Goal: Task Accomplishment & Management: Complete application form

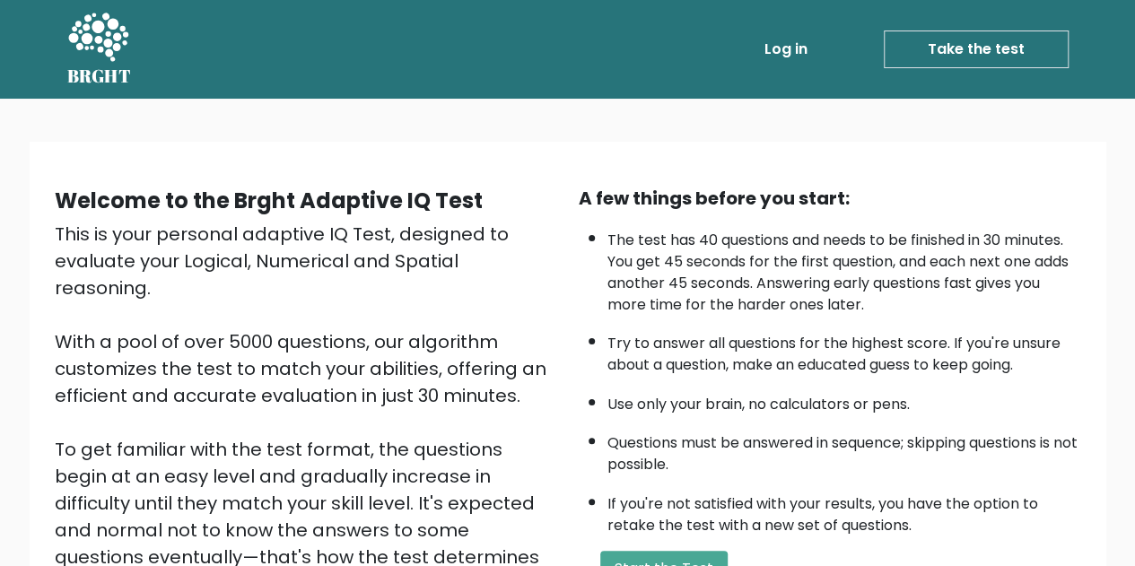
scroll to position [255, 0]
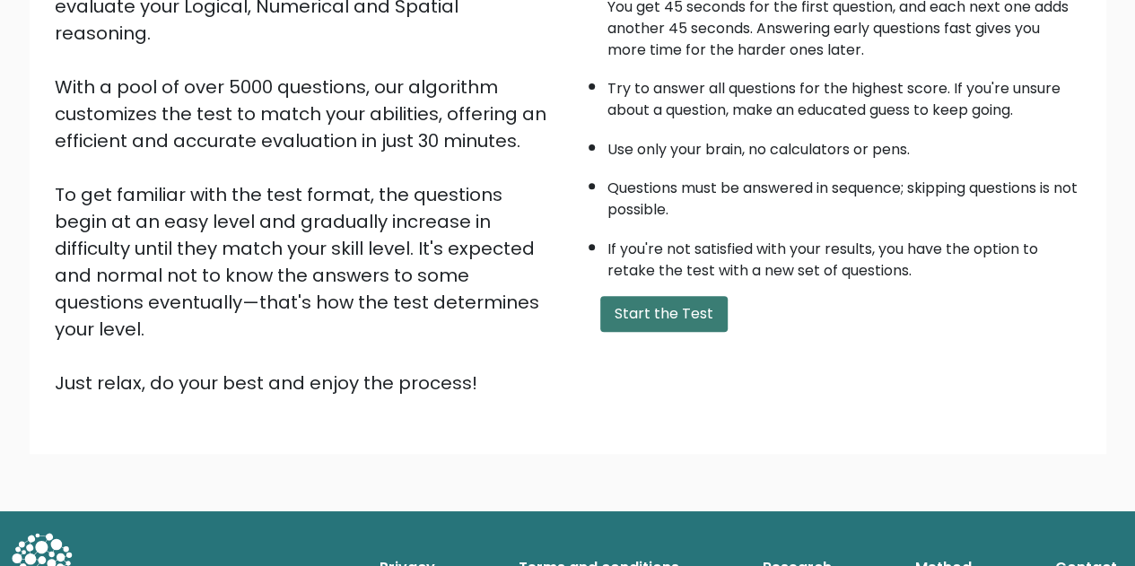
click at [643, 310] on button "Start the Test" at bounding box center [663, 314] width 127 height 36
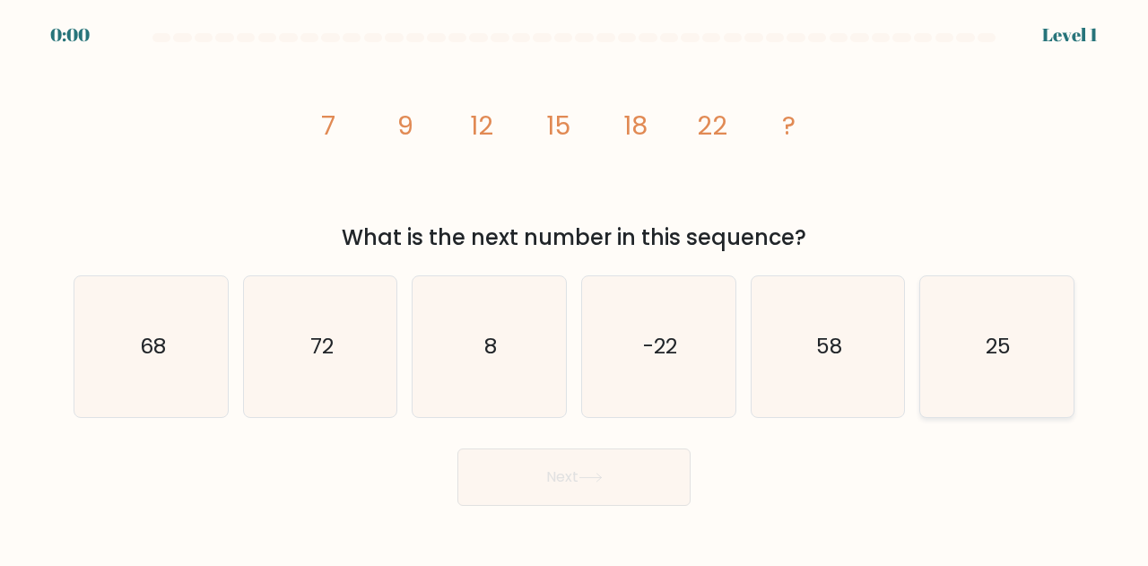
click at [1023, 370] on icon "25" at bounding box center [997, 346] width 141 height 141
click at [575, 288] on input "f. 25" at bounding box center [574, 285] width 1 height 4
radio input "true"
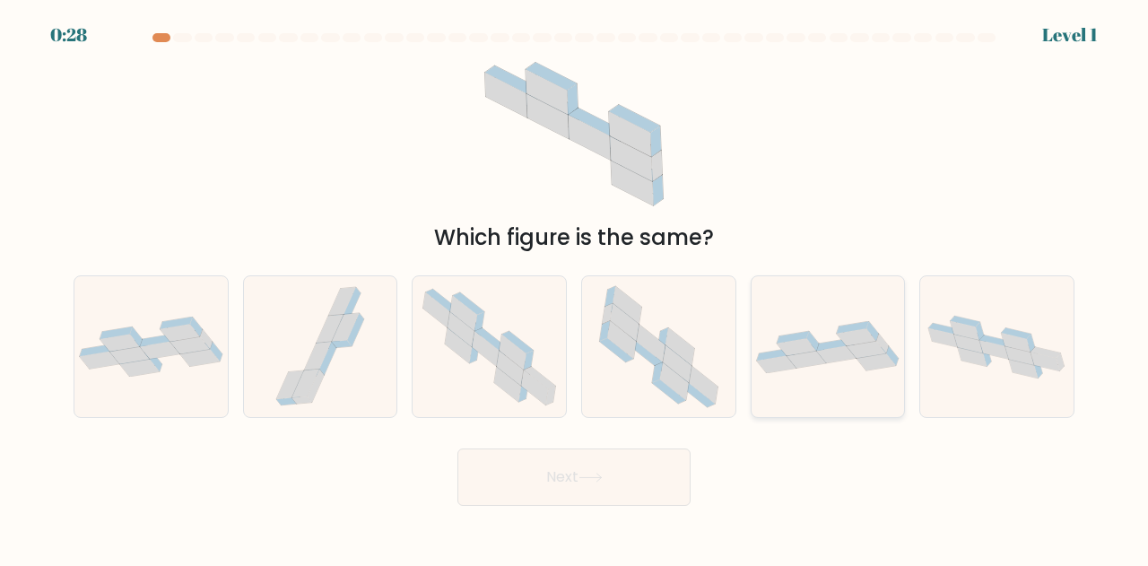
click at [813, 330] on icon at bounding box center [828, 347] width 153 height 52
click at [575, 288] on input "e." at bounding box center [574, 285] width 1 height 4
radio input "true"
click at [547, 500] on button "Next" at bounding box center [574, 477] width 233 height 57
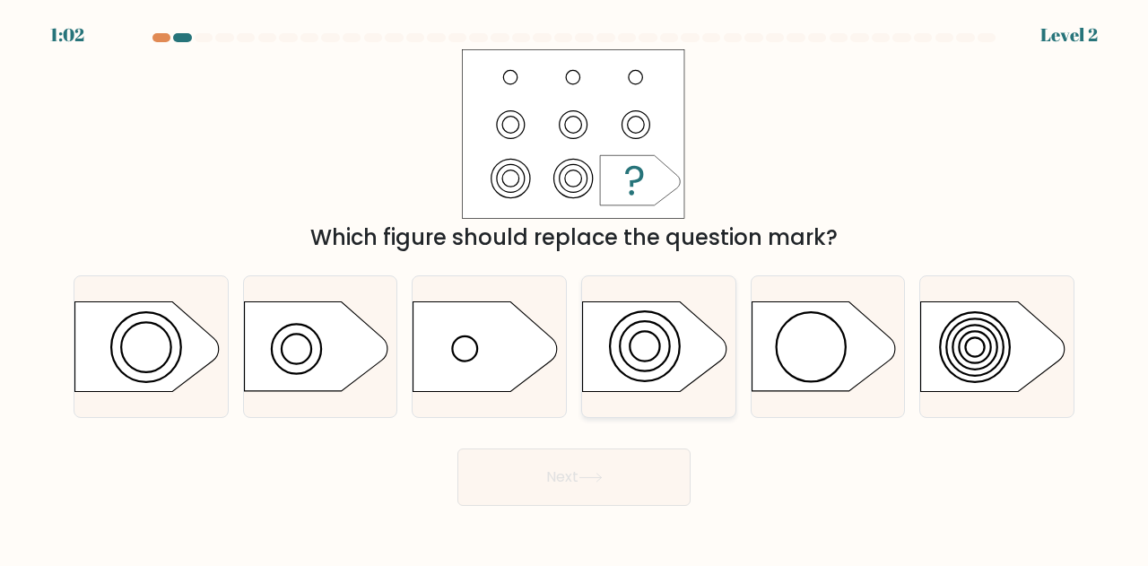
click at [633, 348] on icon at bounding box center [655, 347] width 144 height 90
click at [575, 288] on input "d." at bounding box center [574, 285] width 1 height 4
radio input "true"
click at [573, 481] on button "Next" at bounding box center [574, 477] width 233 height 57
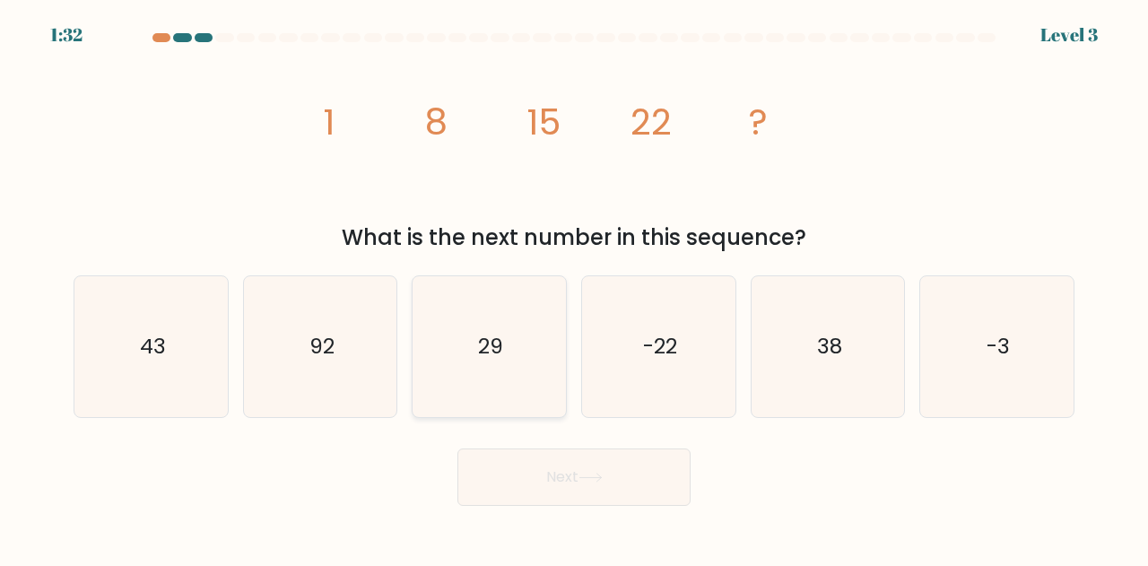
click at [500, 372] on icon "29" at bounding box center [489, 346] width 141 height 141
click at [574, 288] on input "c. 29" at bounding box center [574, 285] width 1 height 4
radio input "true"
click at [596, 491] on button "Next" at bounding box center [574, 477] width 233 height 57
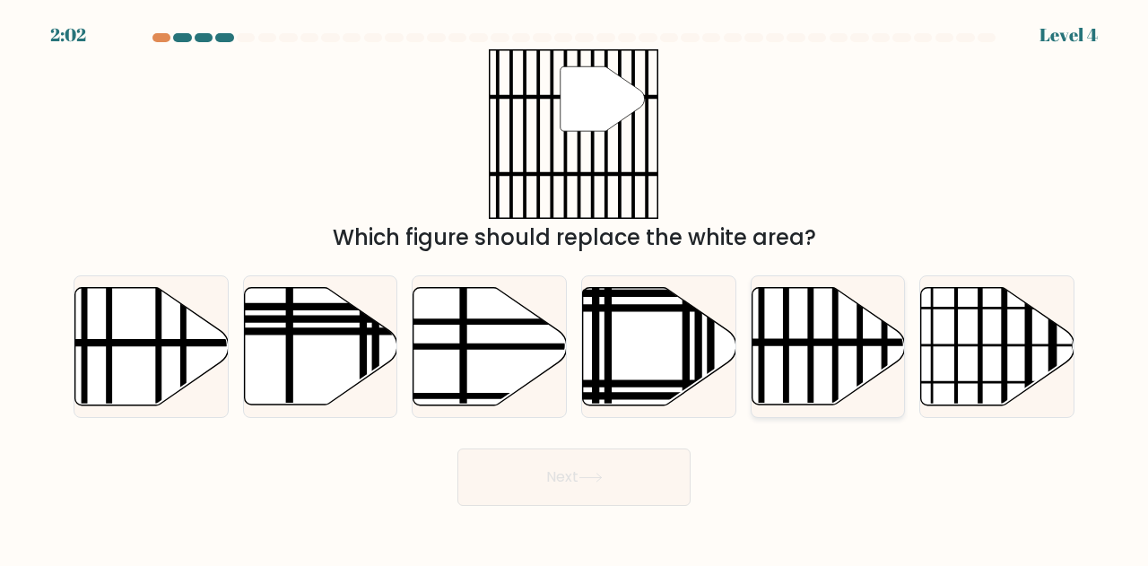
click at [791, 315] on icon at bounding box center [828, 347] width 153 height 118
click at [575, 288] on input "e." at bounding box center [574, 285] width 1 height 4
radio input "true"
click at [563, 481] on button "Next" at bounding box center [574, 477] width 233 height 57
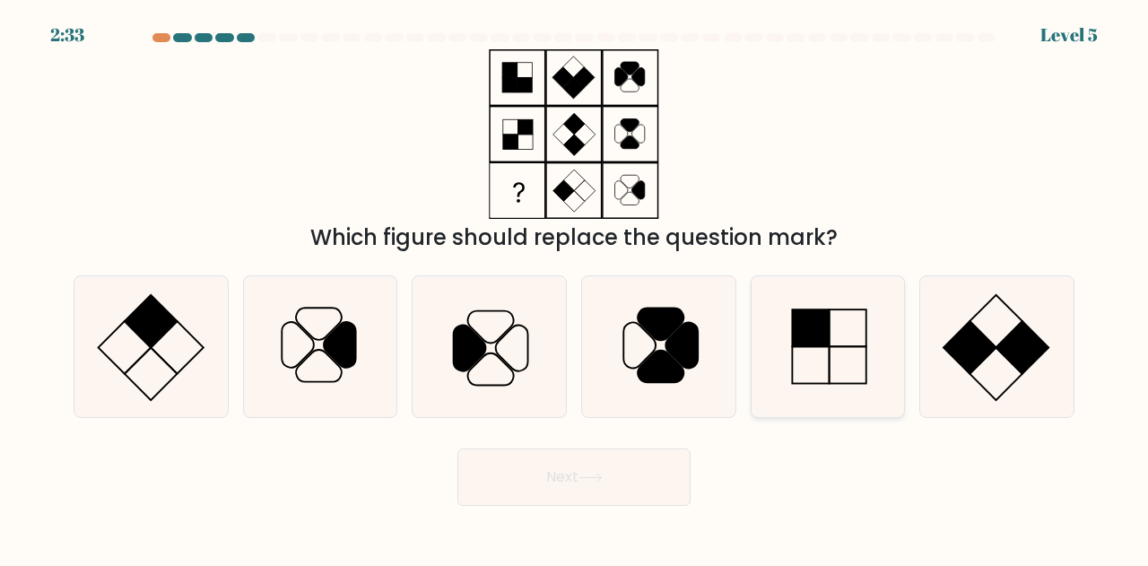
click at [825, 347] on rect at bounding box center [810, 328] width 37 height 37
click at [575, 288] on input "e." at bounding box center [574, 285] width 1 height 4
radio input "true"
click at [571, 480] on button "Next" at bounding box center [574, 477] width 233 height 57
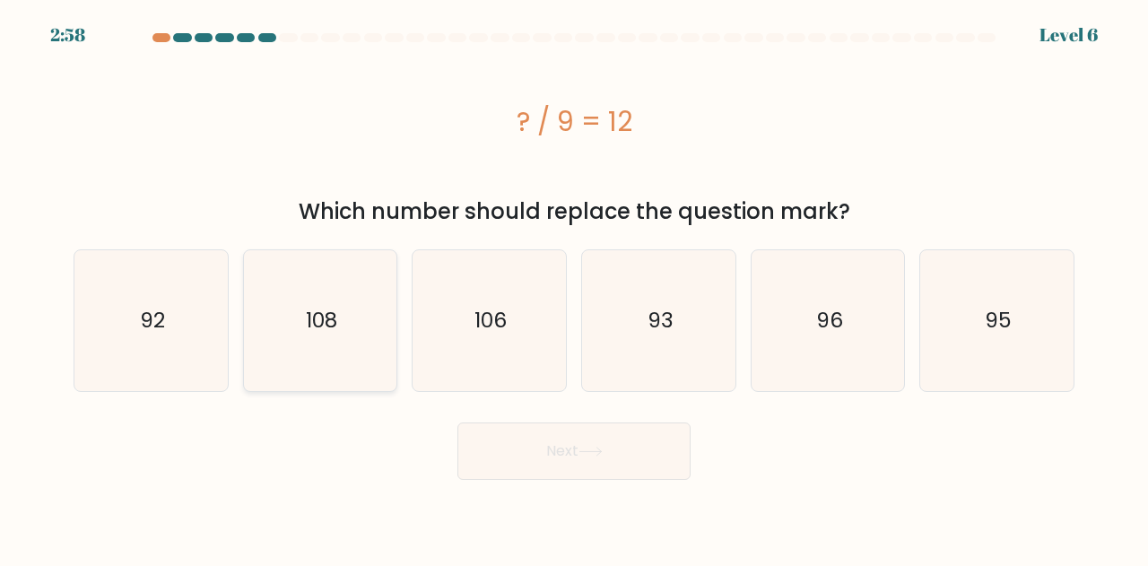
click at [300, 352] on icon "108" at bounding box center [320, 320] width 141 height 141
click at [574, 288] on input "b. 108" at bounding box center [574, 285] width 1 height 4
radio input "true"
click at [628, 461] on button "Next" at bounding box center [574, 451] width 233 height 57
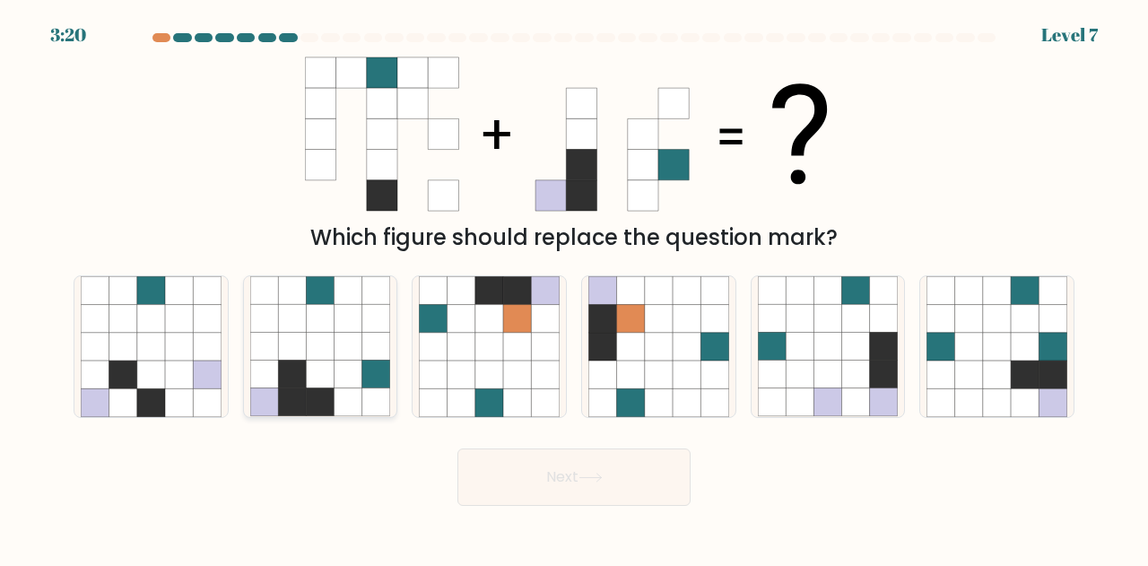
click at [292, 365] on icon at bounding box center [292, 375] width 28 height 28
click at [574, 288] on input "b." at bounding box center [574, 285] width 1 height 4
radio input "true"
click at [624, 482] on button "Next" at bounding box center [574, 477] width 233 height 57
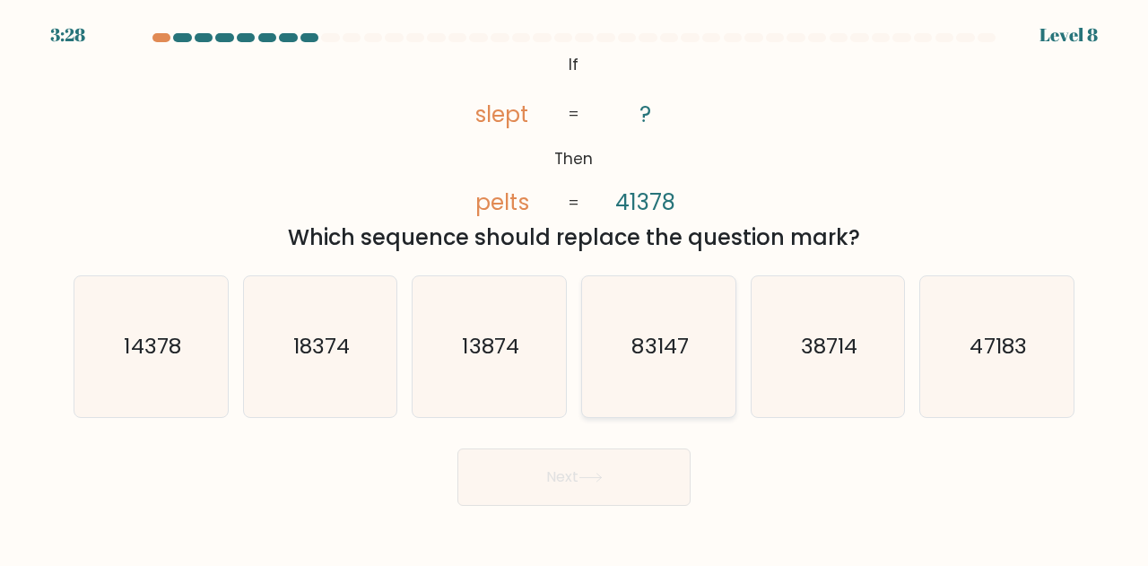
click at [653, 346] on text "83147" at bounding box center [660, 347] width 57 height 30
click at [575, 288] on input "d. 83147" at bounding box center [574, 285] width 1 height 4
radio input "true"
click at [599, 475] on icon at bounding box center [591, 478] width 24 height 10
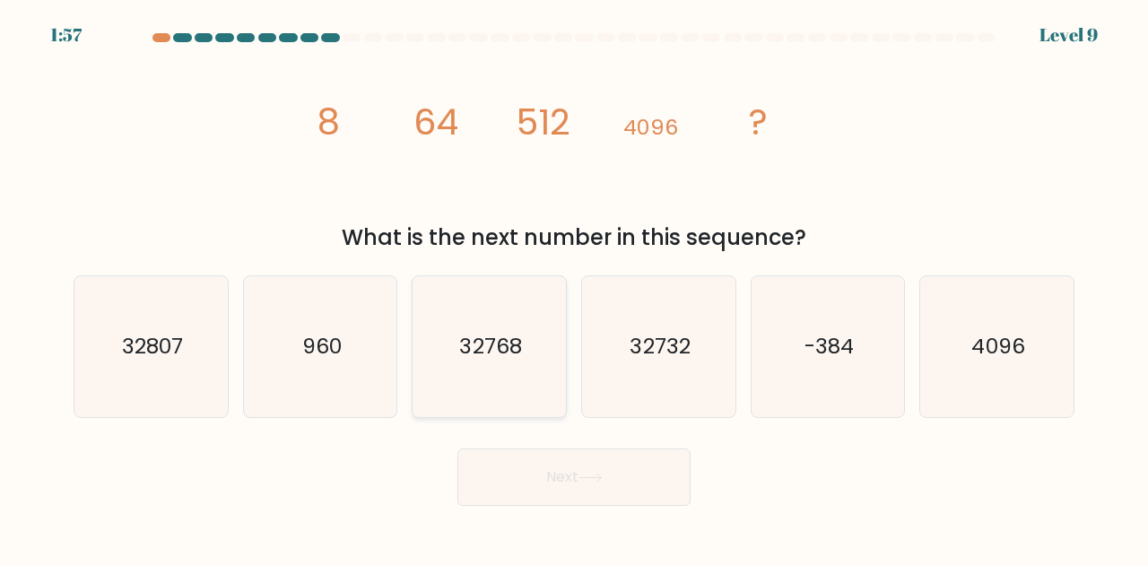
click at [524, 367] on icon "32768" at bounding box center [489, 346] width 141 height 141
click at [574, 288] on input "c. 32768" at bounding box center [574, 285] width 1 height 4
radio input "true"
click at [584, 471] on button "Next" at bounding box center [574, 477] width 233 height 57
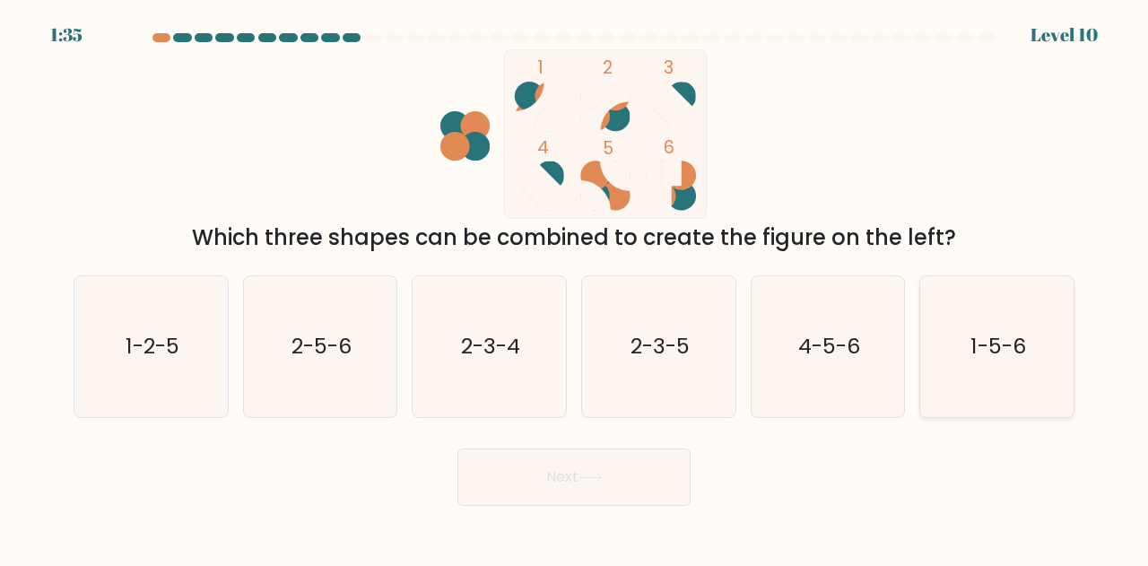
click at [1000, 359] on text "1-5-6" at bounding box center [999, 347] width 55 height 30
click at [575, 288] on input "f. 1-5-6" at bounding box center [574, 285] width 1 height 4
radio input "true"
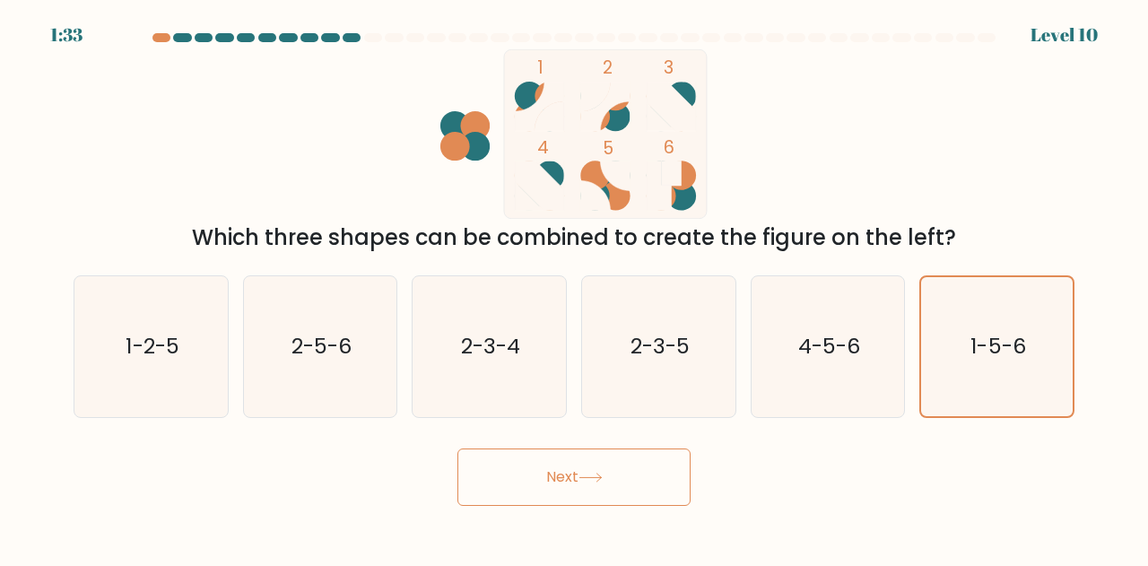
click at [592, 484] on button "Next" at bounding box center [574, 477] width 233 height 57
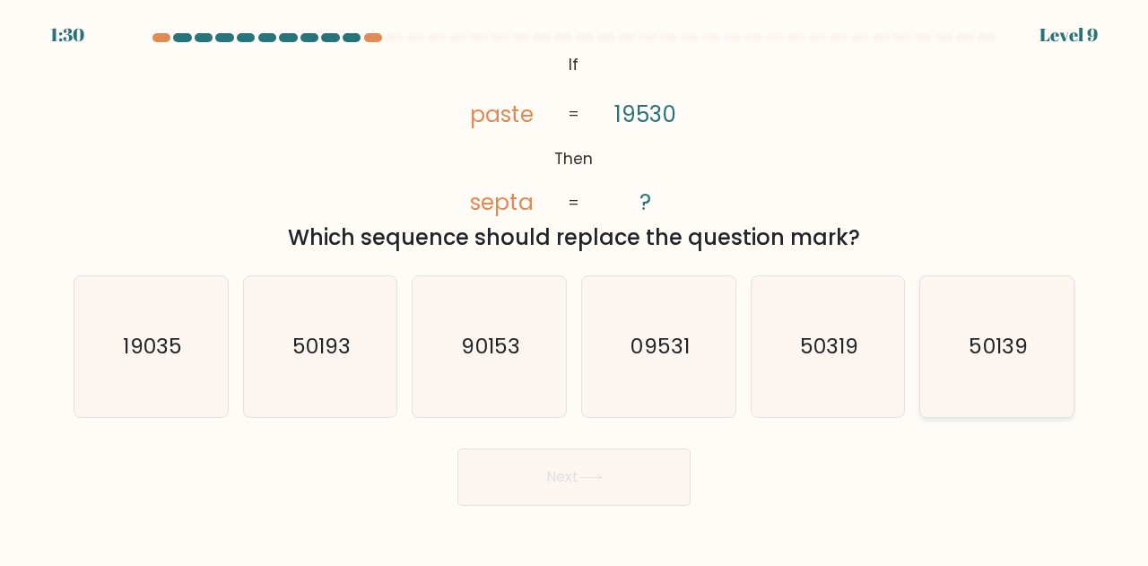
click at [1056, 374] on icon "50139" at bounding box center [997, 346] width 141 height 141
click at [575, 288] on input "f. 50139" at bounding box center [574, 285] width 1 height 4
radio input "true"
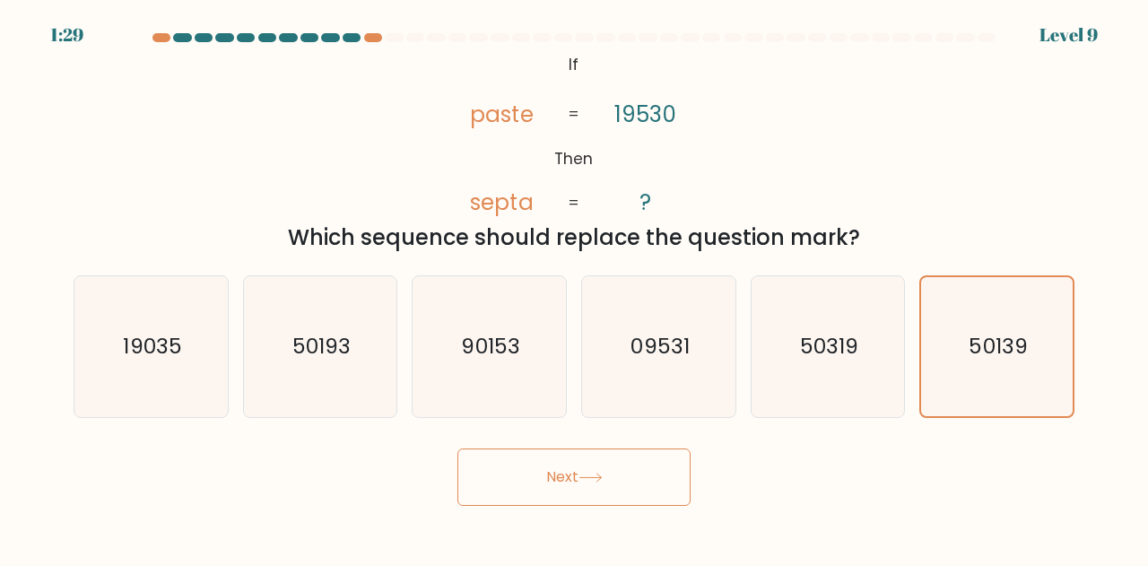
click at [617, 473] on button "Next" at bounding box center [574, 477] width 233 height 57
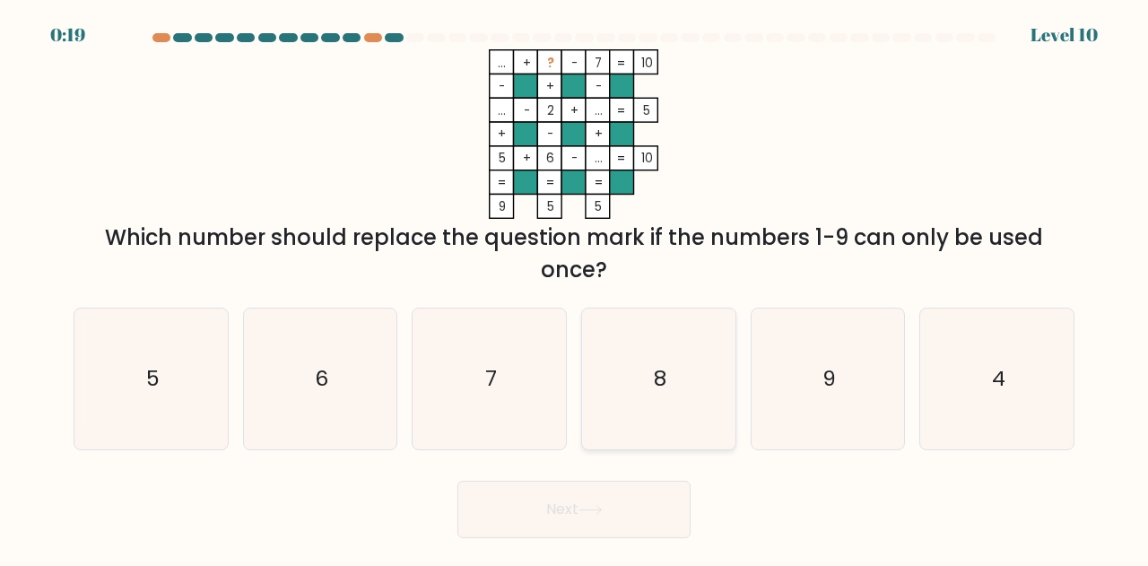
click at [702, 430] on icon "8" at bounding box center [659, 379] width 141 height 141
click at [575, 288] on input "d. 8" at bounding box center [574, 285] width 1 height 4
radio input "true"
click at [586, 507] on icon at bounding box center [591, 510] width 24 height 10
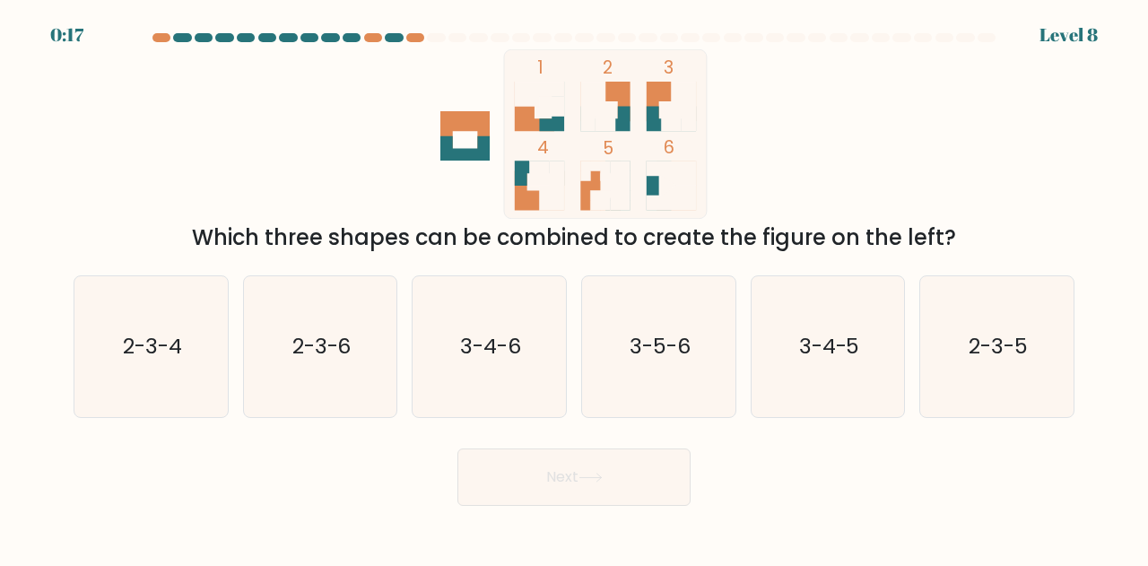
click at [586, 507] on body "0:17 Level 8" at bounding box center [574, 283] width 1148 height 566
click at [163, 340] on text "2-3-4" at bounding box center [152, 347] width 59 height 30
click at [574, 288] on input "a. 2-3-4" at bounding box center [574, 285] width 1 height 4
radio input "true"
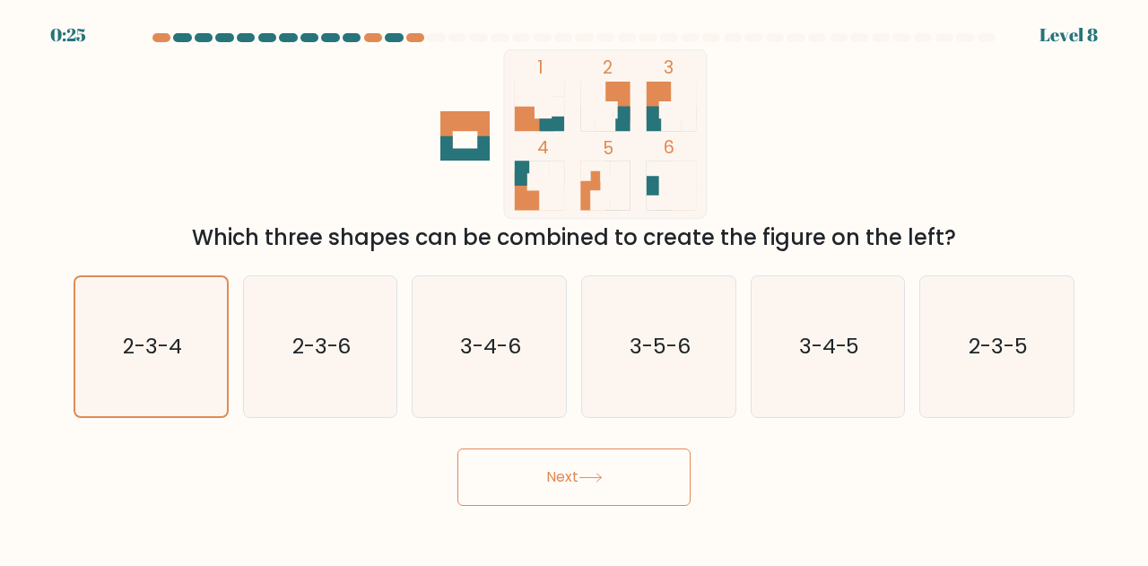
click at [635, 467] on button "Next" at bounding box center [574, 477] width 233 height 57
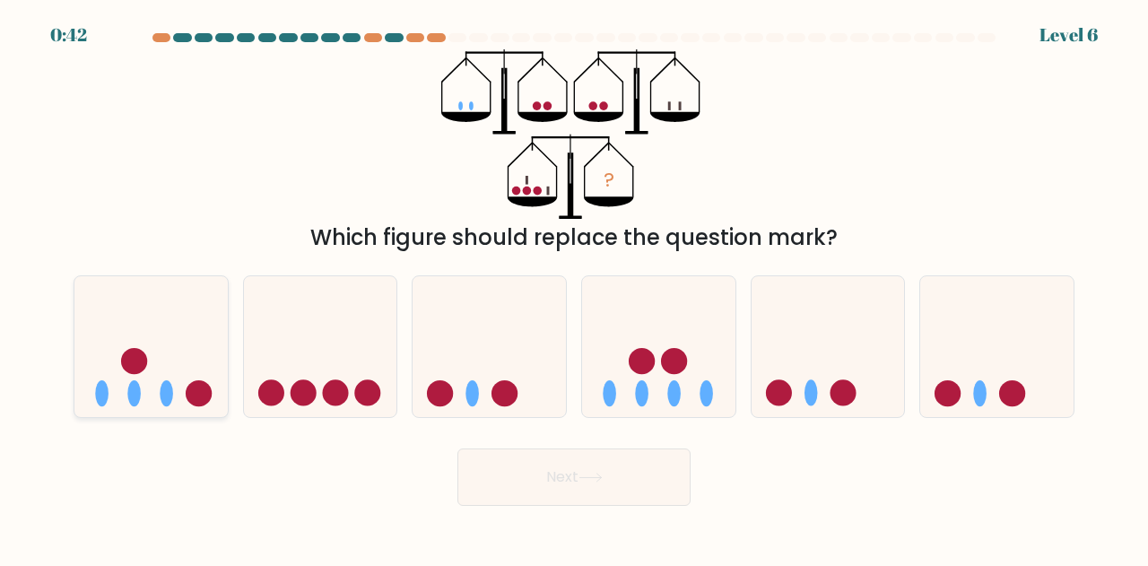
click at [93, 342] on icon at bounding box center [150, 346] width 153 height 126
click at [574, 288] on input "a." at bounding box center [574, 285] width 1 height 4
radio input "true"
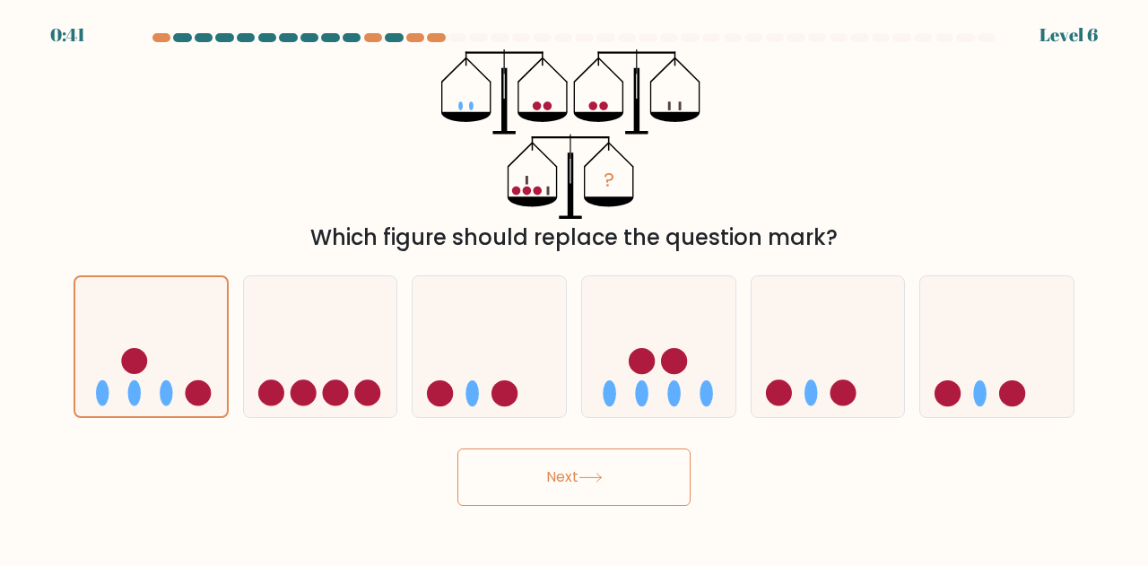
click at [588, 473] on icon at bounding box center [591, 478] width 24 height 10
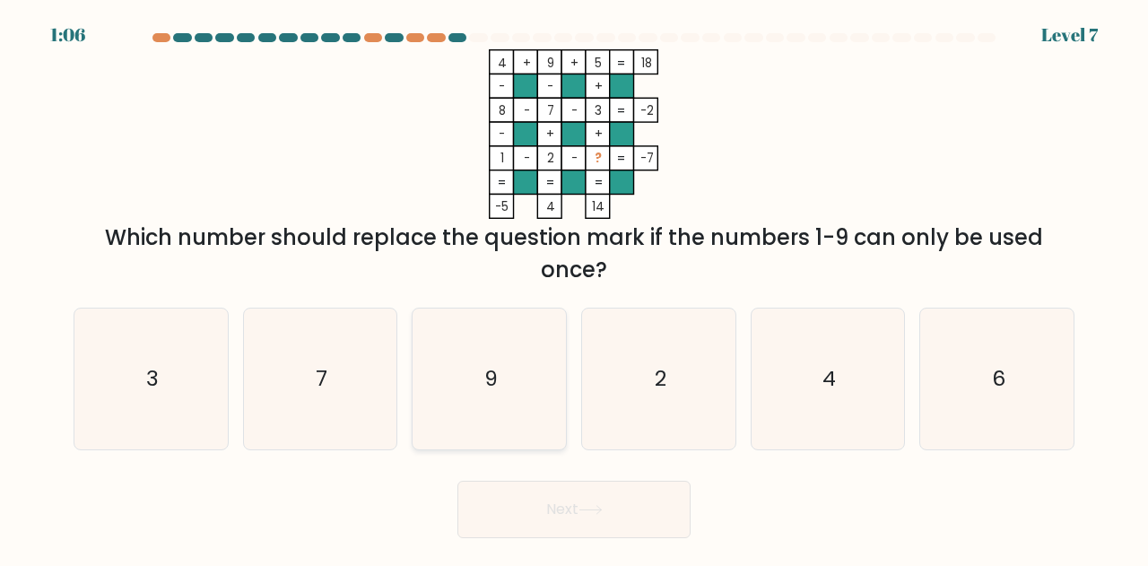
click at [530, 379] on icon "9" at bounding box center [489, 379] width 141 height 141
click at [574, 288] on input "c. 9" at bounding box center [574, 285] width 1 height 4
radio input "true"
click at [619, 496] on button "Next" at bounding box center [574, 509] width 233 height 57
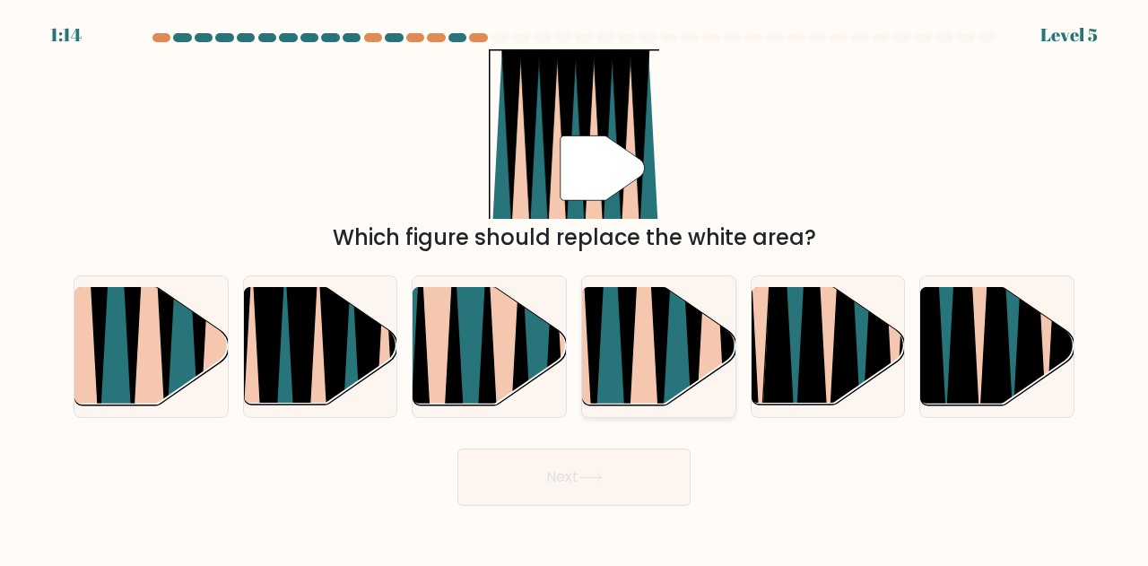
click at [663, 310] on icon at bounding box center [660, 285] width 35 height 307
click at [575, 288] on input "d." at bounding box center [574, 285] width 1 height 4
radio input "true"
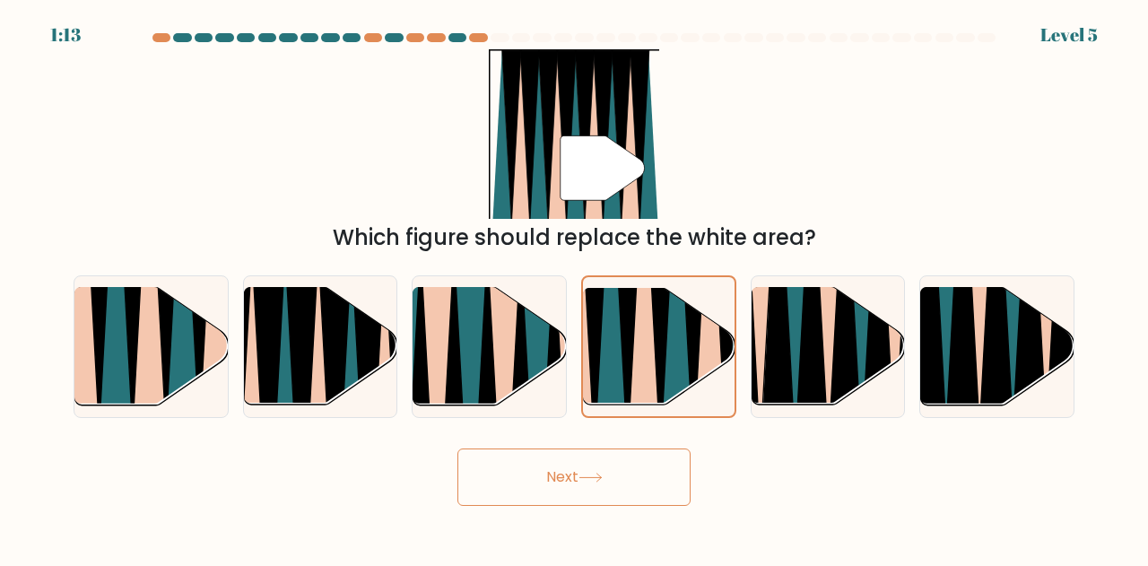
click at [574, 468] on button "Next" at bounding box center [574, 477] width 233 height 57
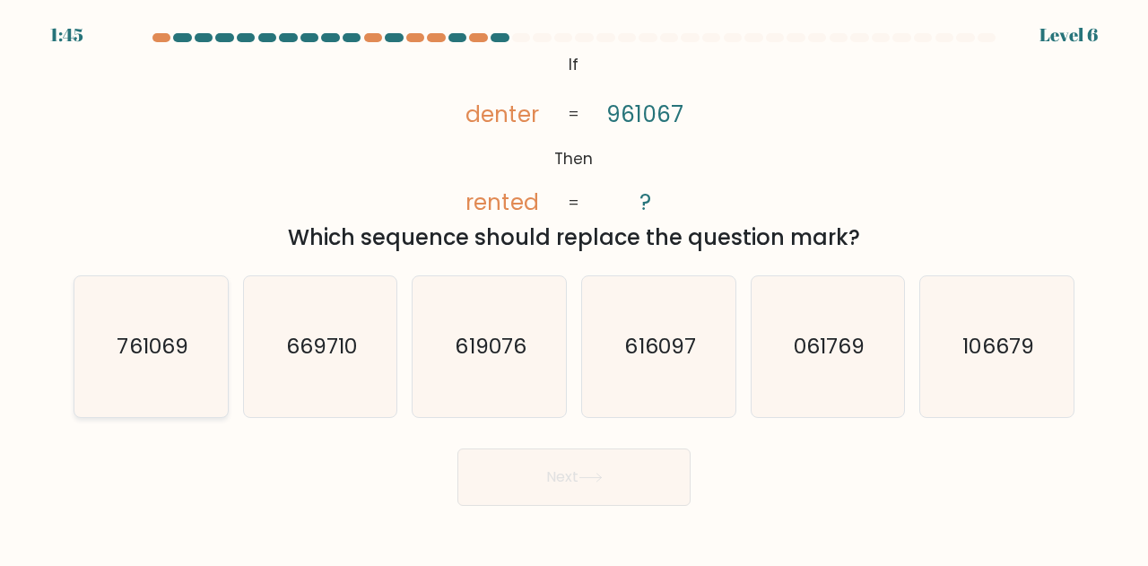
click at [117, 352] on text "761069" at bounding box center [152, 347] width 71 height 30
click at [574, 288] on input "a. 761069" at bounding box center [574, 285] width 1 height 4
radio input "true"
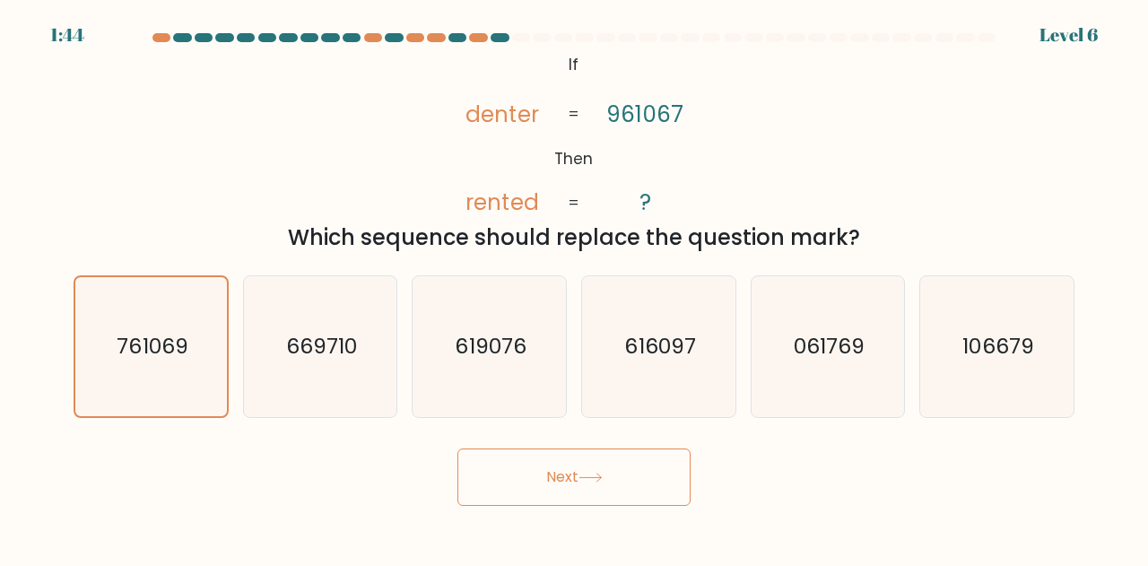
click at [614, 502] on button "Next" at bounding box center [574, 477] width 233 height 57
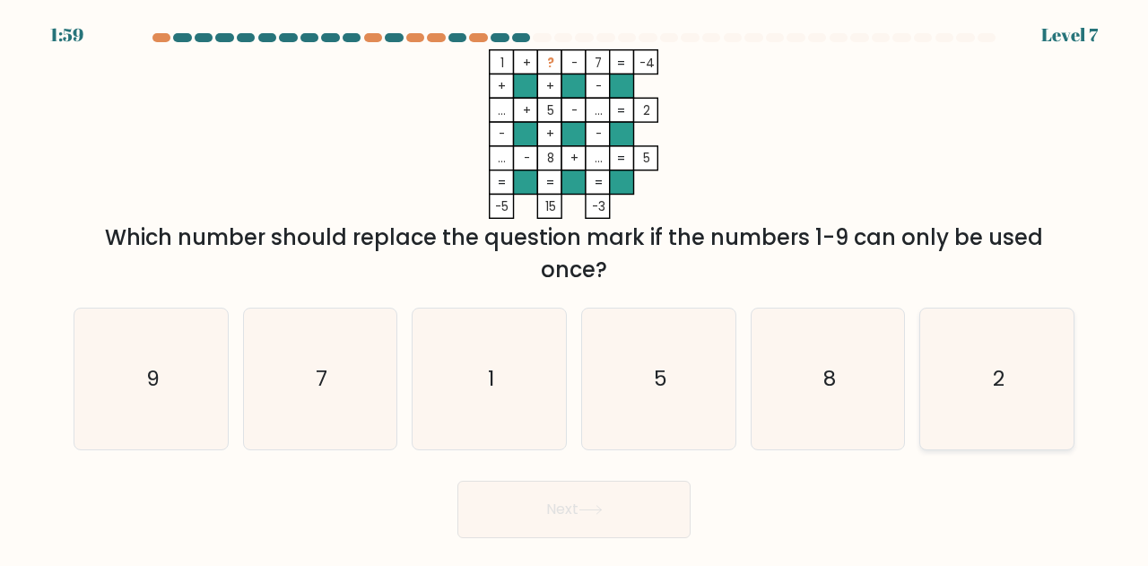
click at [1023, 367] on icon "2" at bounding box center [997, 379] width 141 height 141
click at [575, 288] on input "f. 2" at bounding box center [574, 285] width 1 height 4
radio input "true"
click at [515, 519] on button "Next" at bounding box center [574, 509] width 233 height 57
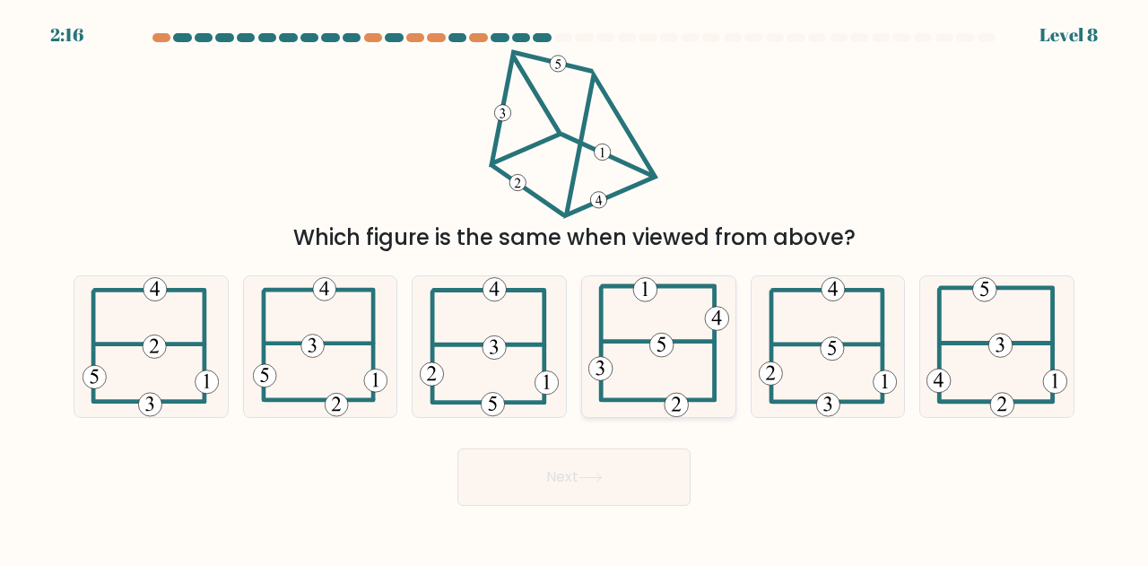
click at [678, 338] on icon at bounding box center [659, 346] width 141 height 141
click at [575, 288] on input "d." at bounding box center [574, 285] width 1 height 4
radio input "true"
click at [622, 472] on button "Next" at bounding box center [574, 477] width 233 height 57
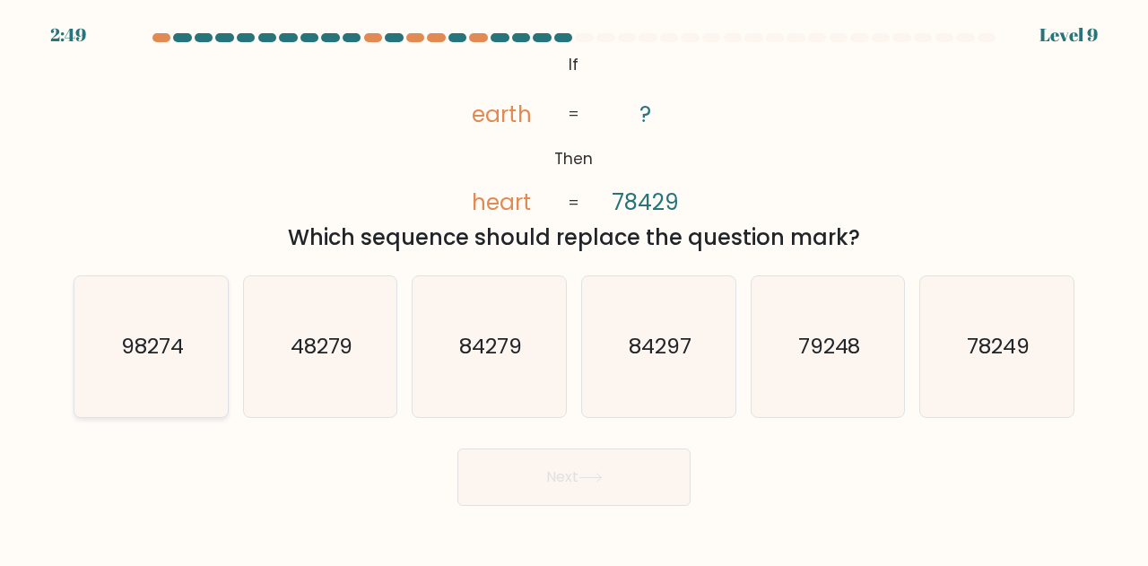
click at [169, 364] on icon "98274" at bounding box center [151, 346] width 141 height 141
click at [574, 288] on input "a. 98274" at bounding box center [574, 285] width 1 height 4
radio input "true"
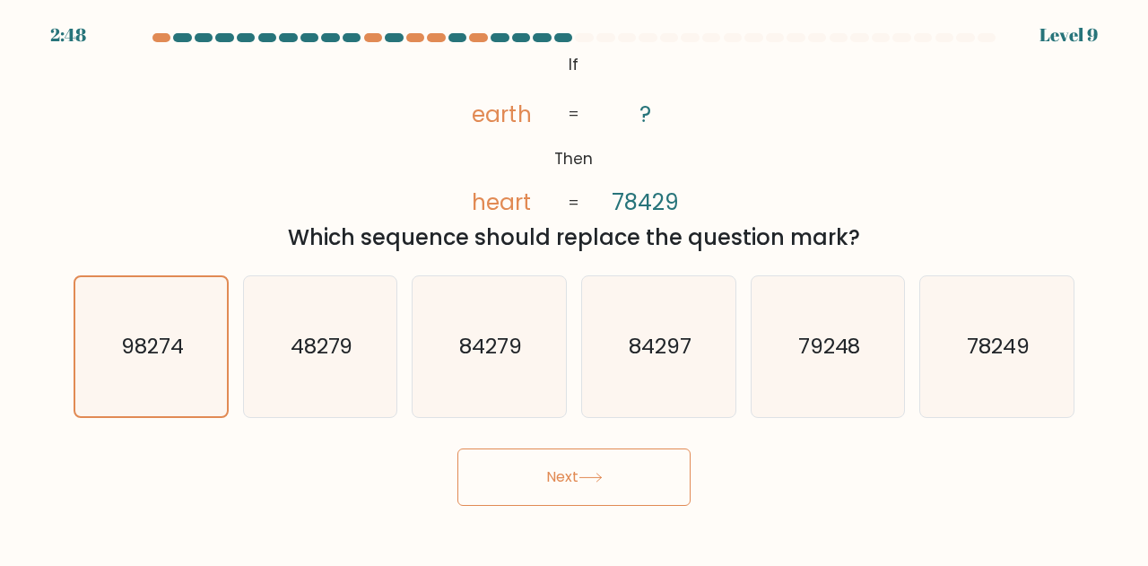
click at [542, 481] on button "Next" at bounding box center [574, 477] width 233 height 57
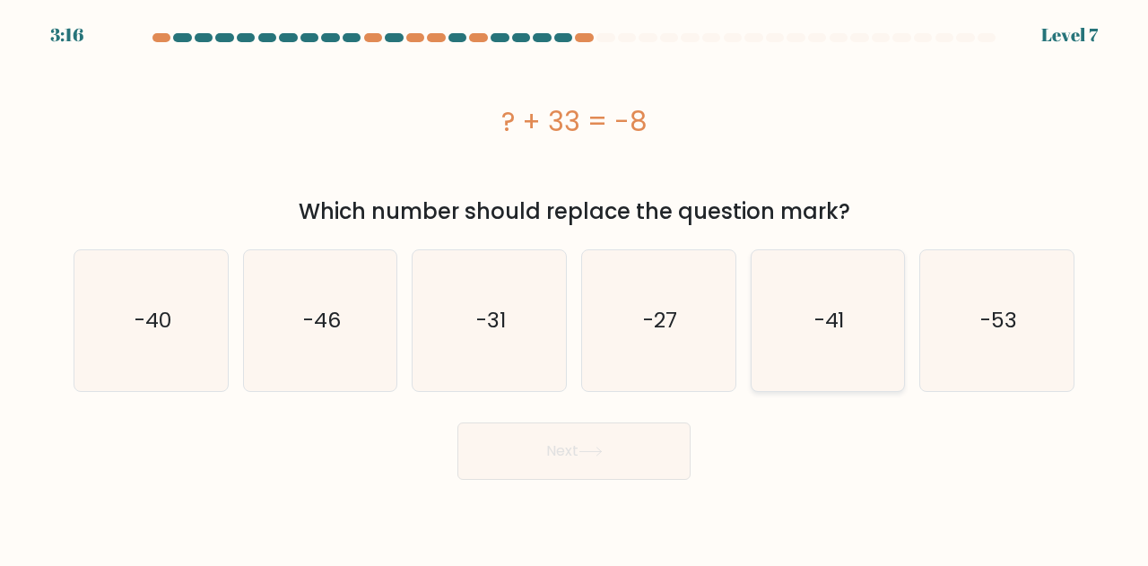
click at [834, 344] on icon "-41" at bounding box center [828, 320] width 141 height 141
click at [575, 288] on input "e. -41" at bounding box center [574, 285] width 1 height 4
radio input "true"
click at [536, 455] on button "Next" at bounding box center [574, 451] width 233 height 57
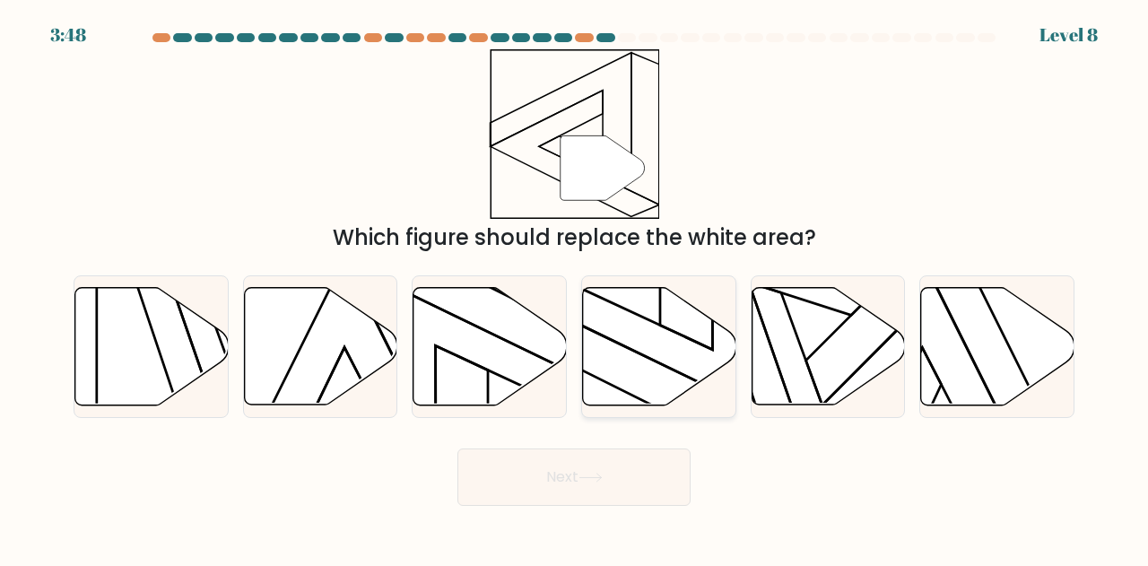
click at [660, 364] on icon at bounding box center [653, 274] width 219 height 276
click at [575, 288] on input "d." at bounding box center [574, 285] width 1 height 4
radio input "true"
click at [618, 462] on button "Next" at bounding box center [574, 477] width 233 height 57
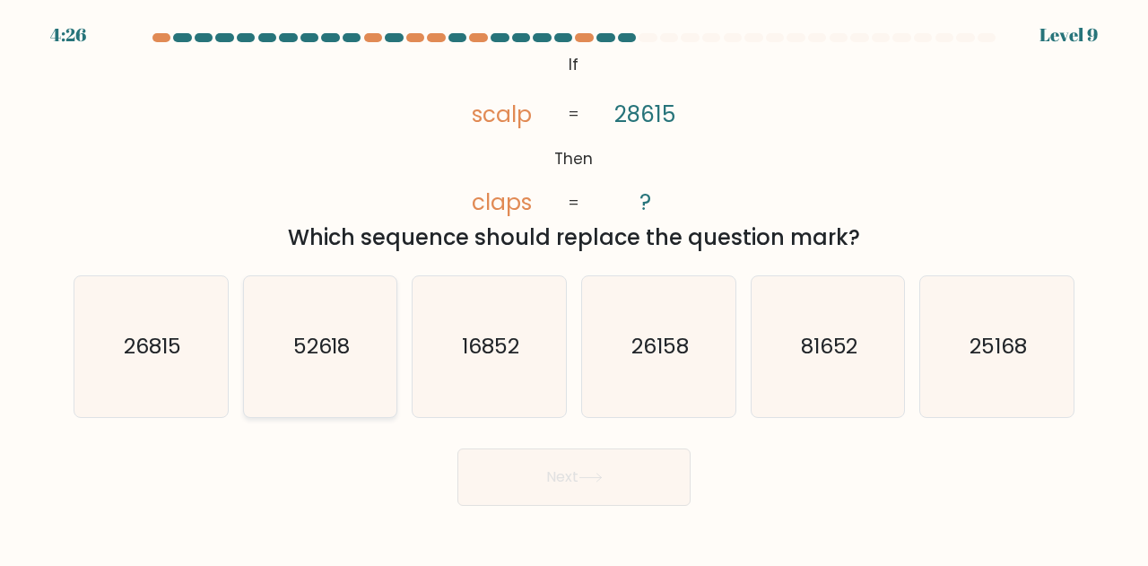
click at [344, 363] on icon "52618" at bounding box center [320, 346] width 141 height 141
click at [574, 288] on input "b. 52618" at bounding box center [574, 285] width 1 height 4
radio input "true"
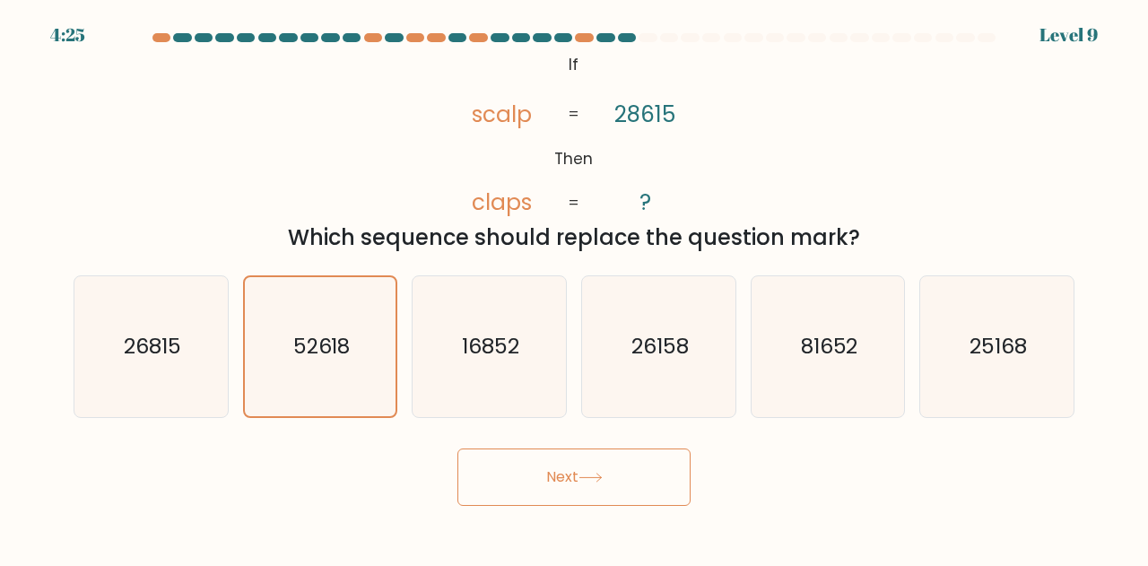
click at [642, 471] on button "Next" at bounding box center [574, 477] width 233 height 57
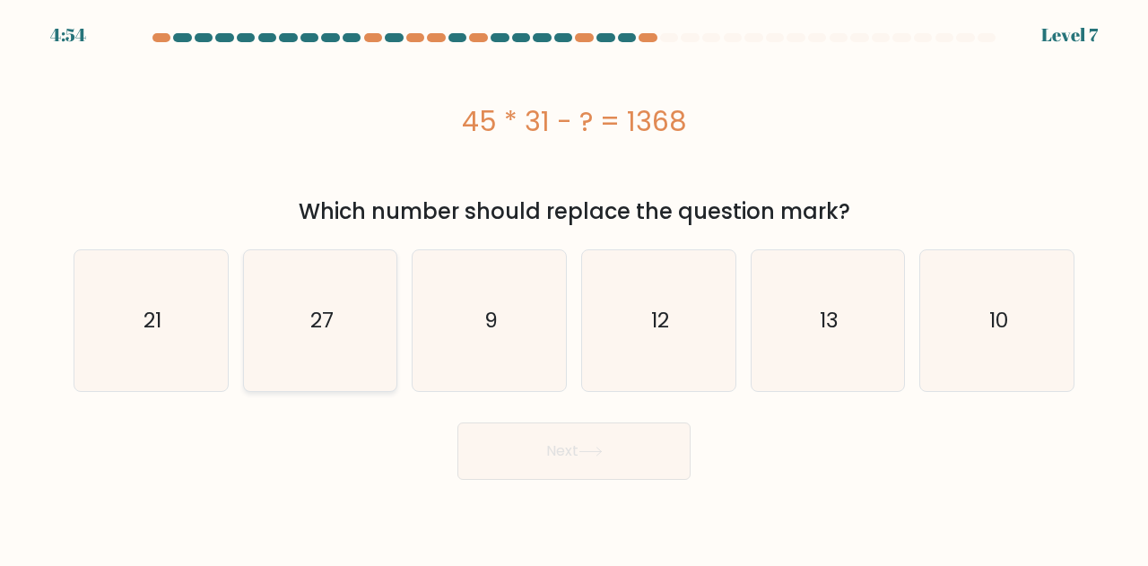
click at [319, 367] on icon "27" at bounding box center [320, 320] width 141 height 141
click at [574, 288] on input "b. 27" at bounding box center [574, 285] width 1 height 4
radio input "true"
click at [526, 465] on button "Next" at bounding box center [574, 451] width 233 height 57
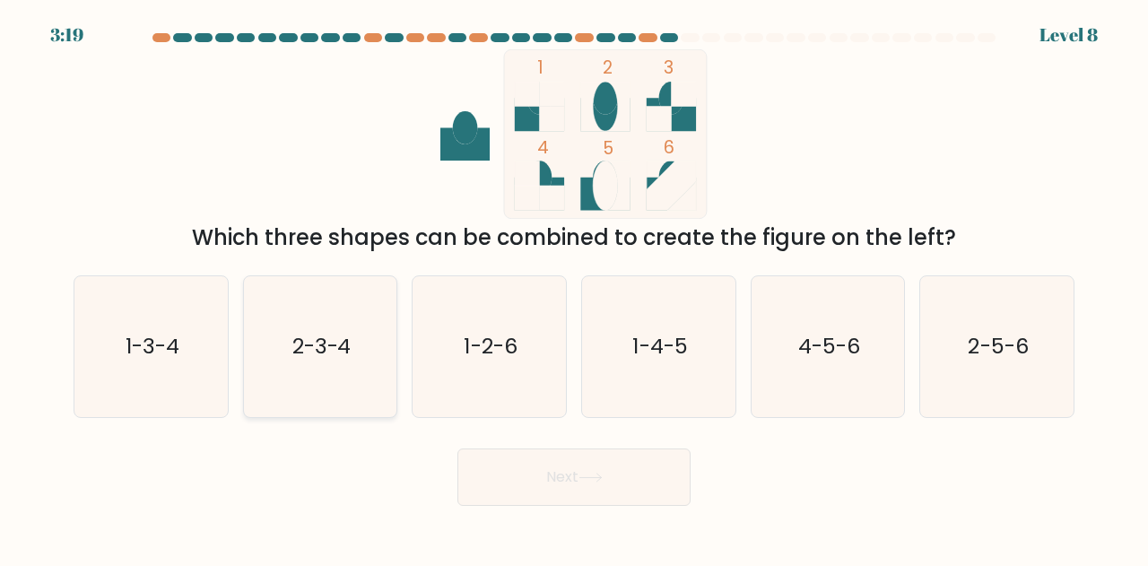
click at [329, 349] on text "2-3-4" at bounding box center [321, 347] width 59 height 30
click at [574, 288] on input "b. 2-3-4" at bounding box center [574, 285] width 1 height 4
radio input "true"
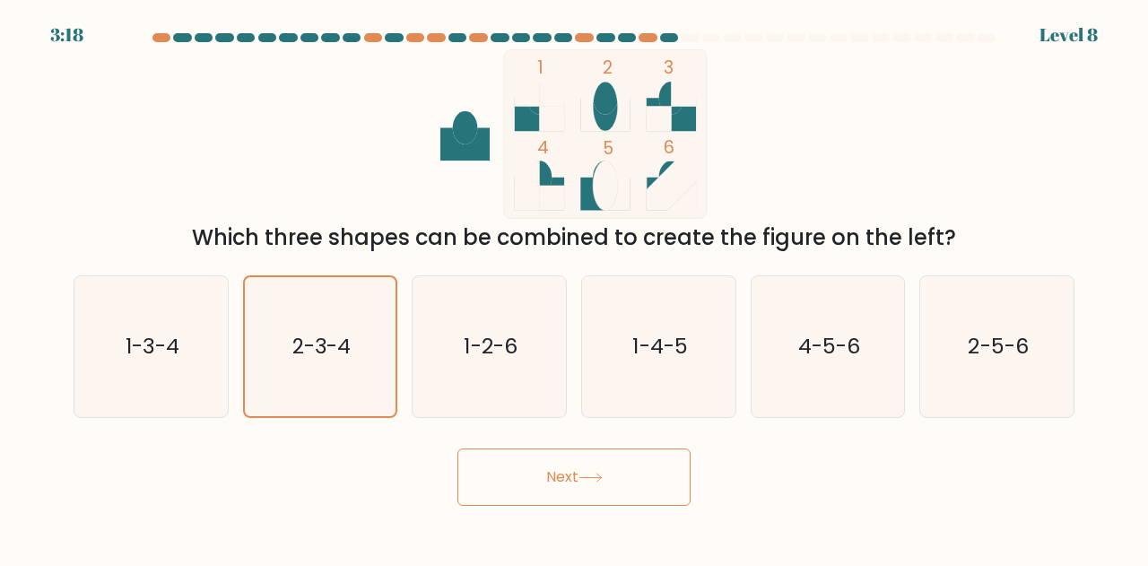
click at [542, 496] on button "Next" at bounding box center [574, 477] width 233 height 57
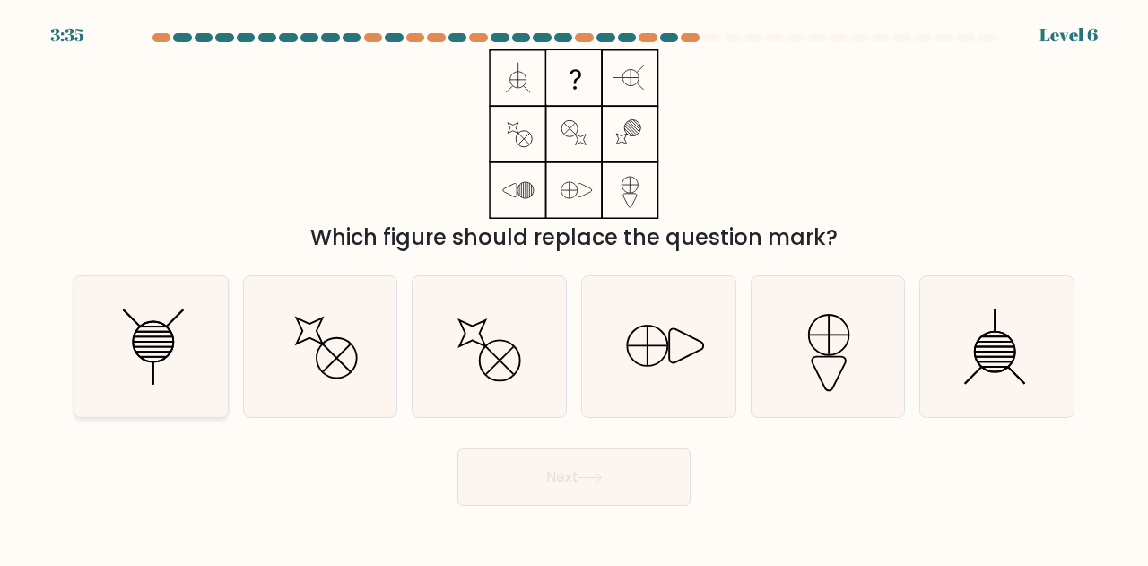
click at [133, 387] on icon at bounding box center [151, 346] width 141 height 141
click at [574, 288] on input "a." at bounding box center [574, 285] width 1 height 4
radio input "true"
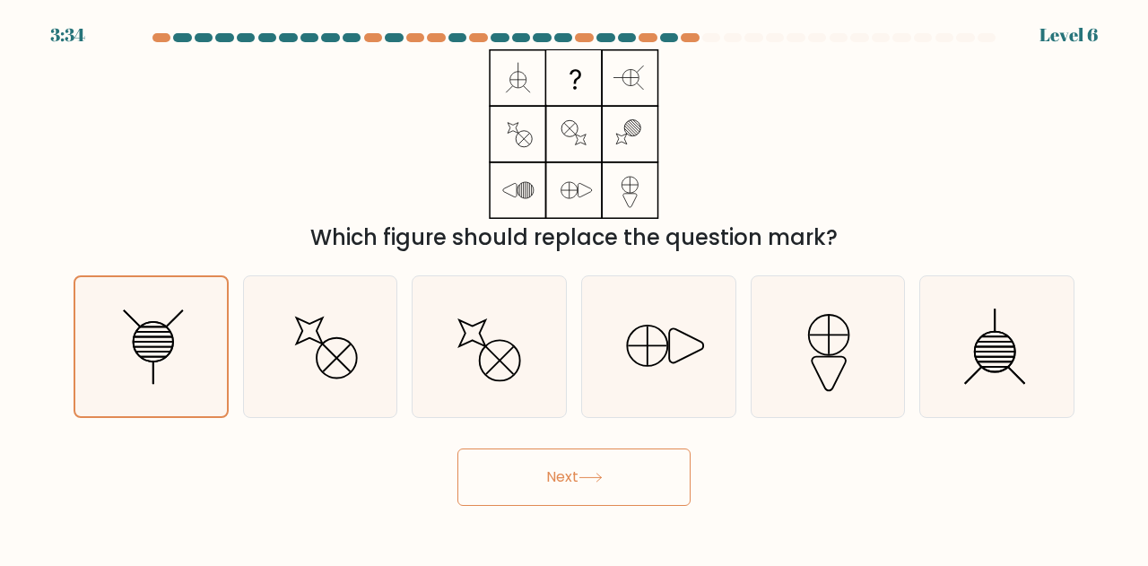
click at [612, 494] on button "Next" at bounding box center [574, 477] width 233 height 57
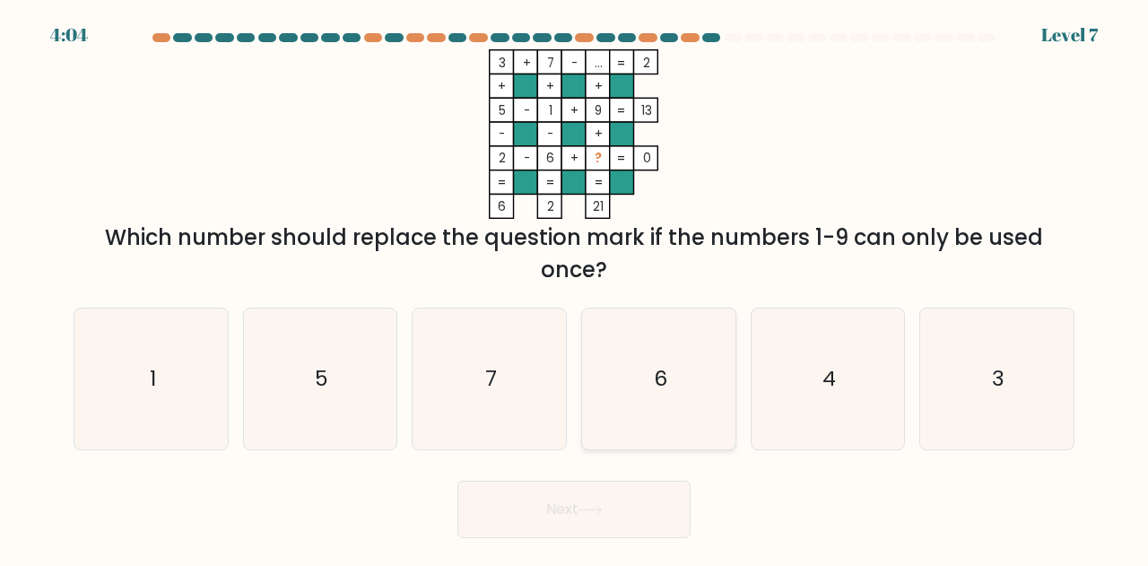
click at [641, 399] on icon "6" at bounding box center [659, 379] width 141 height 141
click at [575, 288] on input "d. 6" at bounding box center [574, 285] width 1 height 4
radio input "true"
click at [809, 409] on icon "4" at bounding box center [828, 379] width 141 height 141
click at [575, 288] on input "e. 4" at bounding box center [574, 285] width 1 height 4
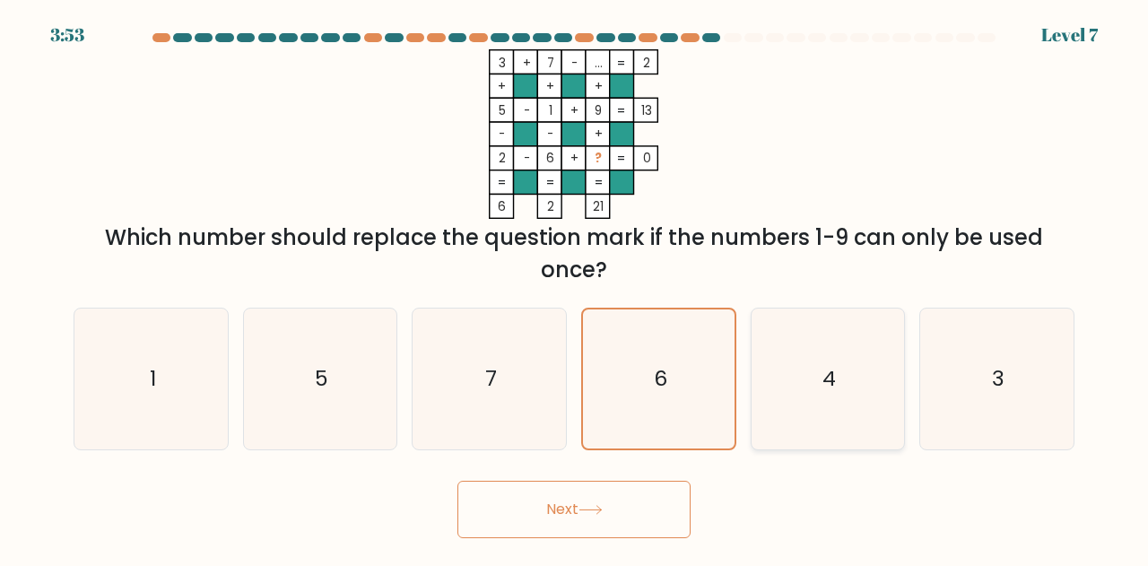
radio input "true"
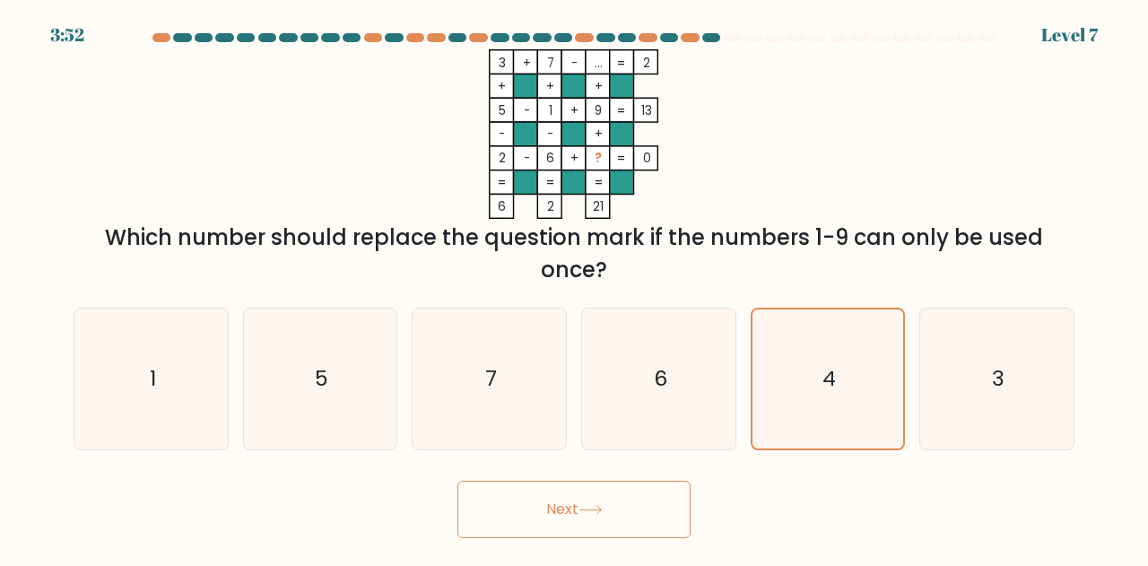
click at [566, 497] on button "Next" at bounding box center [574, 509] width 233 height 57
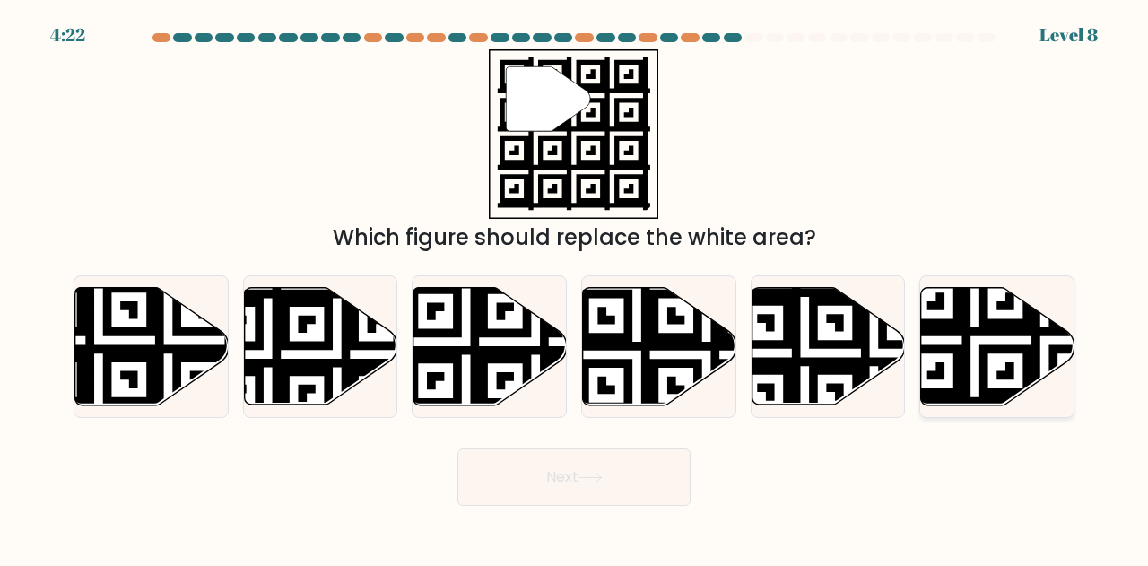
click at [1015, 353] on icon at bounding box center [1045, 410] width 278 height 278
click at [575, 288] on input "f." at bounding box center [574, 285] width 1 height 4
radio input "true"
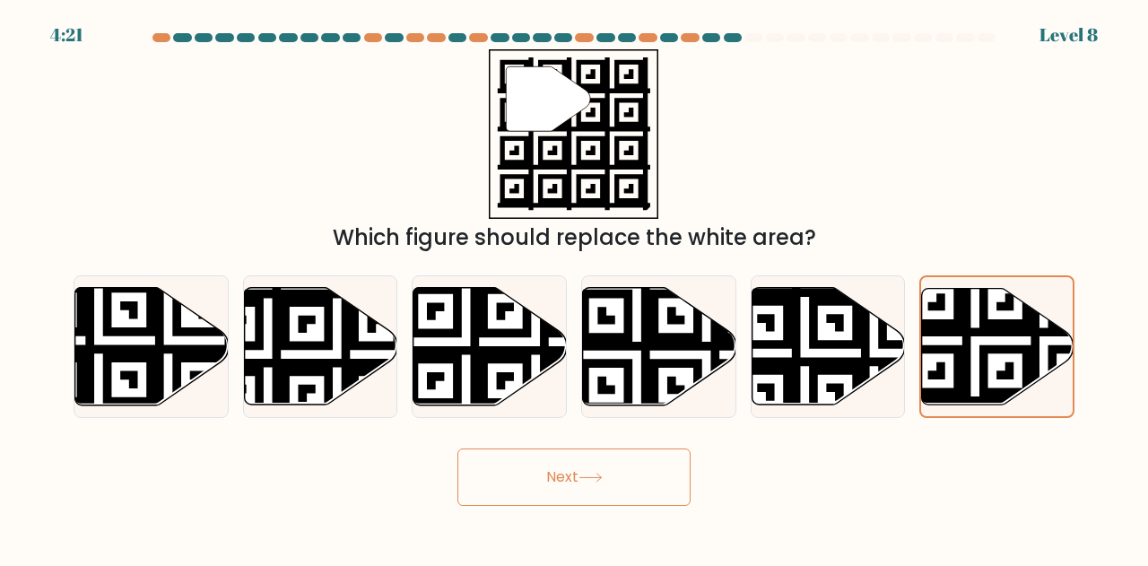
click at [563, 477] on button "Next" at bounding box center [574, 477] width 233 height 57
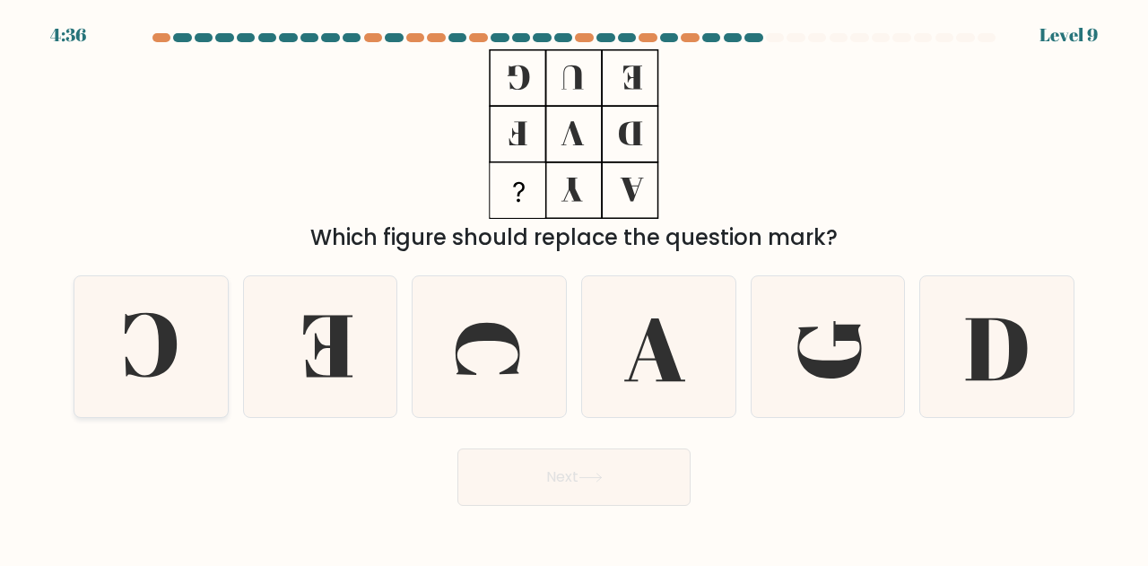
click at [145, 317] on icon at bounding box center [151, 346] width 141 height 141
click at [574, 288] on input "a." at bounding box center [574, 285] width 1 height 4
radio input "true"
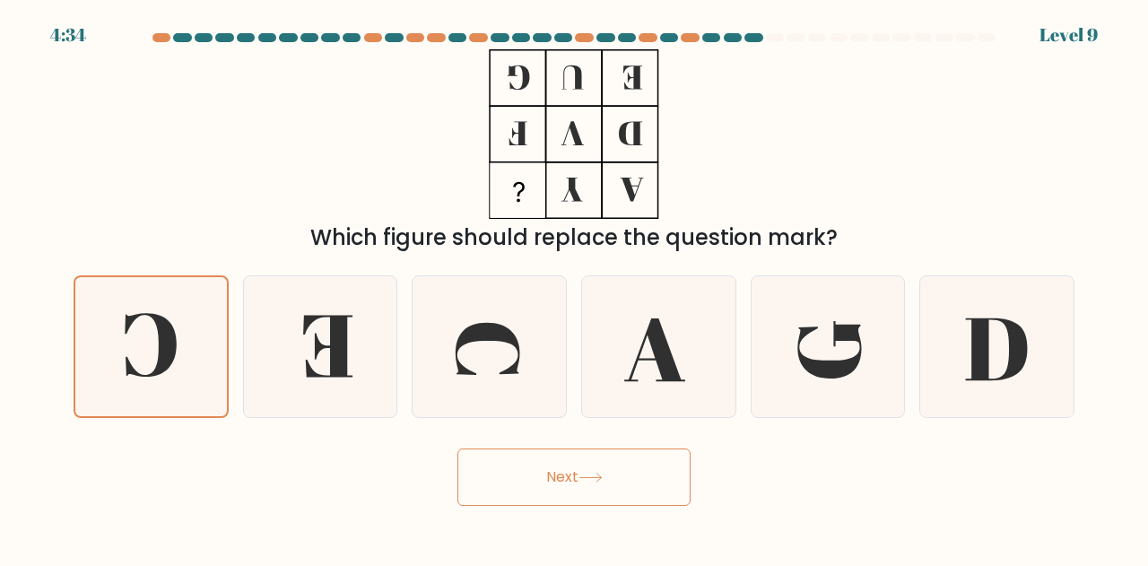
click at [614, 484] on button "Next" at bounding box center [574, 477] width 233 height 57
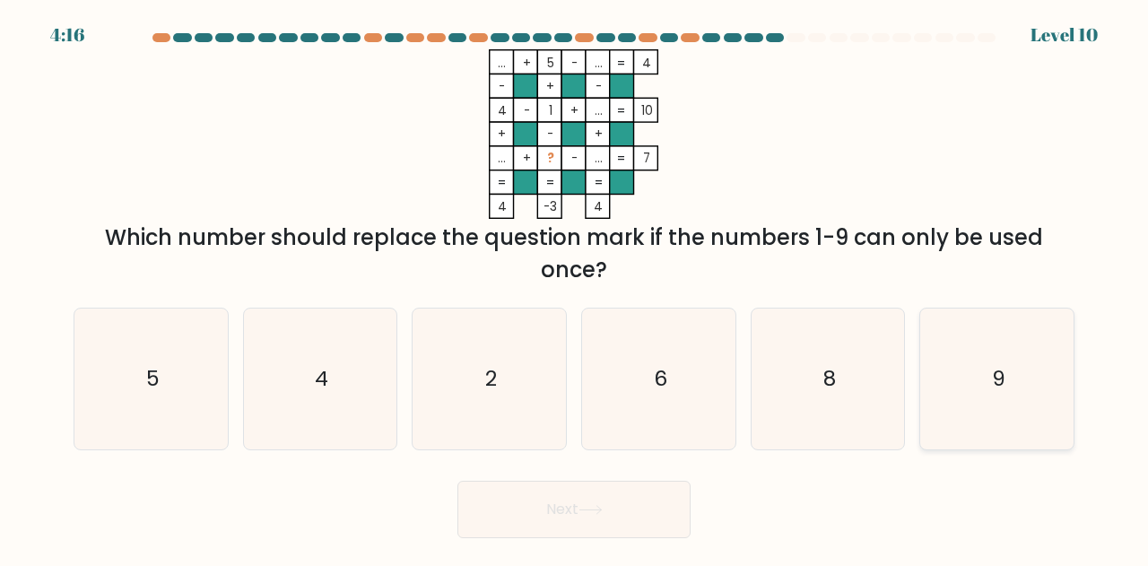
click at [969, 428] on icon "9" at bounding box center [997, 379] width 141 height 141
click at [575, 288] on input "f. 9" at bounding box center [574, 285] width 1 height 4
radio input "true"
click at [492, 523] on button "Next" at bounding box center [574, 509] width 233 height 57
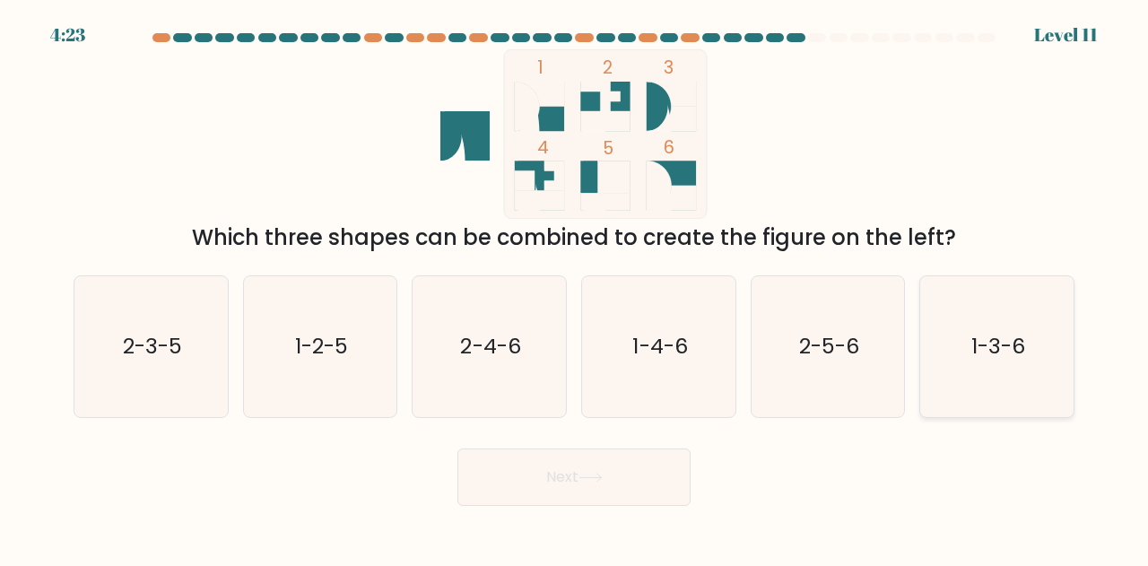
click at [951, 311] on icon "1-3-6" at bounding box center [997, 346] width 141 height 141
click at [575, 288] on input "f. 1-3-6" at bounding box center [574, 285] width 1 height 4
radio input "true"
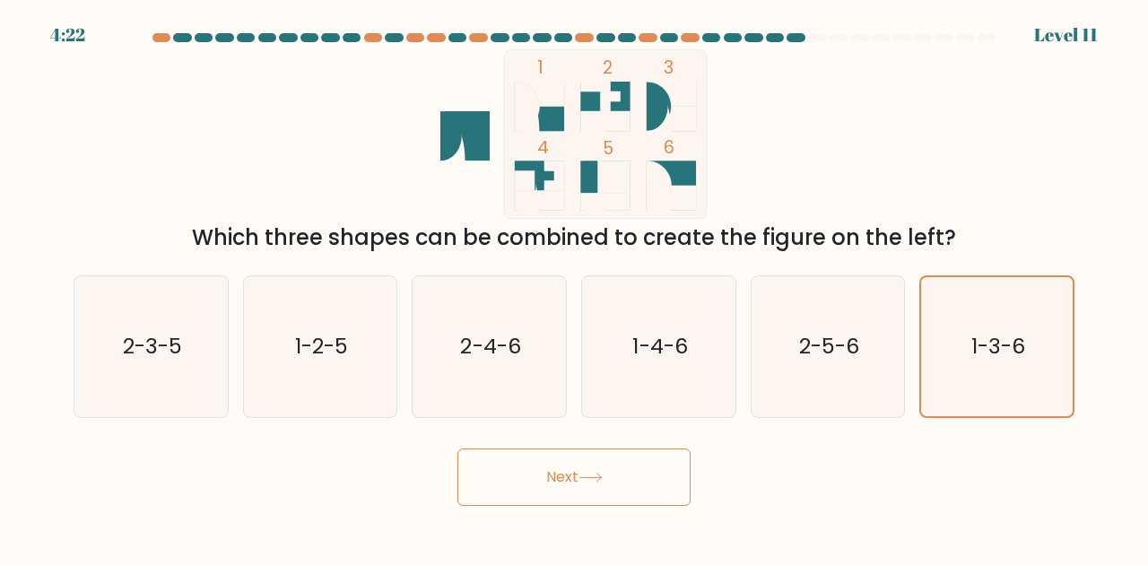
click at [601, 472] on button "Next" at bounding box center [574, 477] width 233 height 57
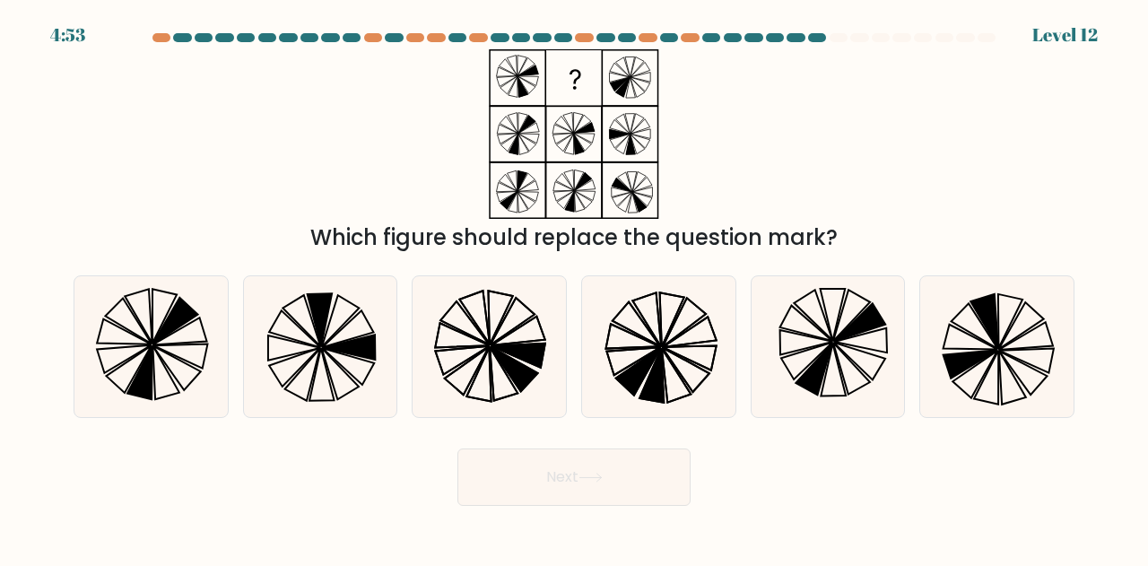
click at [842, 477] on div "Next" at bounding box center [574, 473] width 1023 height 66
click at [463, 364] on icon at bounding box center [489, 346] width 141 height 141
click at [574, 288] on input "c." at bounding box center [574, 285] width 1 height 4
radio input "true"
click at [607, 475] on button "Next" at bounding box center [574, 477] width 233 height 57
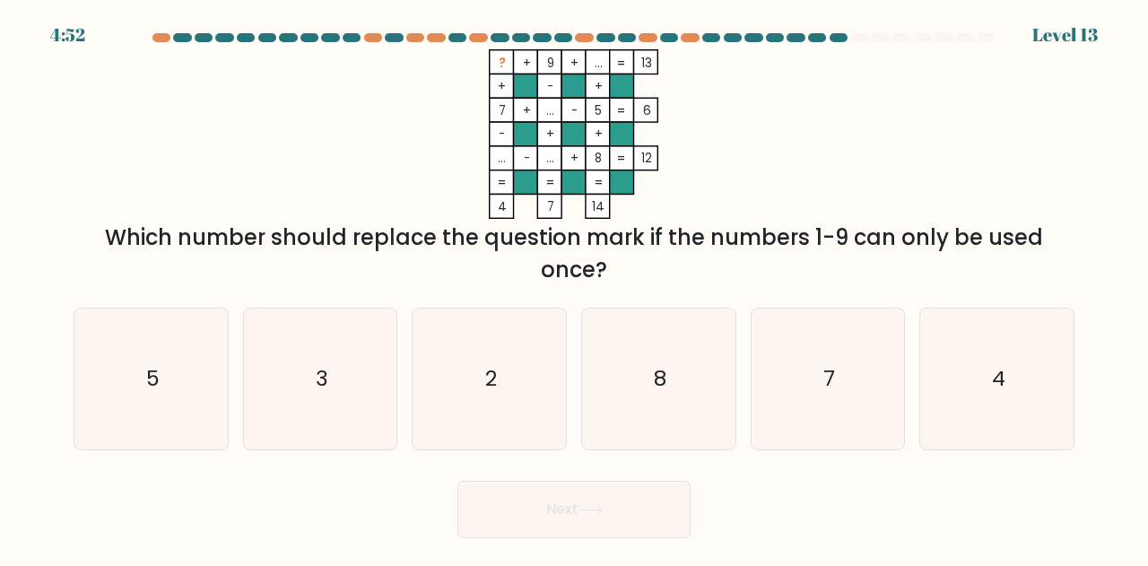
click at [234, 391] on div "a. 5" at bounding box center [151, 379] width 170 height 143
click at [283, 395] on icon "3" at bounding box center [320, 379] width 141 height 141
click at [574, 288] on input "b. 3" at bounding box center [574, 285] width 1 height 4
radio input "true"
click at [613, 518] on button "Next" at bounding box center [574, 509] width 233 height 57
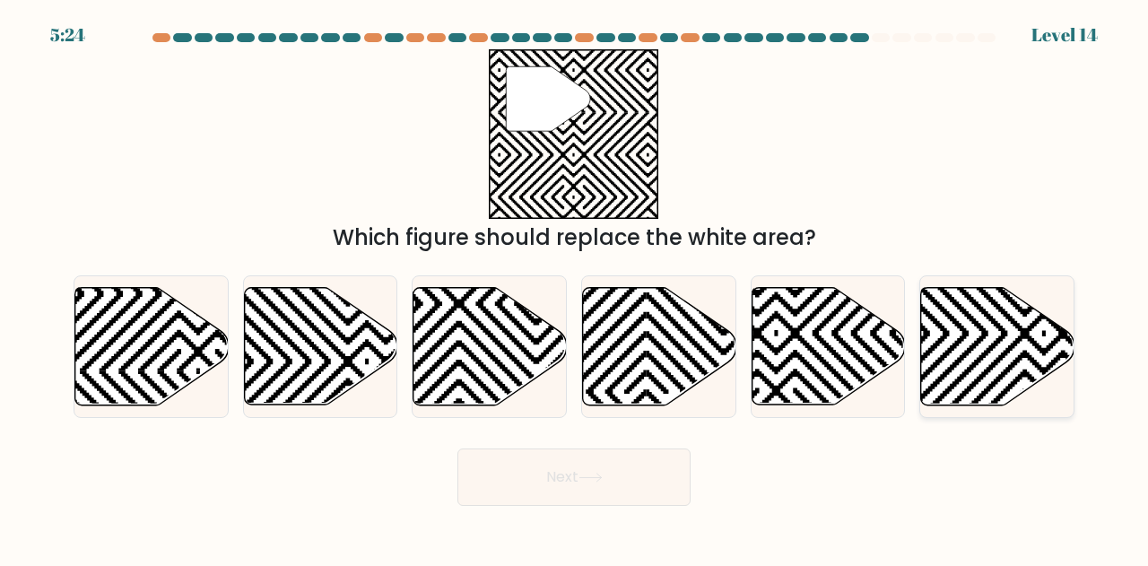
click at [955, 329] on icon at bounding box center [997, 347] width 153 height 118
click at [575, 288] on input "f." at bounding box center [574, 285] width 1 height 4
radio input "true"
click at [619, 475] on button "Next" at bounding box center [574, 477] width 233 height 57
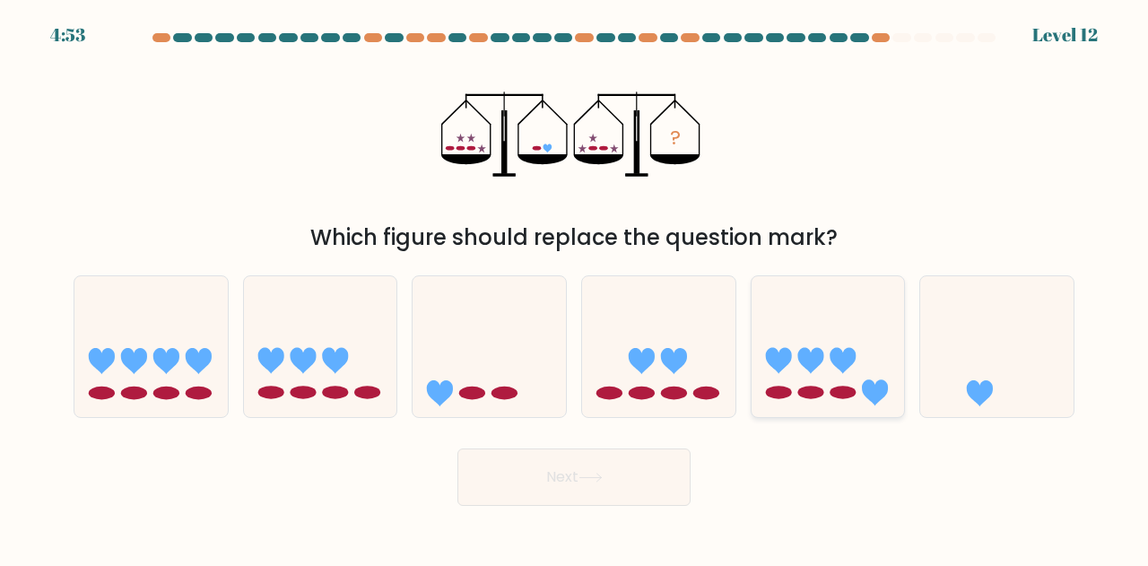
click at [777, 358] on icon at bounding box center [778, 361] width 26 height 26
click at [575, 288] on input "e." at bounding box center [574, 285] width 1 height 4
radio input "true"
click at [560, 469] on button "Next" at bounding box center [574, 477] width 233 height 57
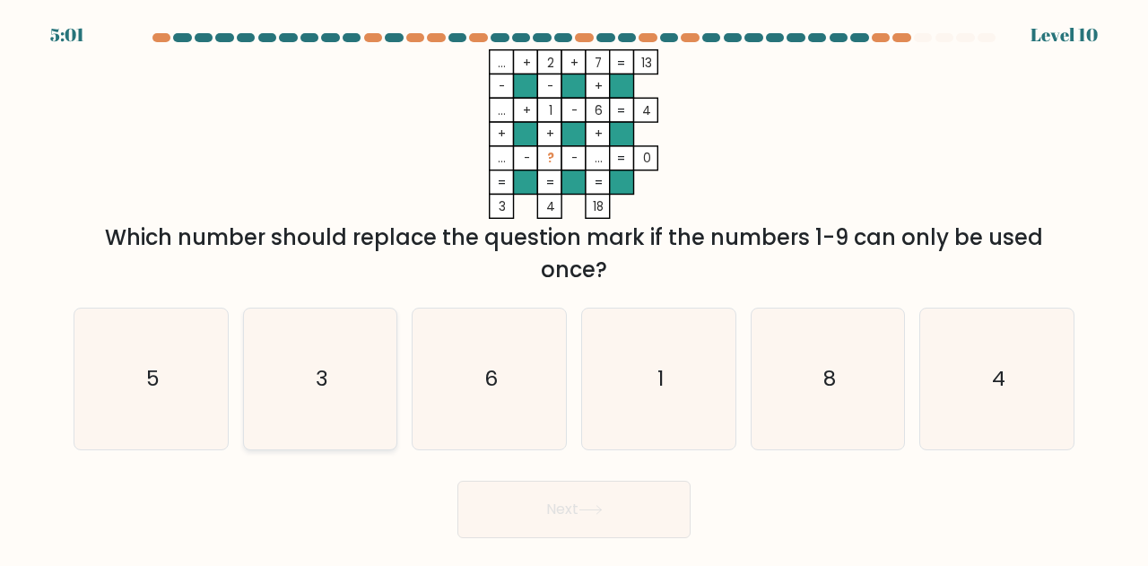
click at [378, 385] on icon "3" at bounding box center [320, 379] width 141 height 141
click at [574, 288] on input "b. 3" at bounding box center [574, 285] width 1 height 4
radio input "true"
click at [569, 507] on button "Next" at bounding box center [574, 509] width 233 height 57
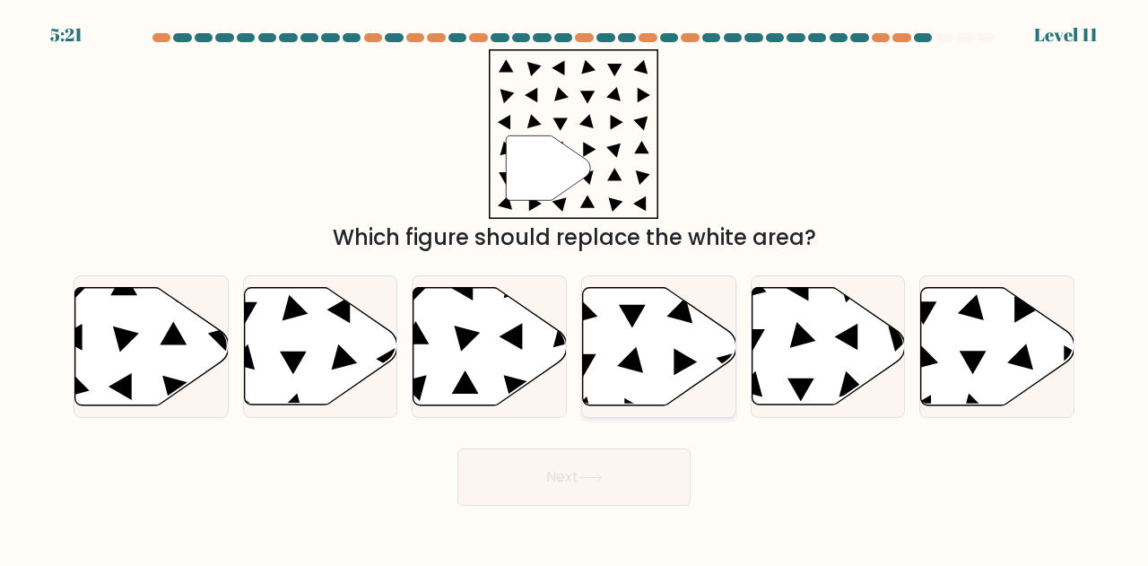
click at [666, 372] on icon at bounding box center [659, 347] width 153 height 118
click at [575, 288] on input "d." at bounding box center [574, 285] width 1 height 4
radio input "true"
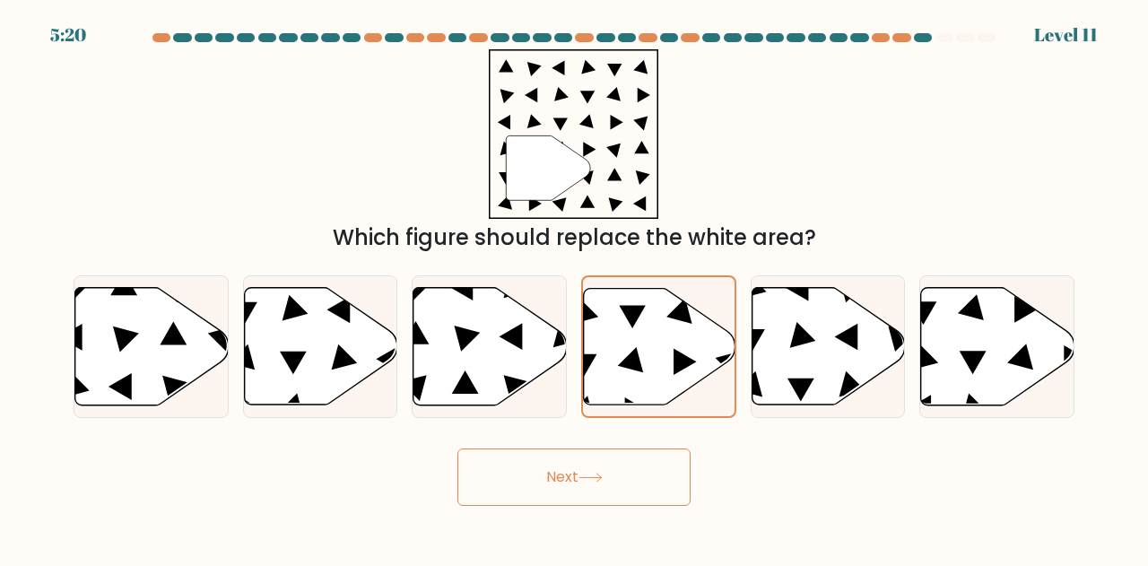
click at [648, 467] on button "Next" at bounding box center [574, 477] width 233 height 57
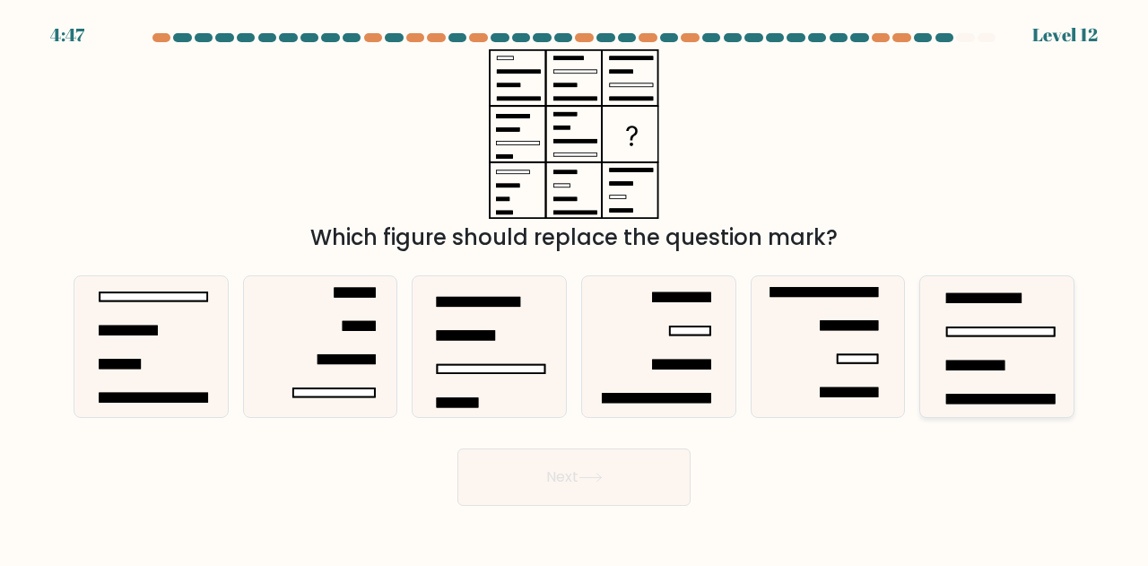
click at [1026, 388] on icon at bounding box center [997, 346] width 141 height 141
click at [575, 288] on input "f." at bounding box center [574, 285] width 1 height 4
radio input "true"
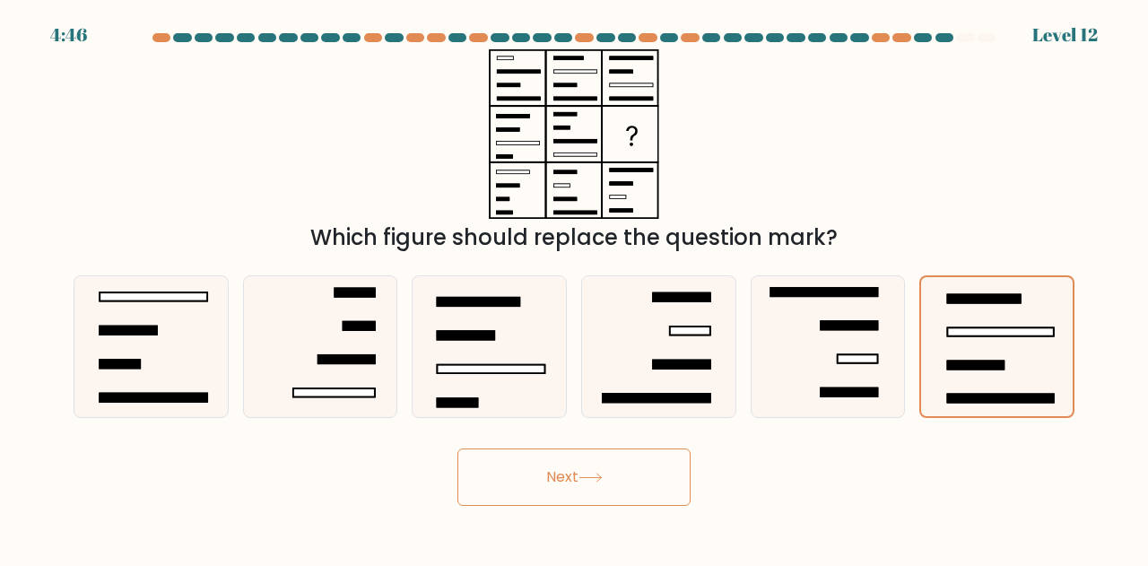
click at [623, 499] on button "Next" at bounding box center [574, 477] width 233 height 57
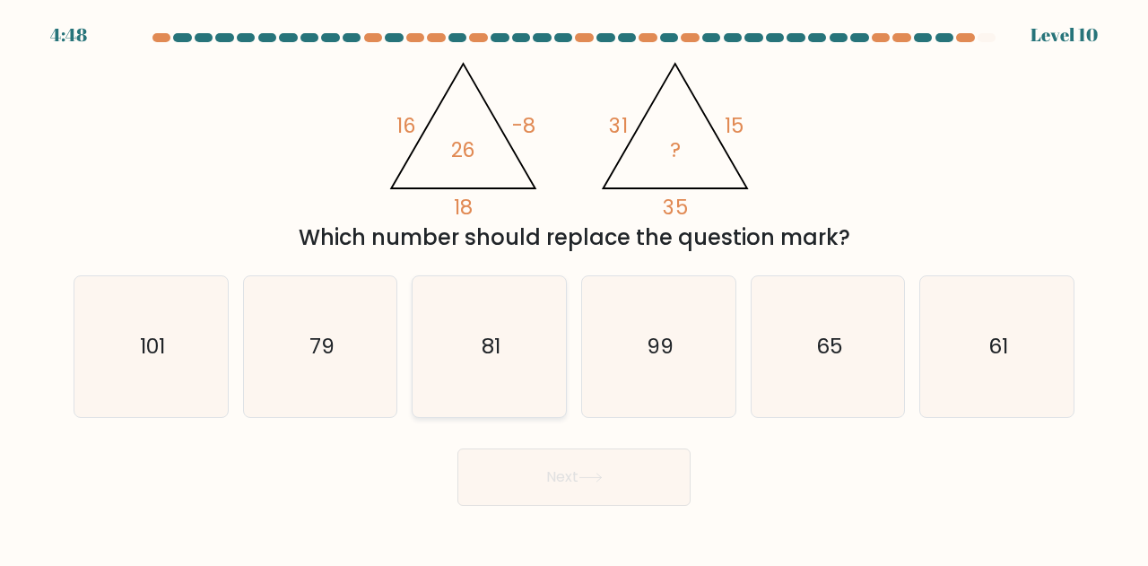
click at [484, 371] on icon "81" at bounding box center [489, 346] width 141 height 141
click at [574, 288] on input "c. 81" at bounding box center [574, 285] width 1 height 4
radio input "true"
click at [618, 462] on button "Next" at bounding box center [574, 477] width 233 height 57
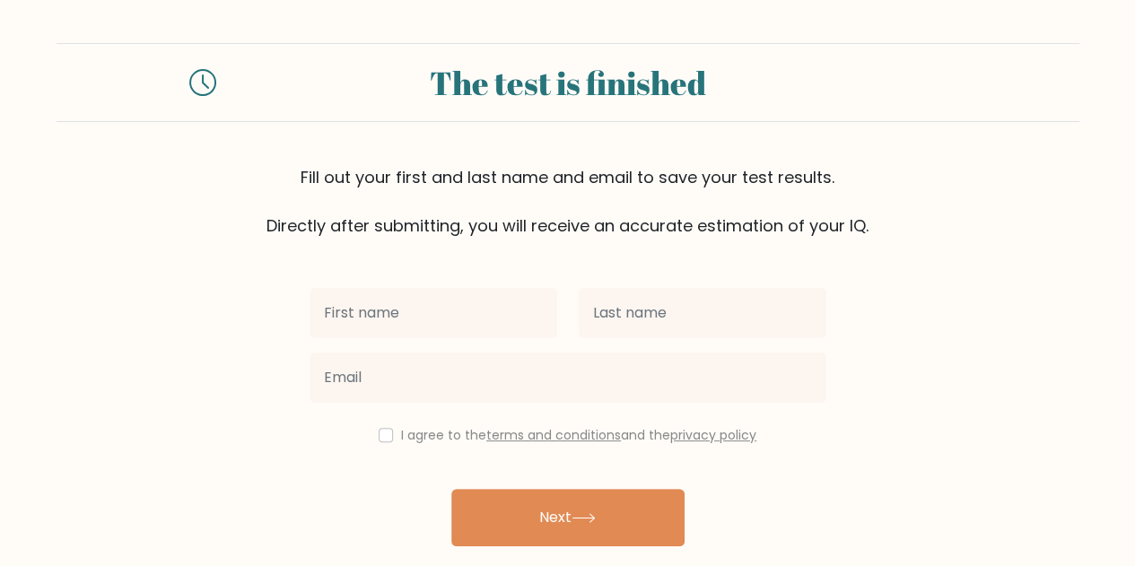
click at [404, 304] on input "text" at bounding box center [434, 313] width 248 height 50
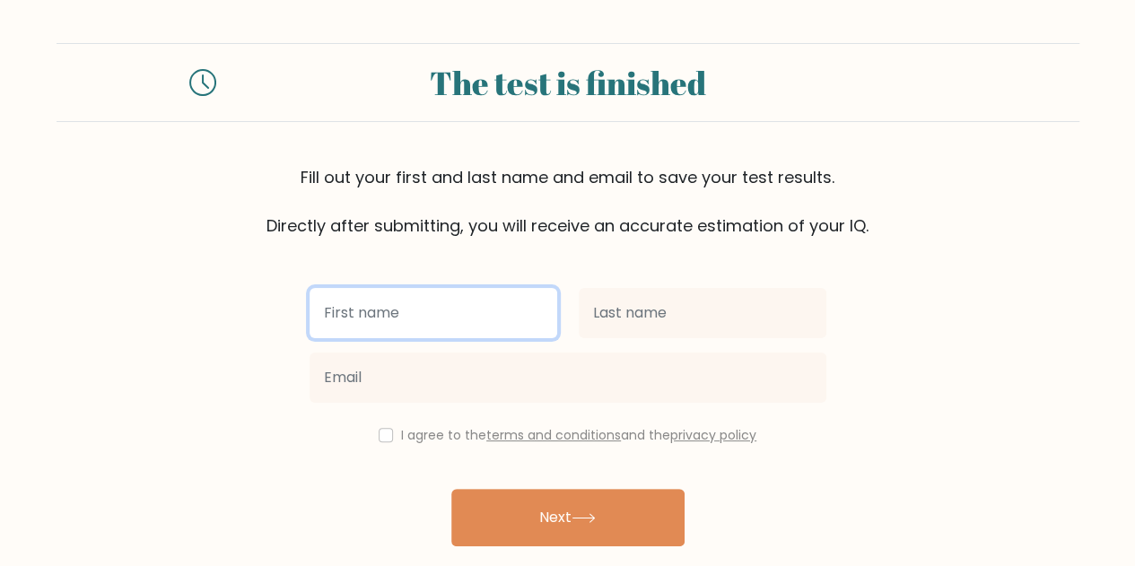
click at [401, 309] on input "text" at bounding box center [434, 313] width 248 height 50
type input "Norica Joy"
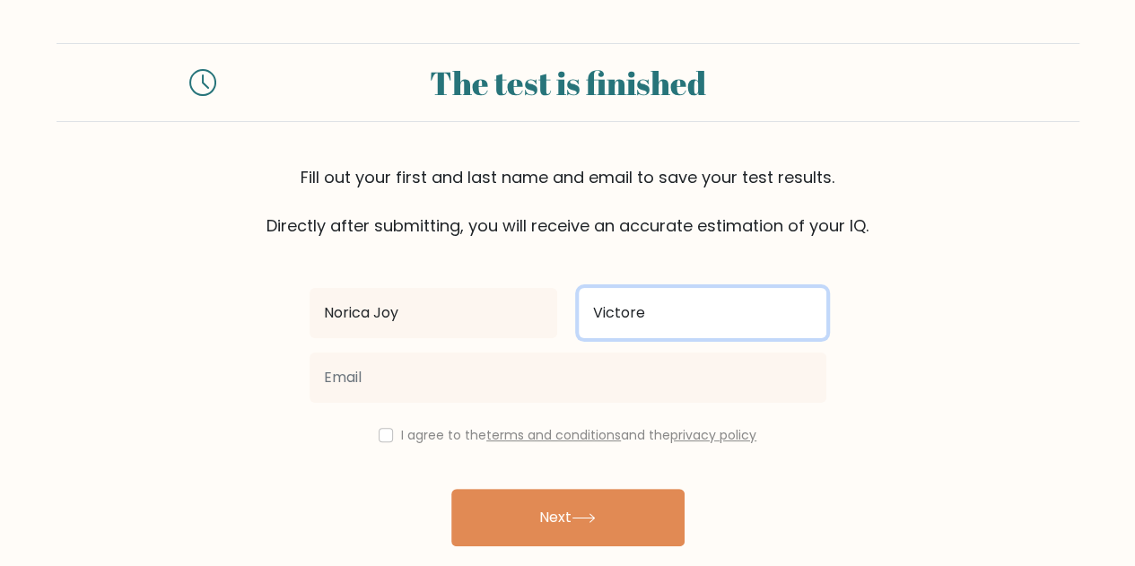
type input "Victore"
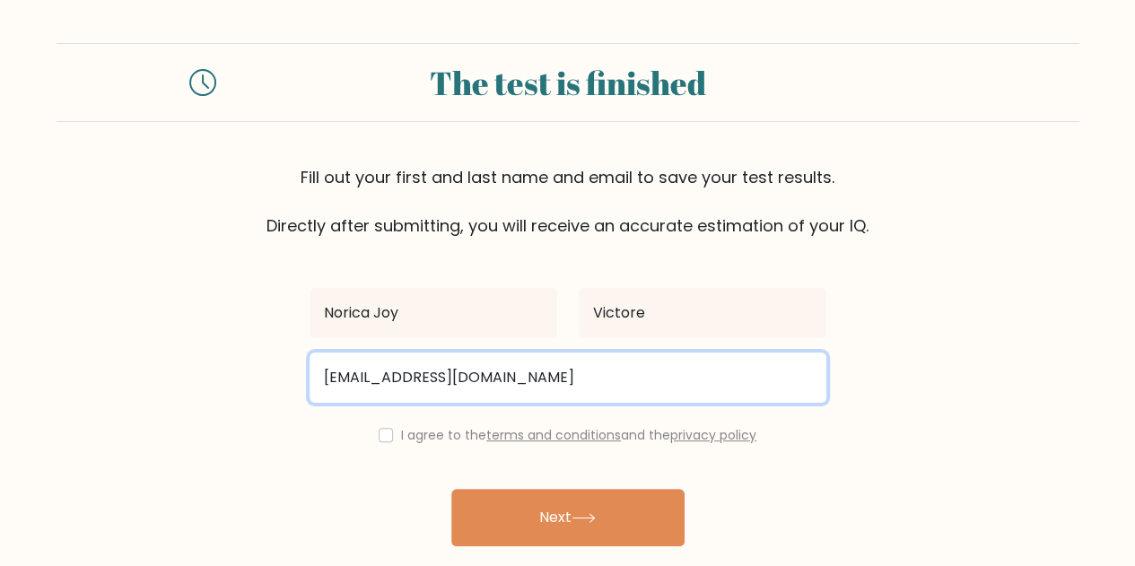
type input "joyievictore08@gmail.com"
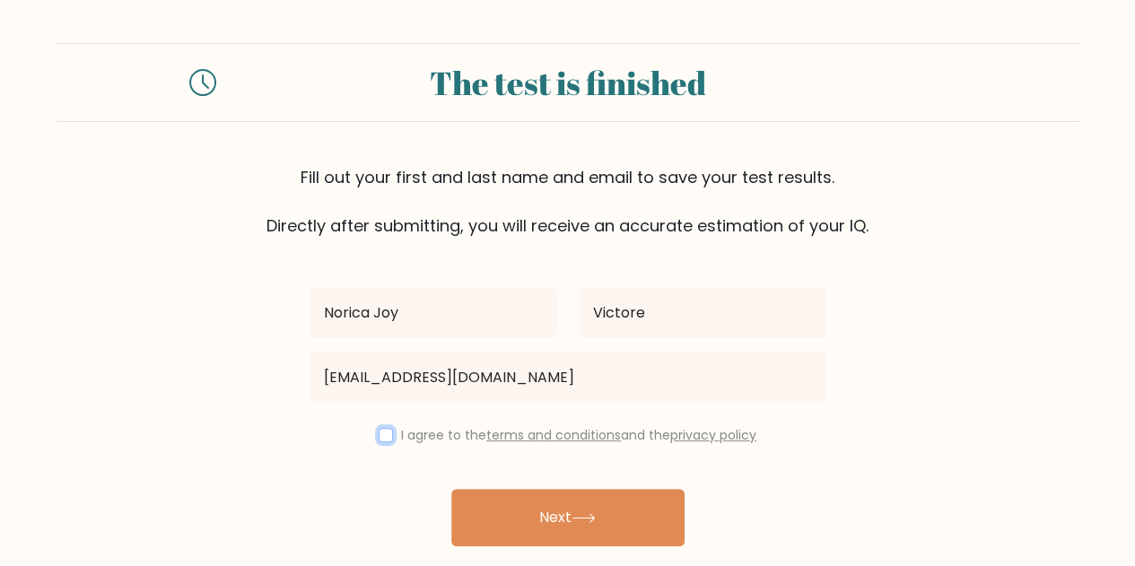
click at [381, 435] on input "checkbox" at bounding box center [386, 435] width 14 height 14
checkbox input "true"
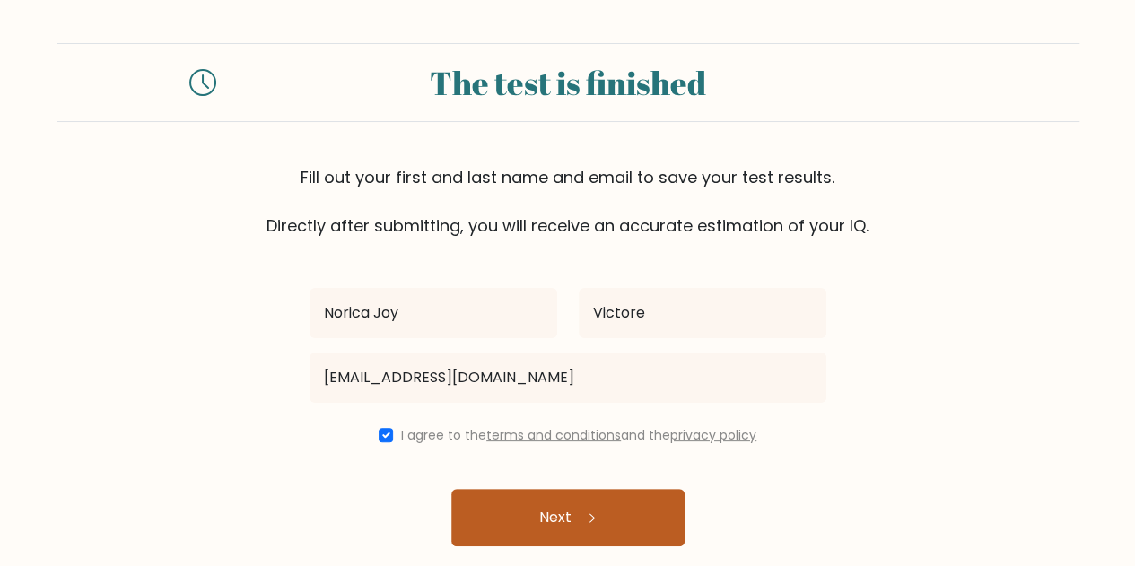
click at [585, 503] on button "Next" at bounding box center [567, 517] width 233 height 57
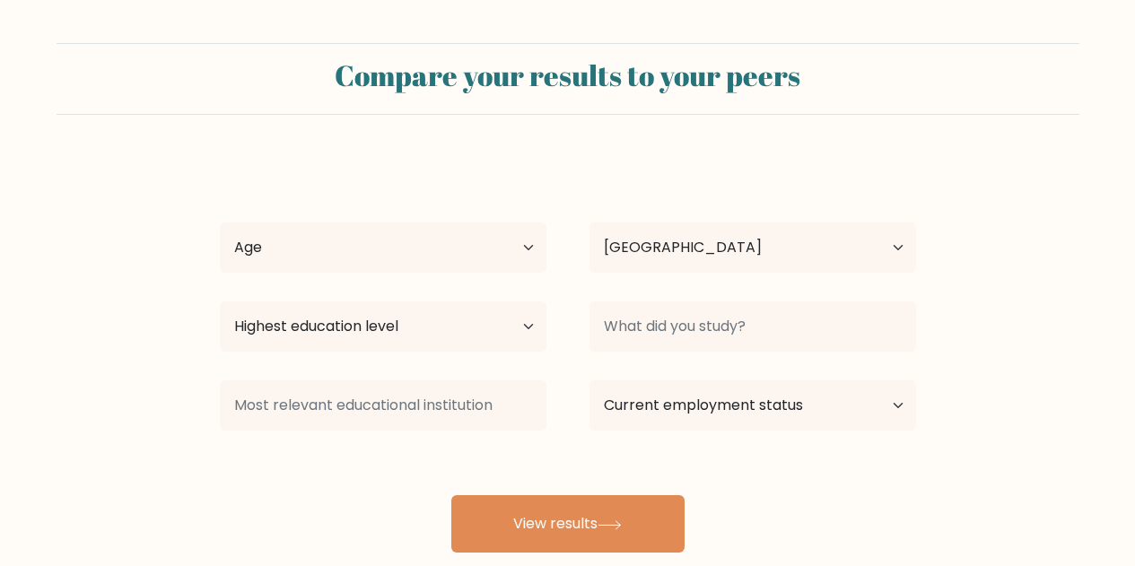
select select "PH"
click at [585, 503] on button "View results" at bounding box center [567, 523] width 233 height 57
click at [524, 245] on select "Age Under [DEMOGRAPHIC_DATA] [DEMOGRAPHIC_DATA] [DEMOGRAPHIC_DATA] [DEMOGRAPHIC…" at bounding box center [383, 247] width 327 height 50
select select "35_44"
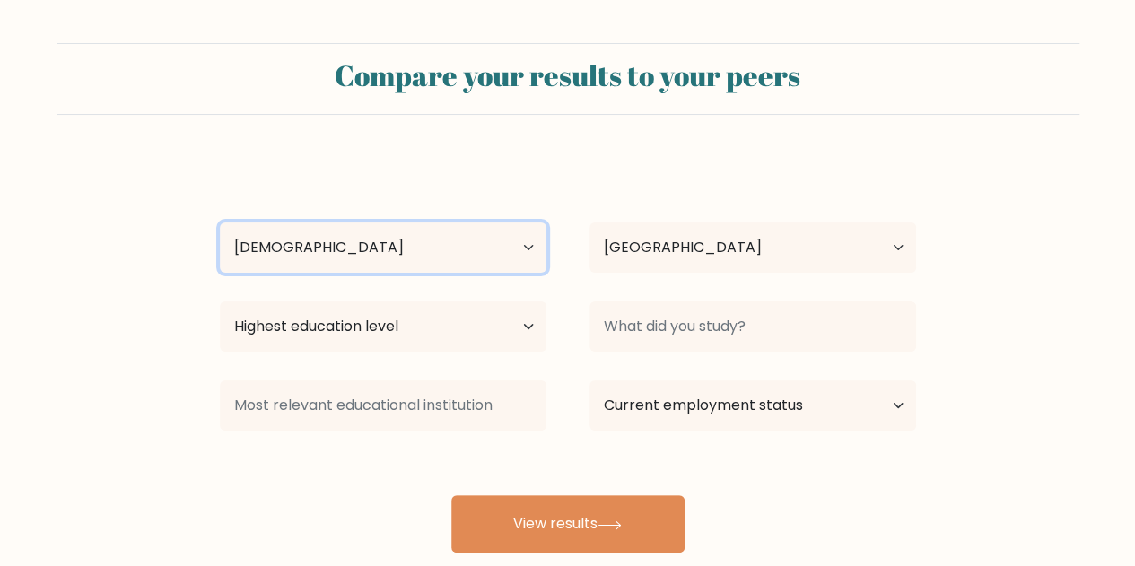
click at [220, 222] on select "Age Under [DEMOGRAPHIC_DATA] [DEMOGRAPHIC_DATA] [DEMOGRAPHIC_DATA] [DEMOGRAPHIC…" at bounding box center [383, 247] width 327 height 50
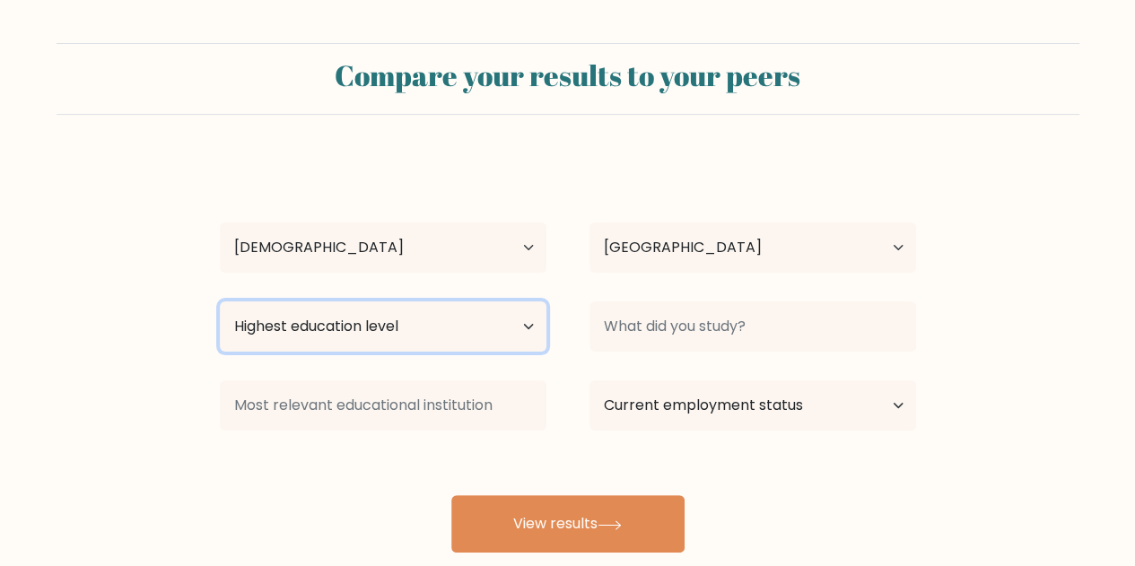
click at [484, 340] on select "Highest education level No schooling Primary Lower Secondary Upper Secondary Oc…" at bounding box center [383, 326] width 327 height 50
select select "bachelors_degree"
click at [220, 301] on select "Highest education level No schooling Primary Lower Secondary Upper Secondary Oc…" at bounding box center [383, 326] width 327 height 50
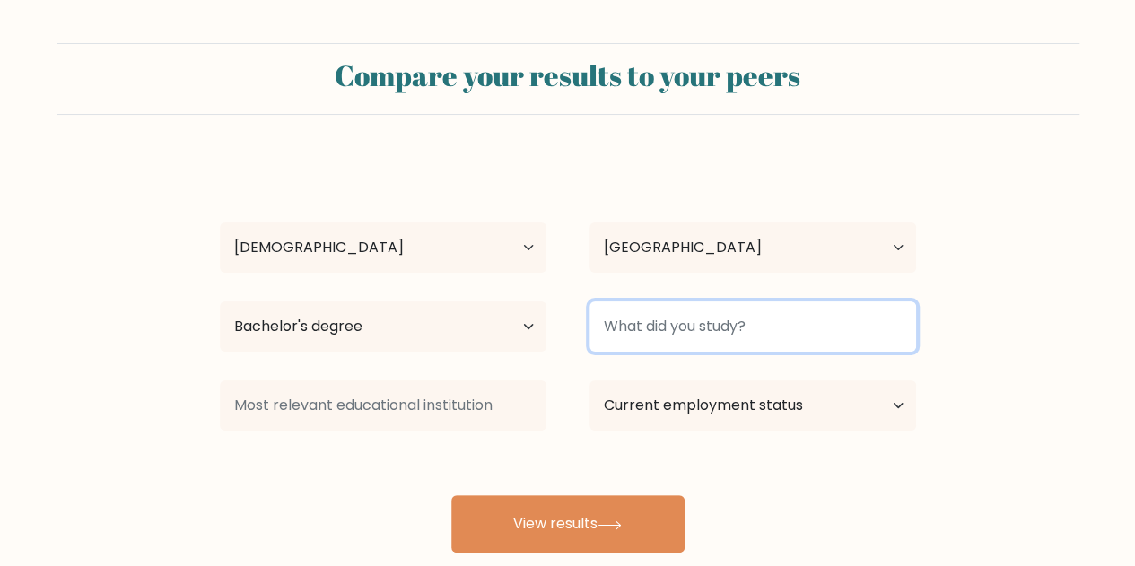
click at [668, 327] on input at bounding box center [752, 326] width 327 height 50
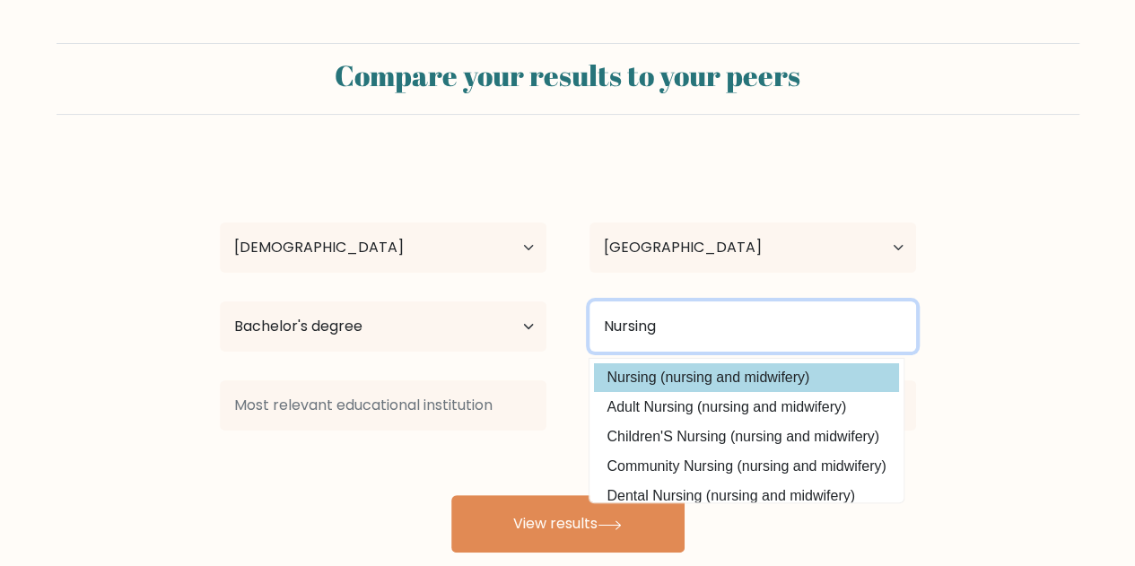
type input "Nursing"
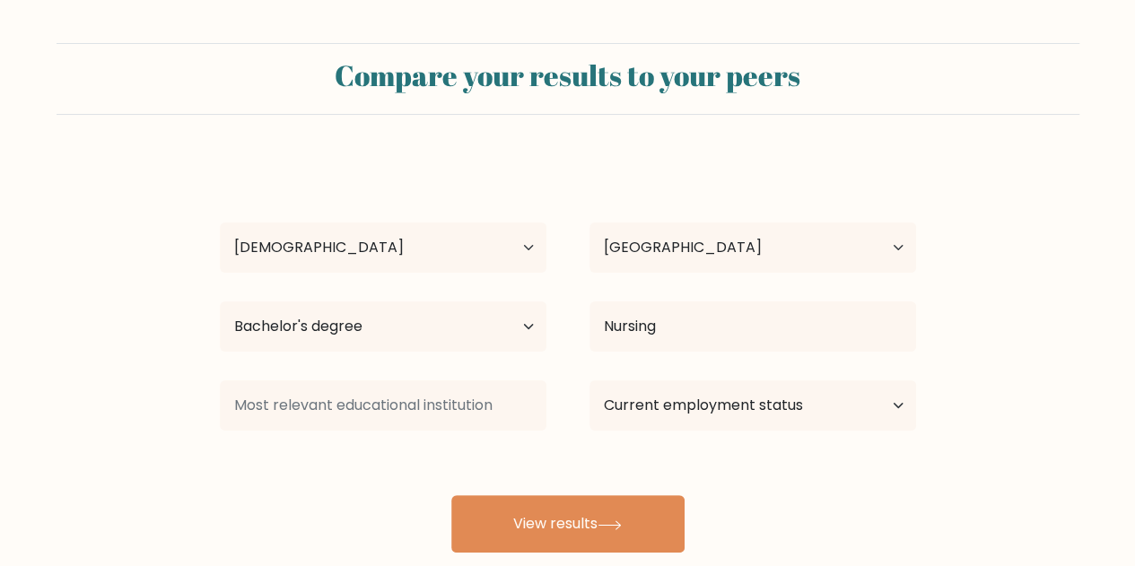
click at [677, 388] on div "Norica Joy Victore Age Under 18 years old 18-24 years old 25-34 years old 35-44…" at bounding box center [568, 355] width 718 height 395
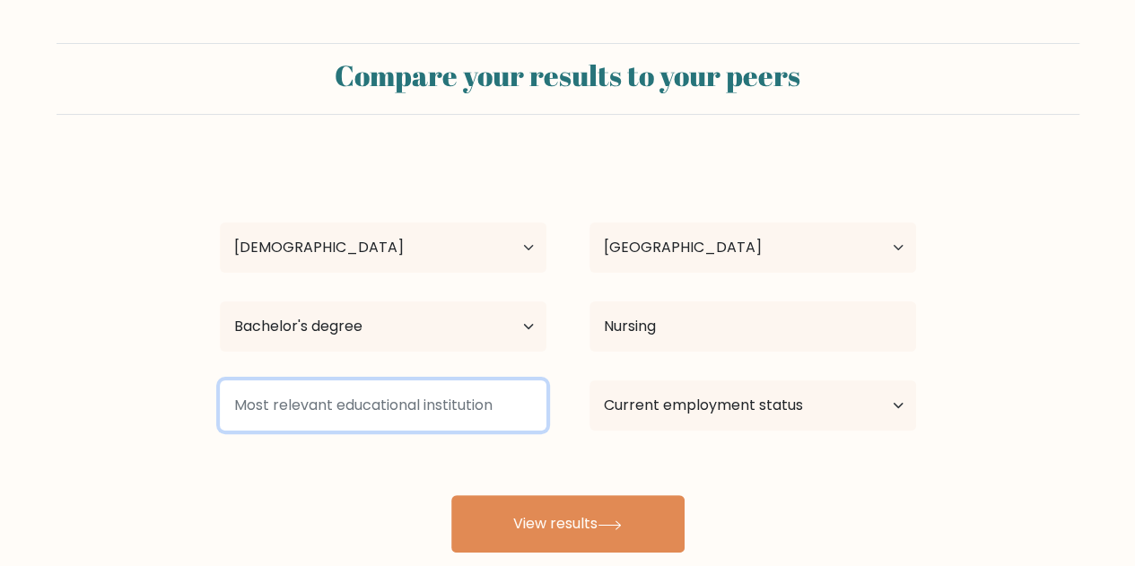
click at [462, 408] on input at bounding box center [383, 405] width 327 height 50
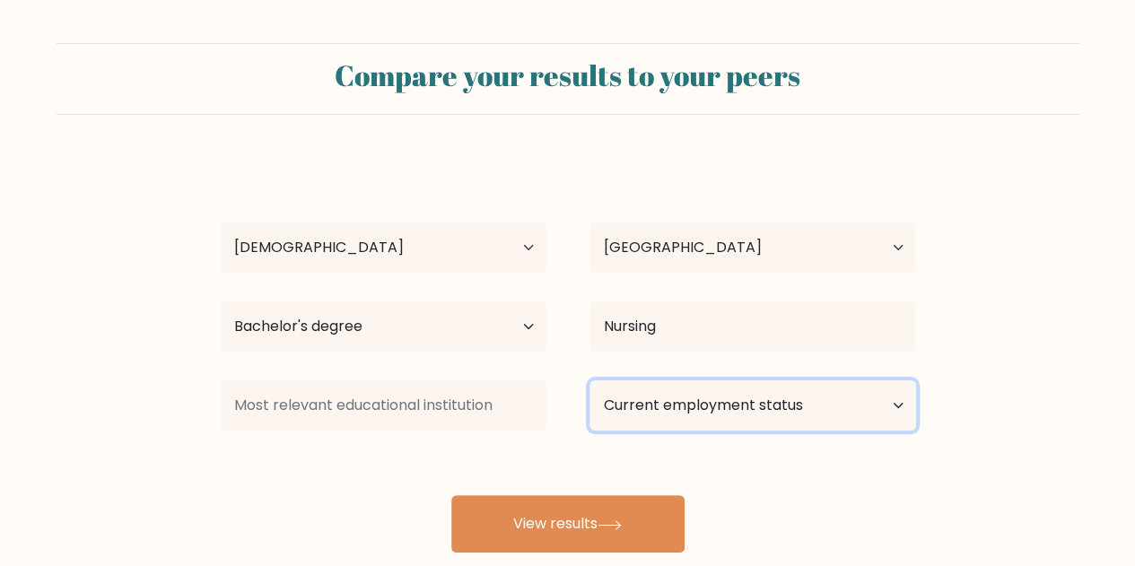
click at [683, 411] on select "Current employment status Employed Student Retired Other / prefer not to answer" at bounding box center [752, 405] width 327 height 50
select select "other"
click at [589, 380] on select "Current employment status Employed Student Retired Other / prefer not to answer" at bounding box center [752, 405] width 327 height 50
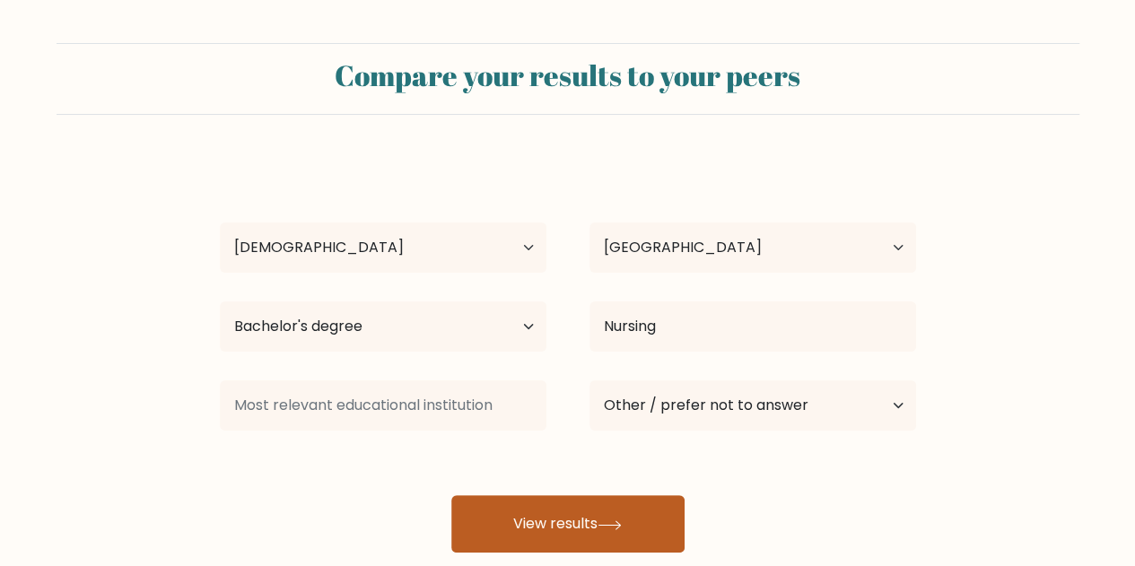
click at [581, 525] on button "View results" at bounding box center [567, 523] width 233 height 57
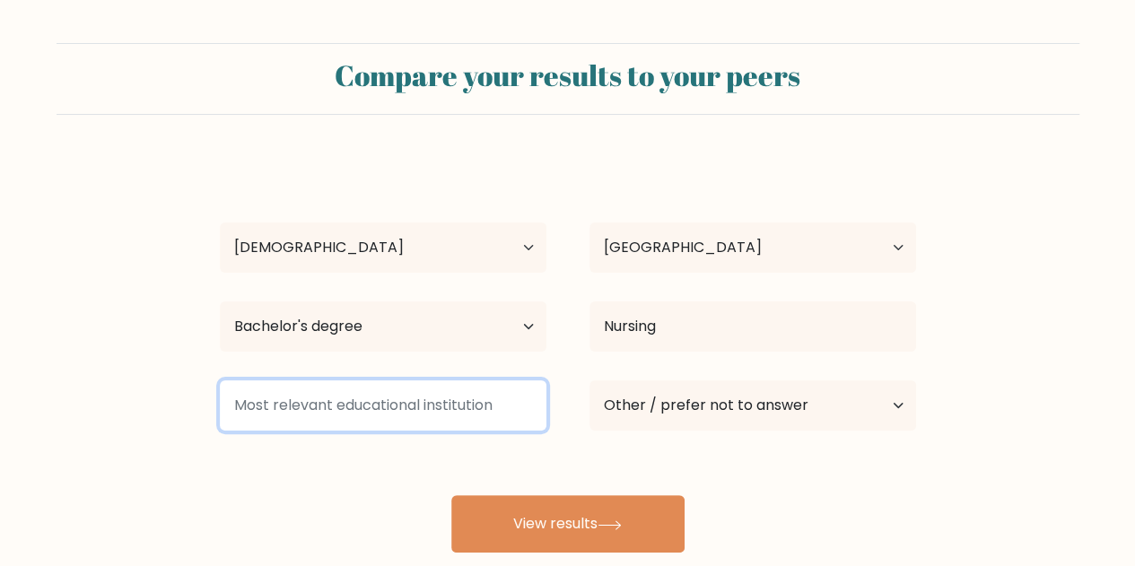
click at [405, 399] on input at bounding box center [383, 405] width 327 height 50
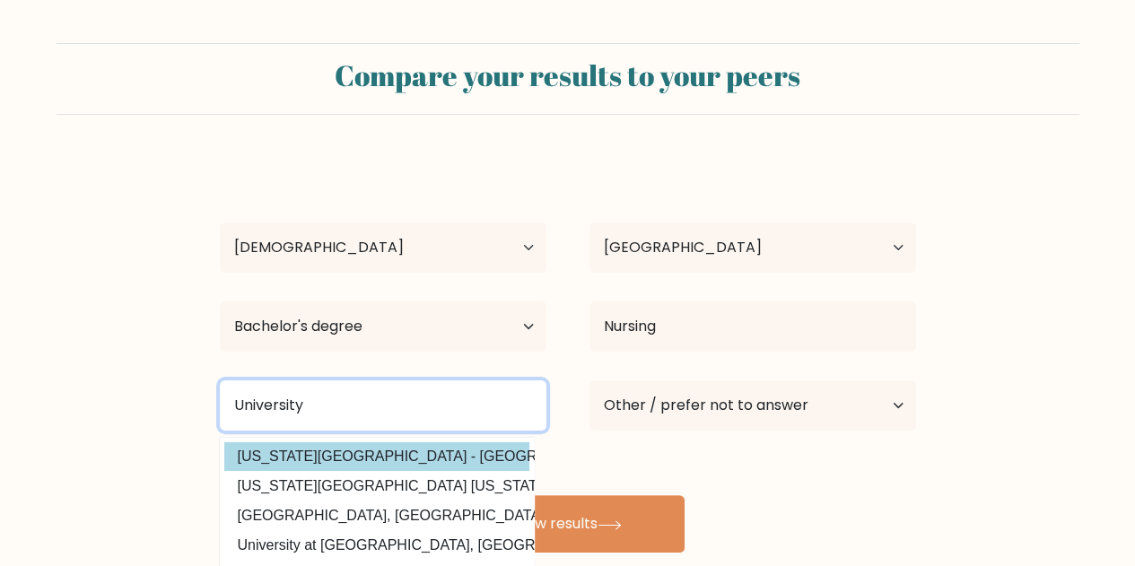
type input "University"
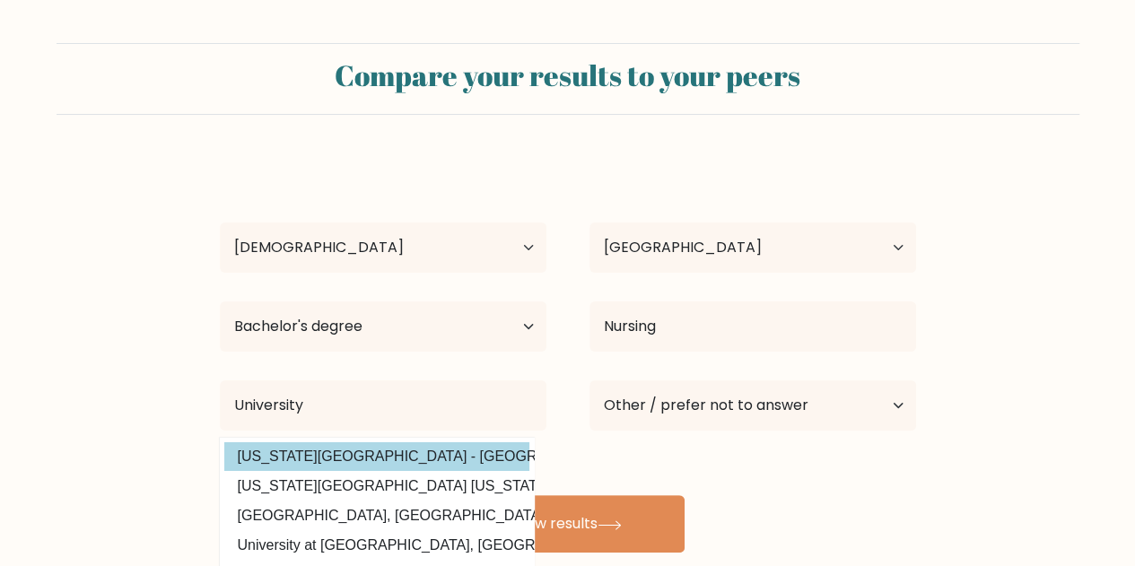
click at [355, 457] on div "Norica Joy Victore Age Under 18 years old 18-24 years old 25-34 years old 35-44…" at bounding box center [568, 355] width 718 height 395
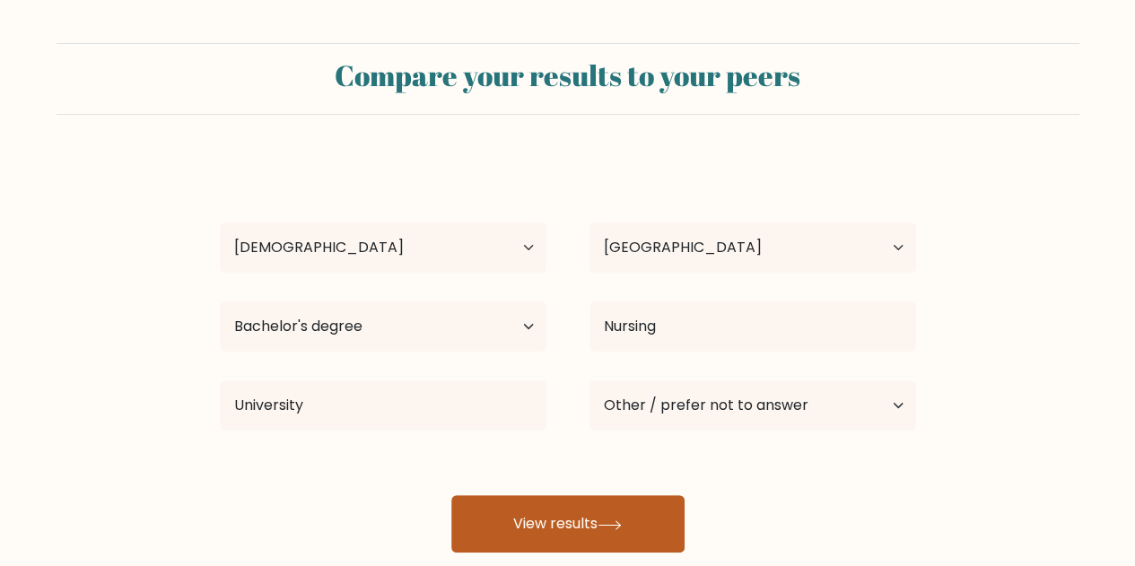
click at [587, 519] on button "View results" at bounding box center [567, 523] width 233 height 57
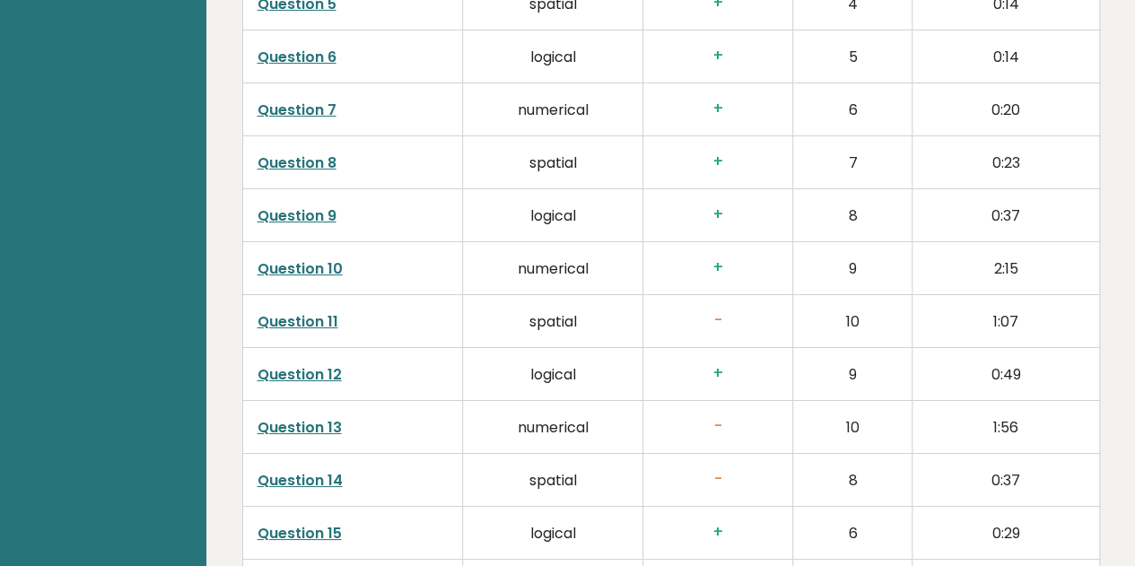
scroll to position [3104, 0]
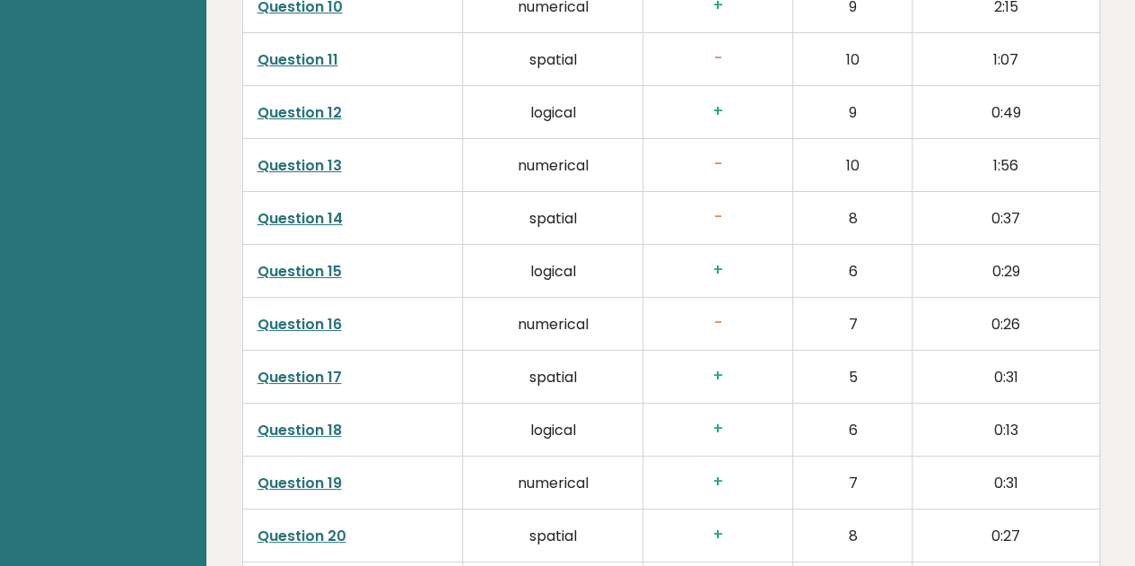
click at [689, 314] on h3 "-" at bounding box center [718, 323] width 120 height 19
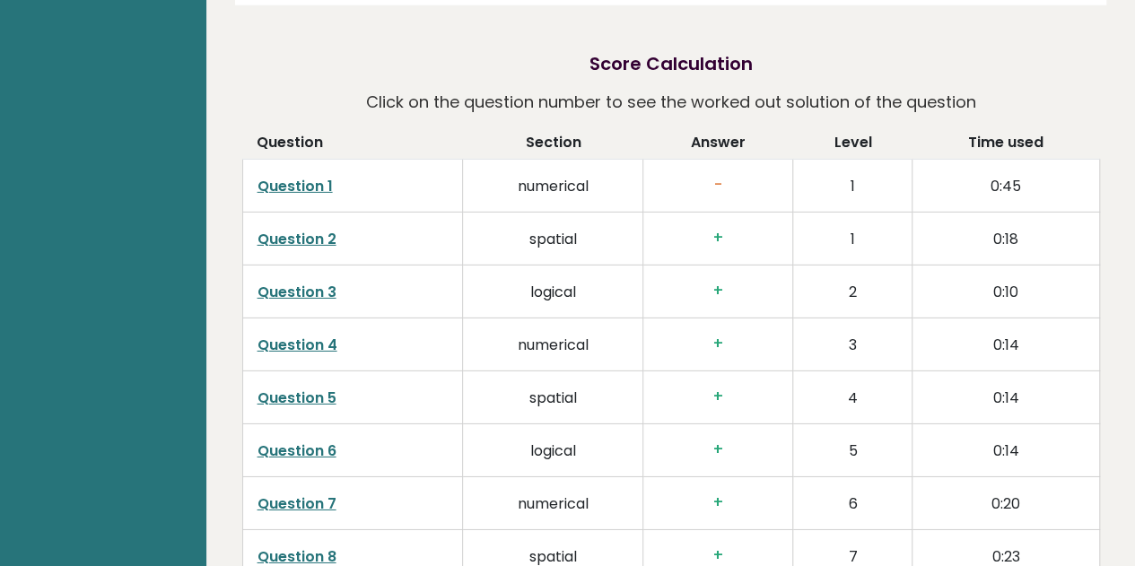
scroll to position [2717, 0]
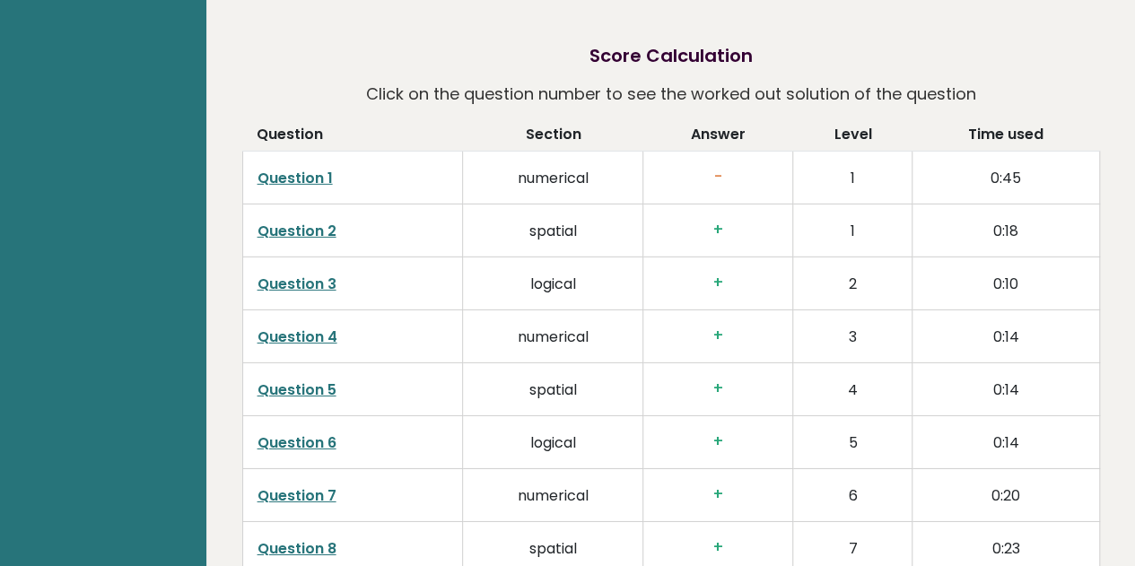
click at [295, 168] on link "Question 1" at bounding box center [294, 178] width 75 height 21
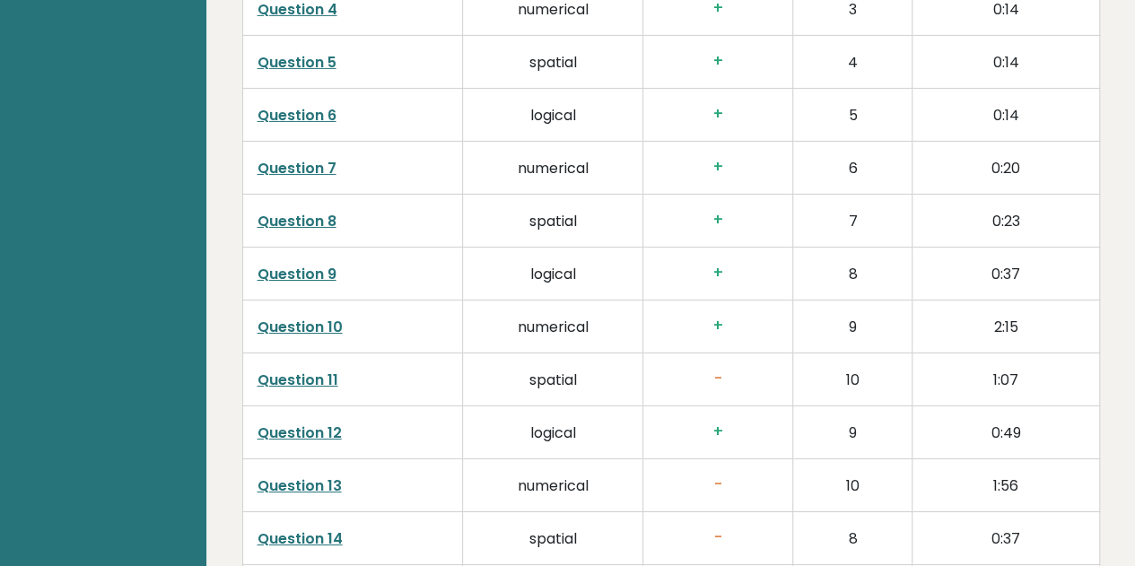
scroll to position [3046, 0]
click at [309, 369] on link "Question 11" at bounding box center [297, 379] width 81 height 21
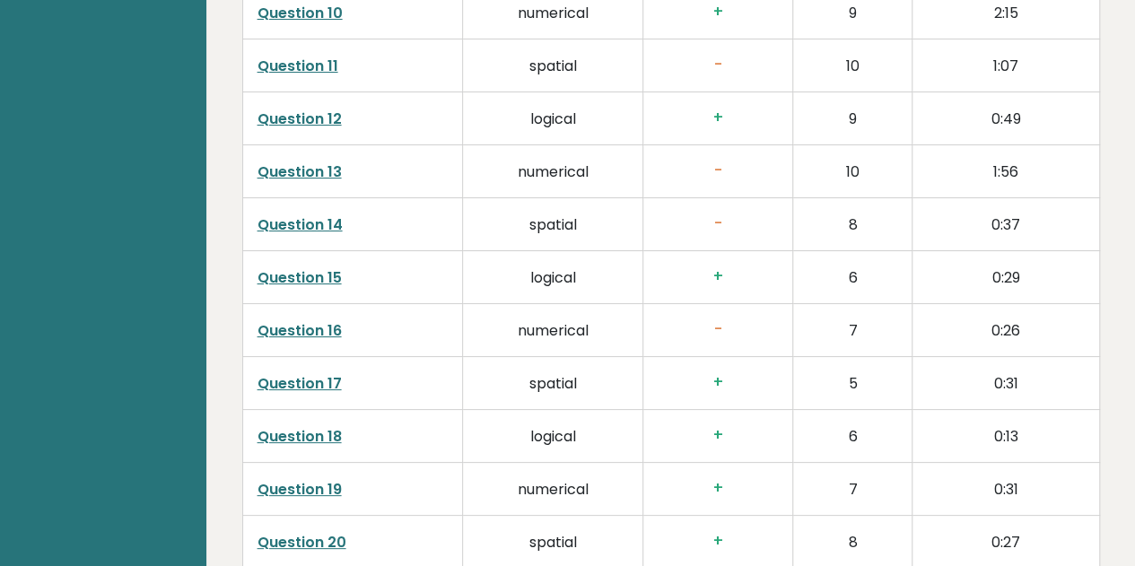
scroll to position [3361, 0]
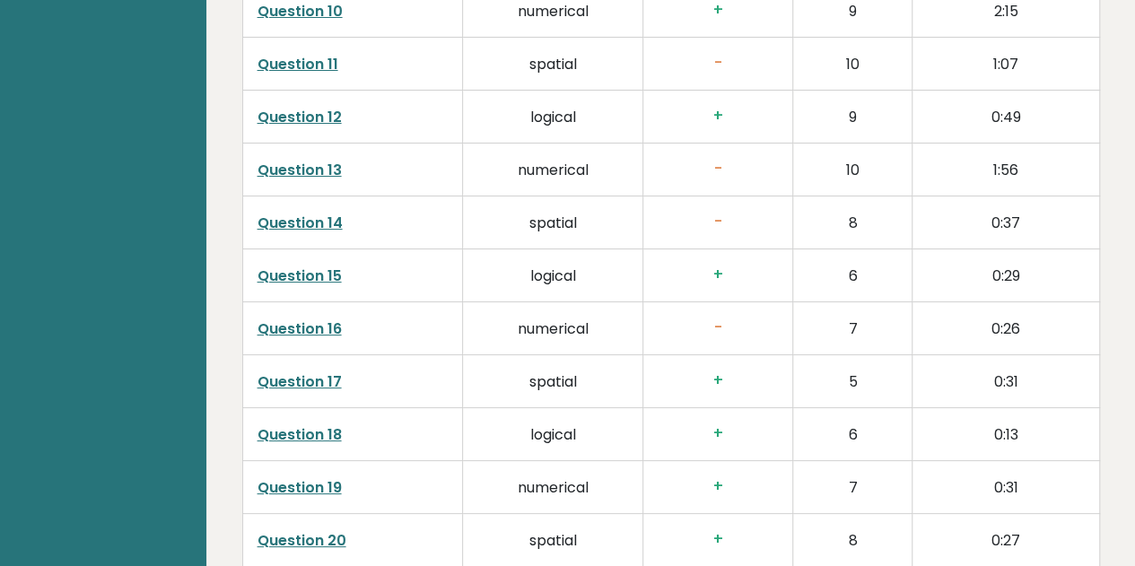
click at [279, 160] on link "Question 13" at bounding box center [299, 170] width 84 height 21
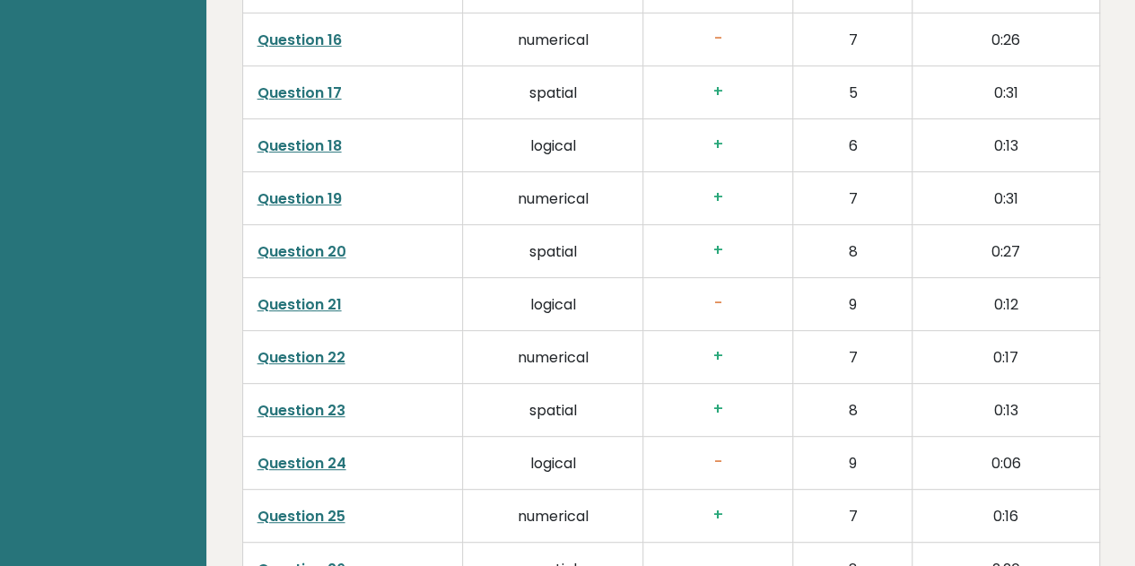
scroll to position [3650, 0]
click at [294, 293] on link "Question 21" at bounding box center [299, 303] width 84 height 21
click at [322, 276] on td "Question 21" at bounding box center [352, 302] width 221 height 53
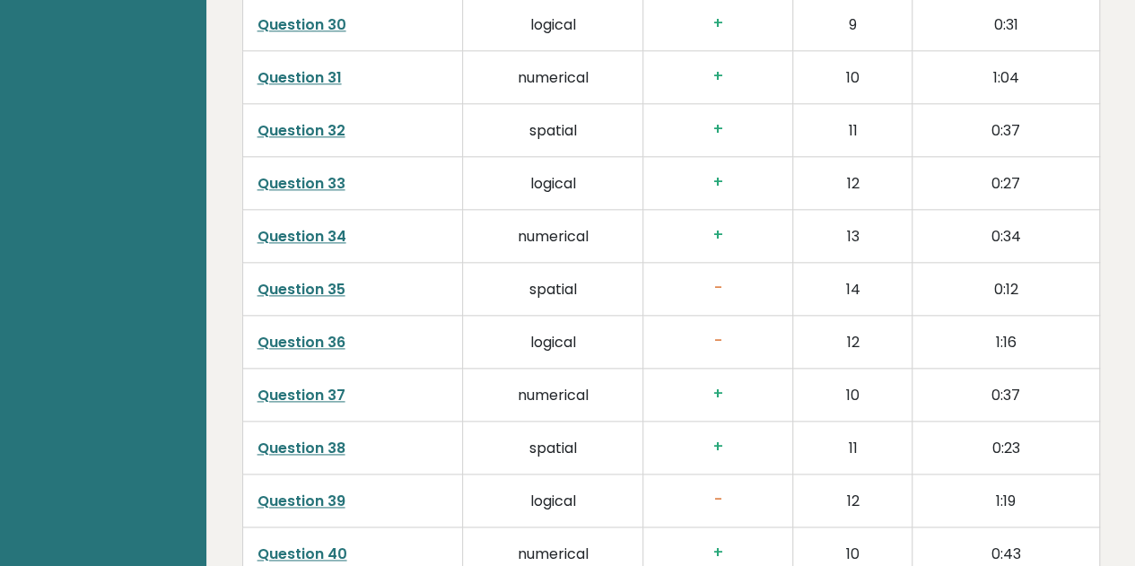
scroll to position [4407, 0]
click at [271, 331] on link "Question 36" at bounding box center [301, 341] width 88 height 21
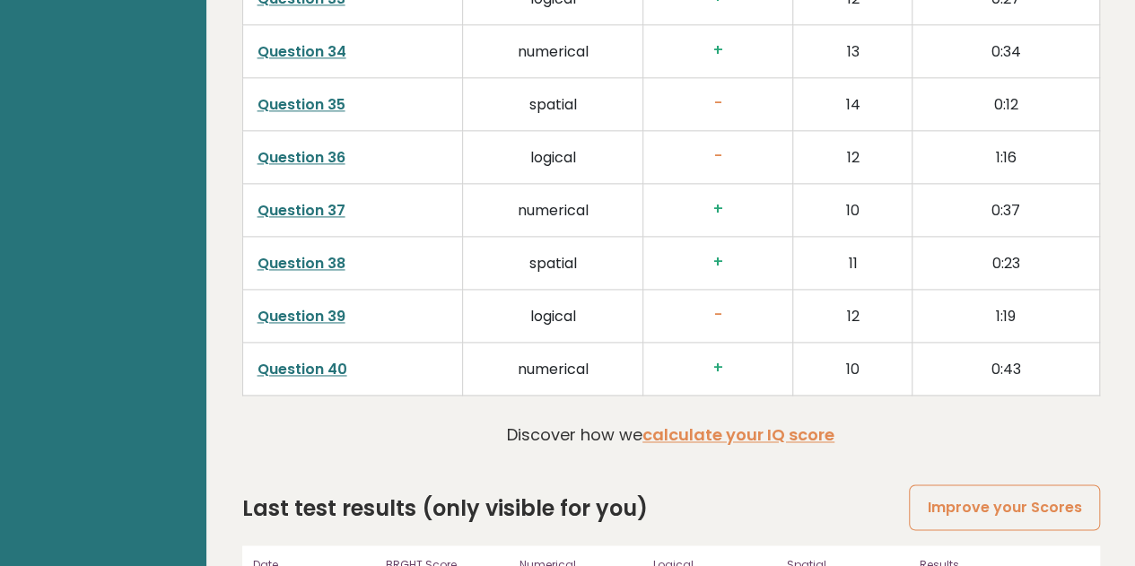
click at [325, 306] on link "Question 39" at bounding box center [301, 316] width 88 height 21
click at [317, 306] on link "Question 39" at bounding box center [301, 316] width 88 height 21
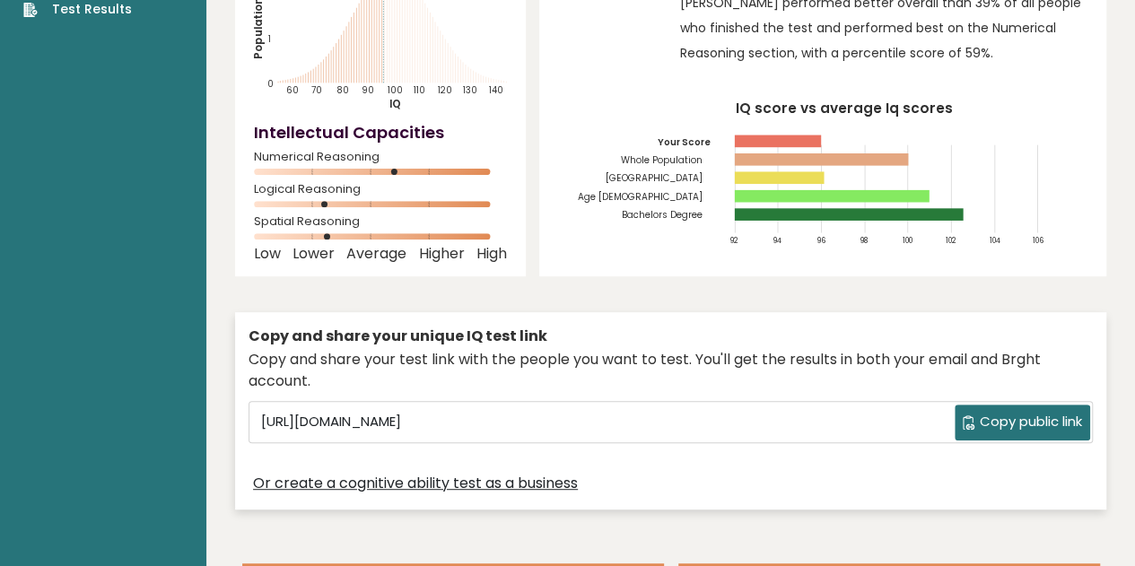
scroll to position [310, 0]
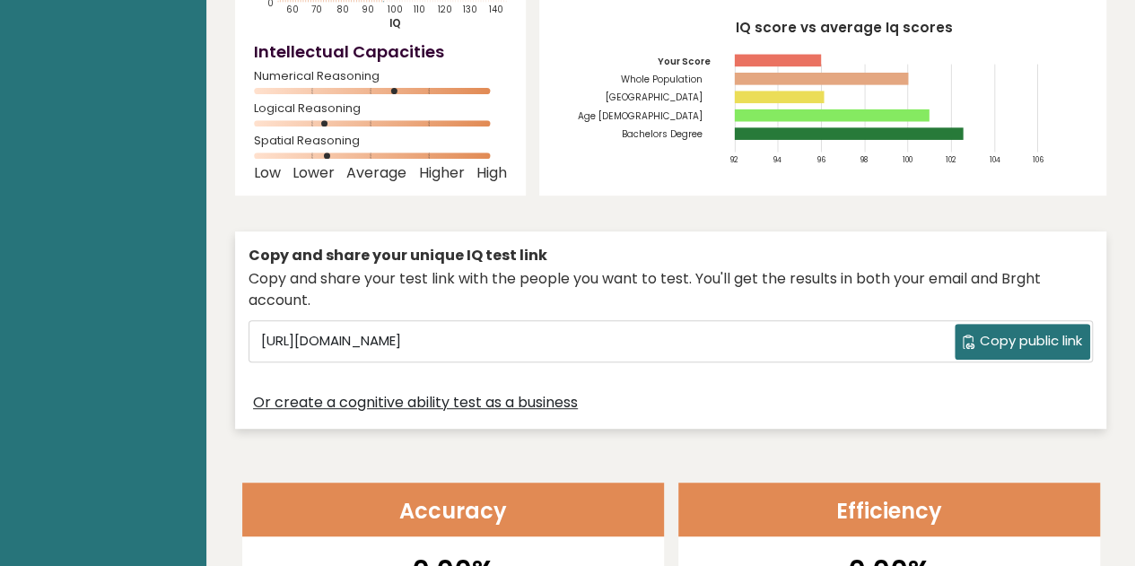
click at [1025, 331] on span "Copy public link" at bounding box center [1031, 341] width 102 height 21
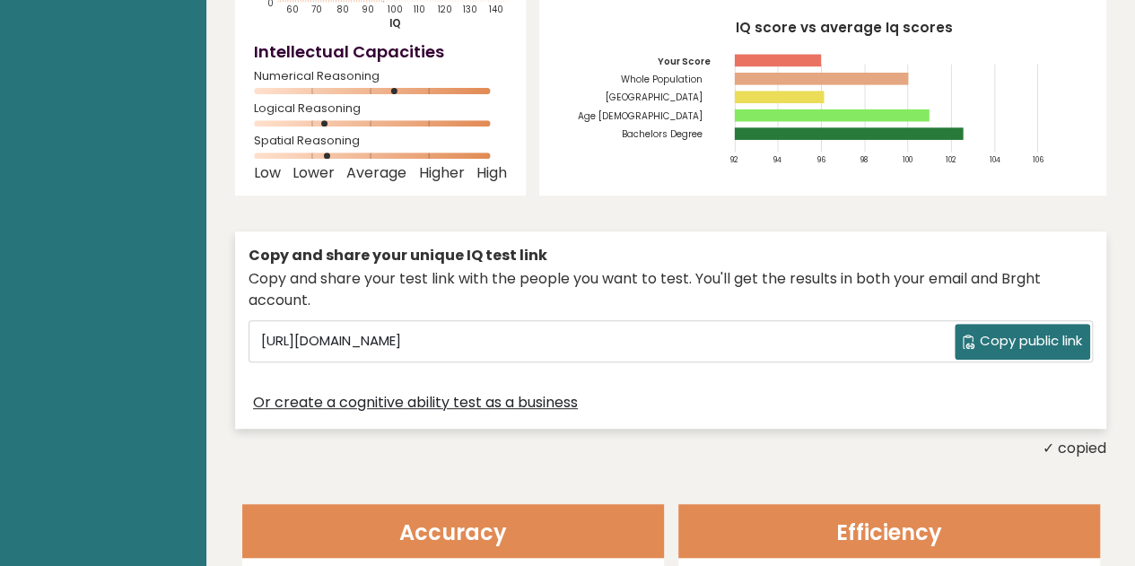
click at [543, 245] on div "Copy and share your unique IQ test link" at bounding box center [671, 256] width 844 height 22
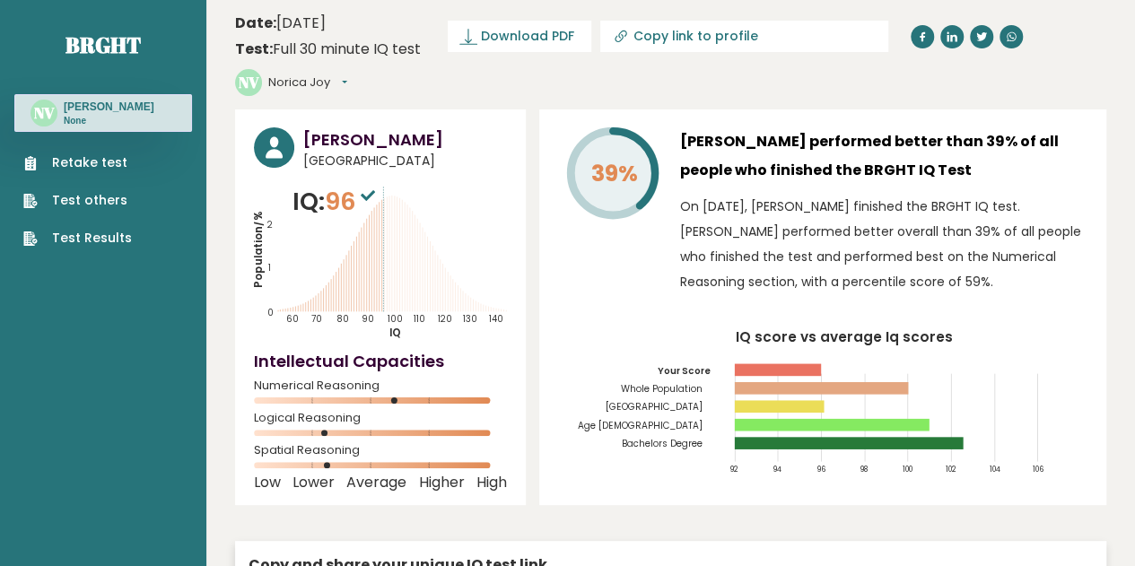
scroll to position [0, 0]
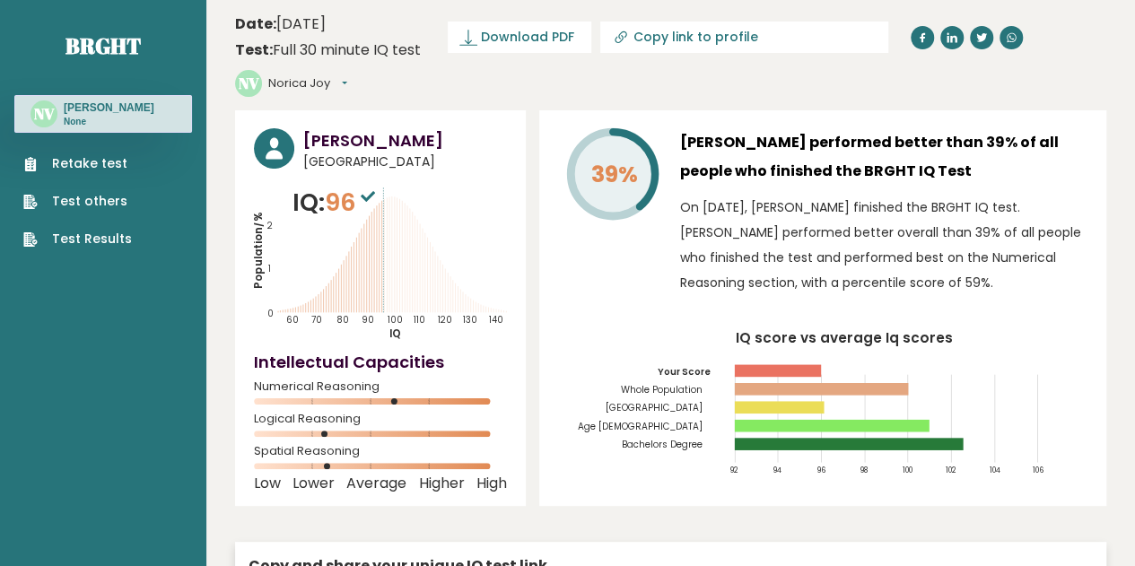
click at [671, 42] on input "Copy link to profile" at bounding box center [755, 37] width 244 height 14
type input "https://brght.org/profile/norica-joy-victore/?utm_source=share&utm_medium=copy&…"
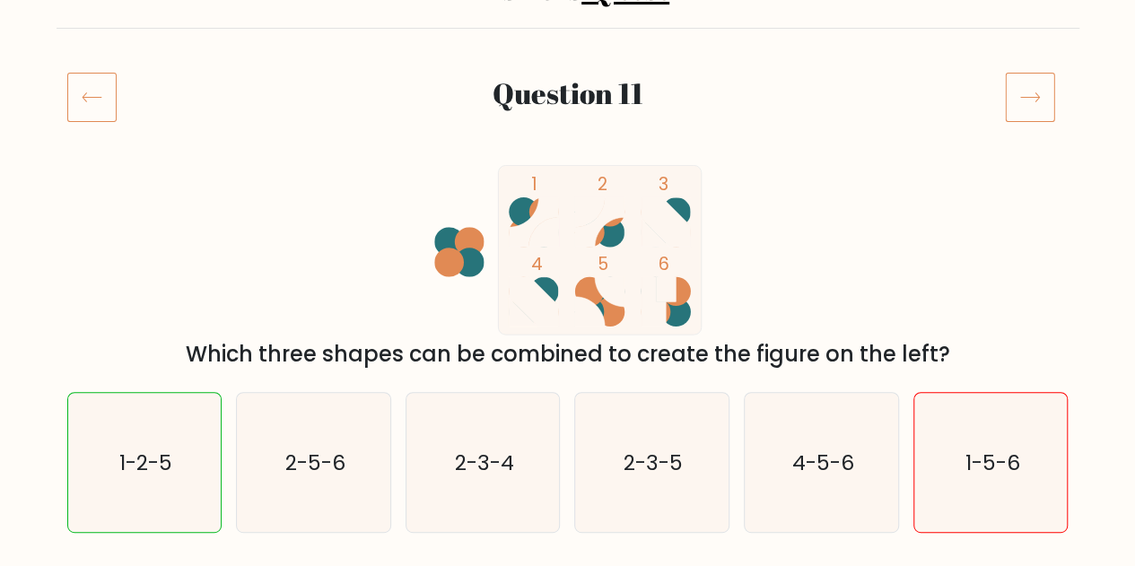
scroll to position [178, 0]
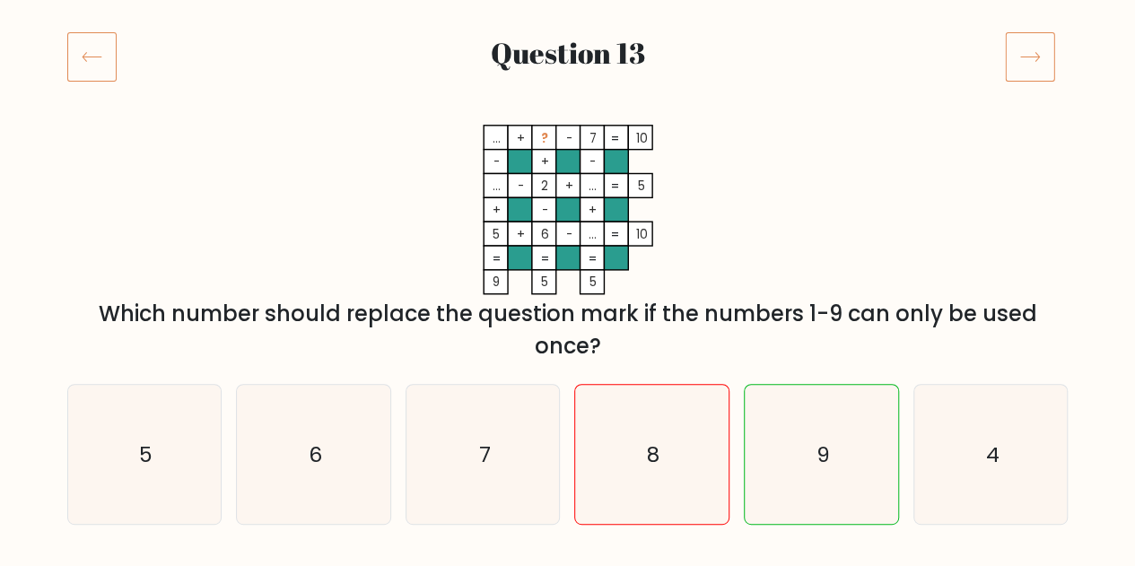
scroll to position [218, 0]
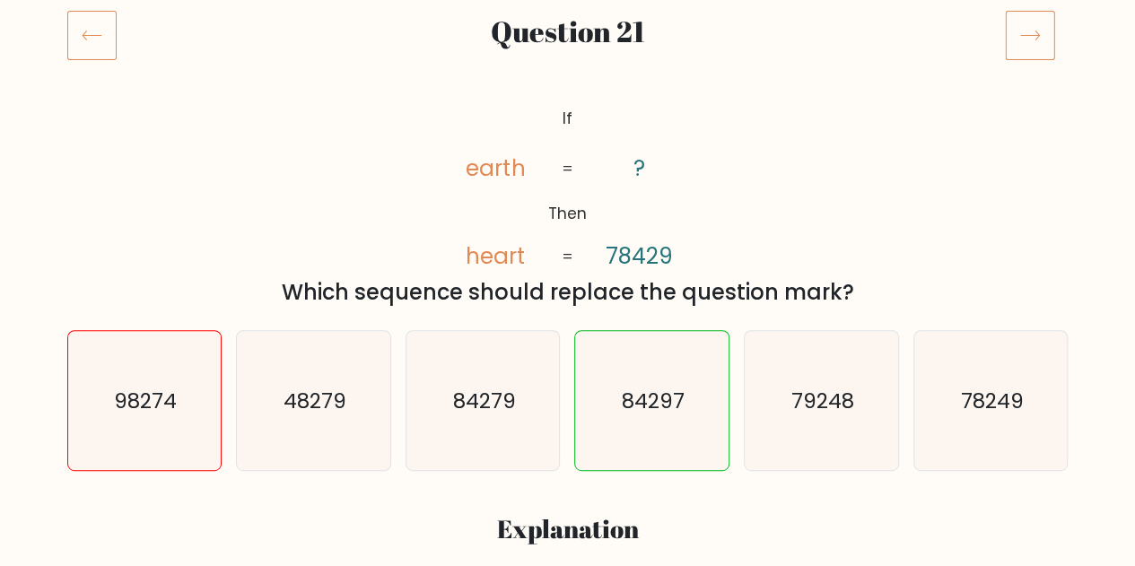
scroll to position [240, 0]
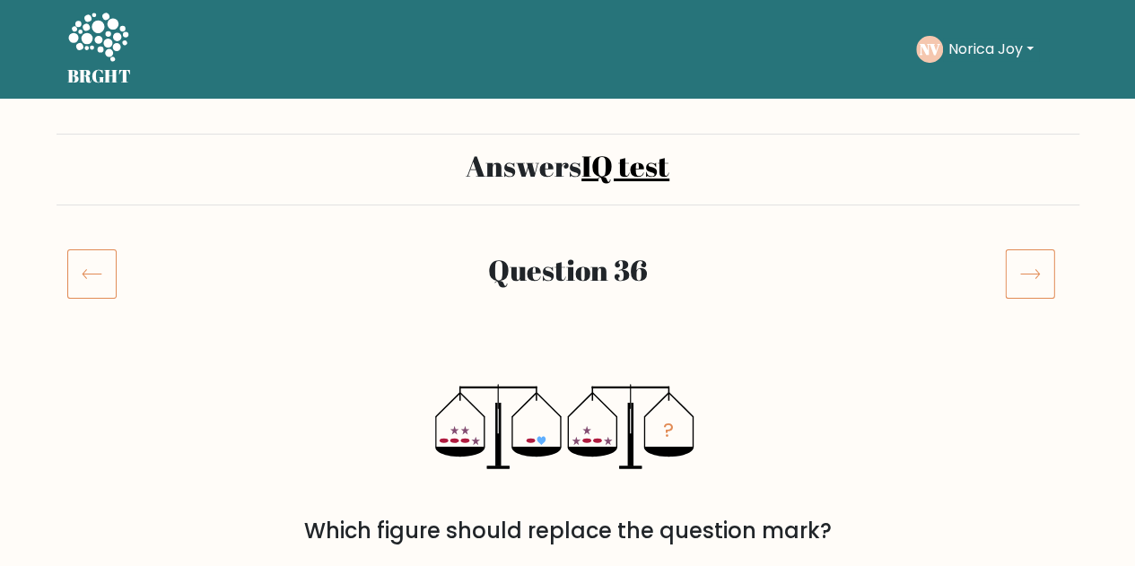
scroll to position [257, 0]
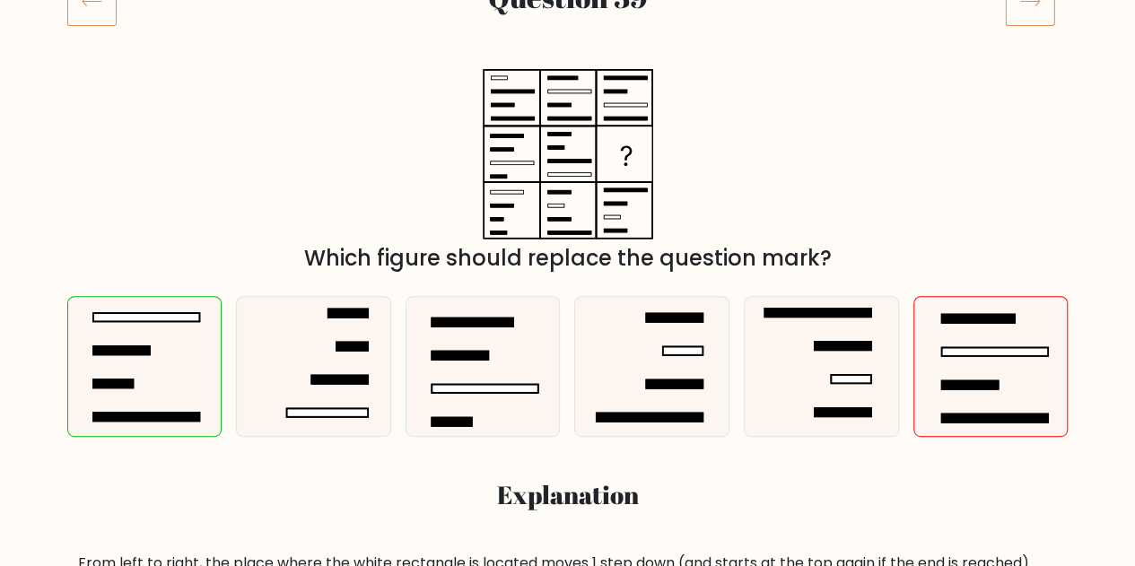
scroll to position [274, 0]
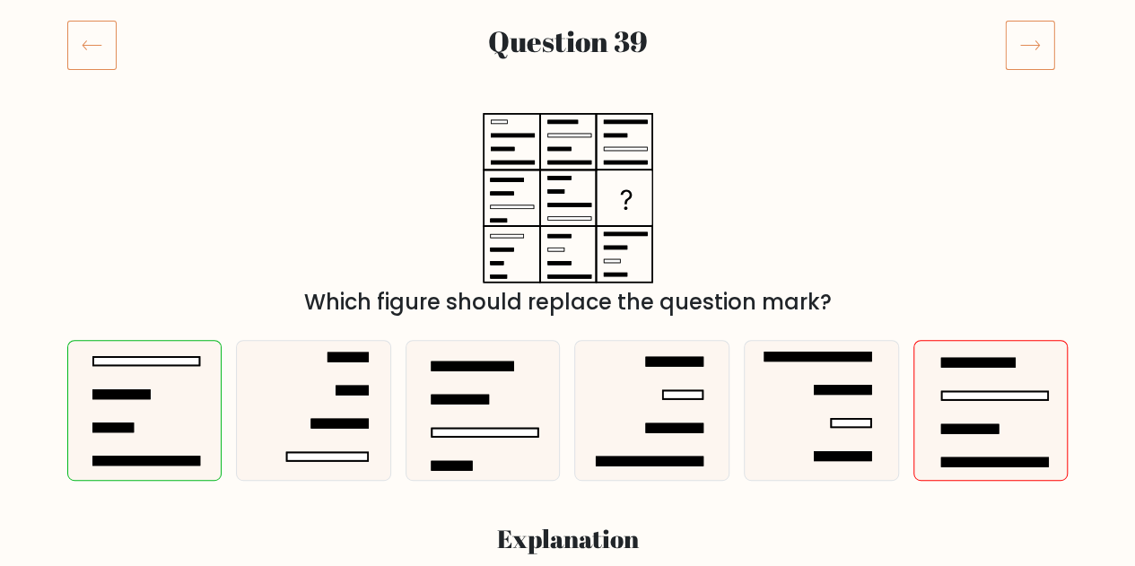
scroll to position [230, 0]
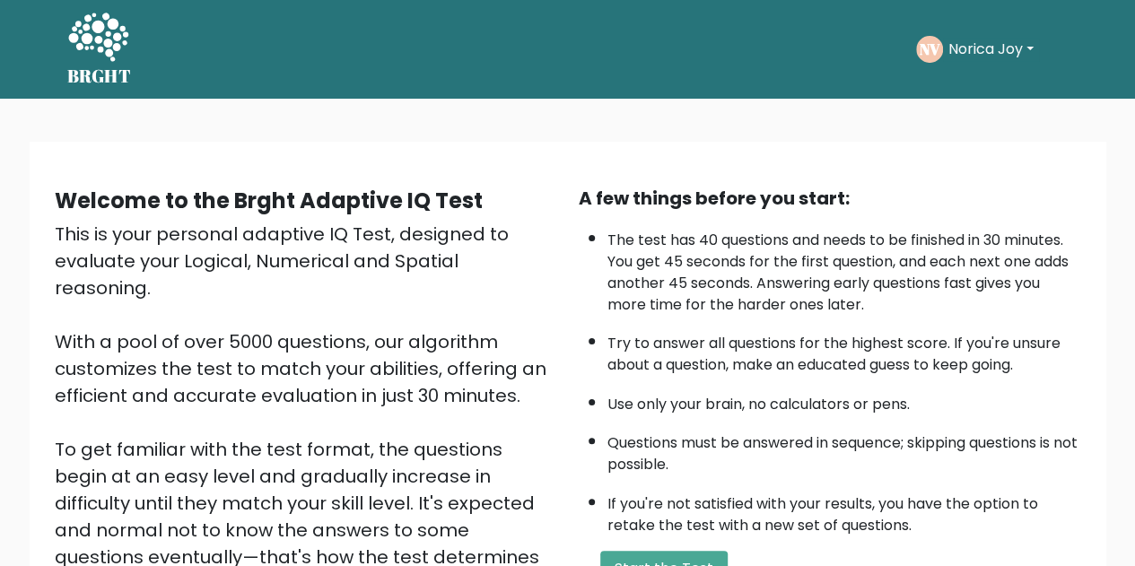
scroll to position [161, 0]
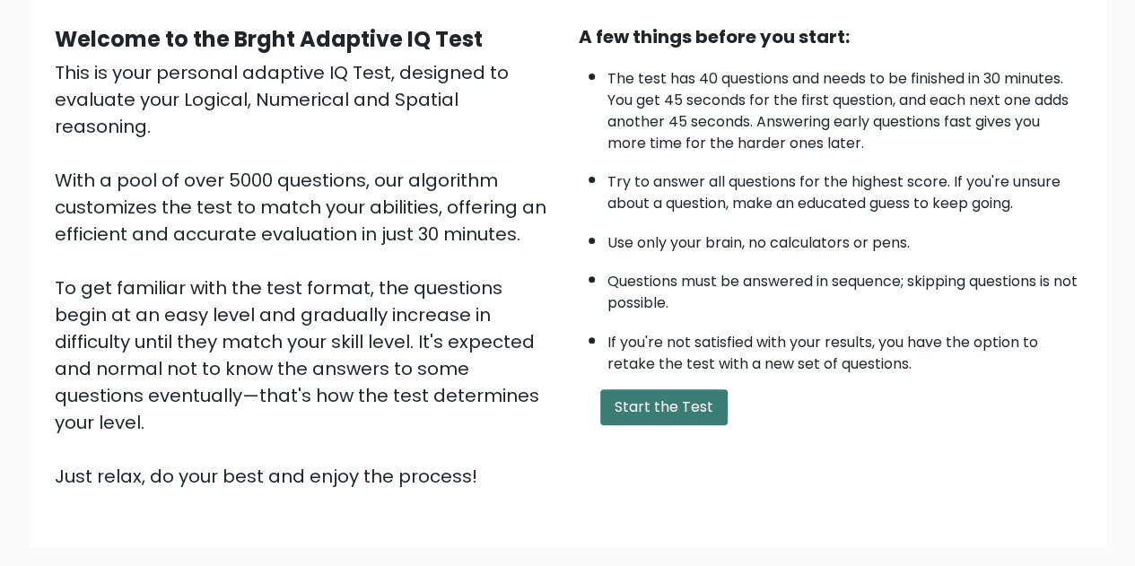
click at [651, 401] on button "Start the Test" at bounding box center [663, 407] width 127 height 36
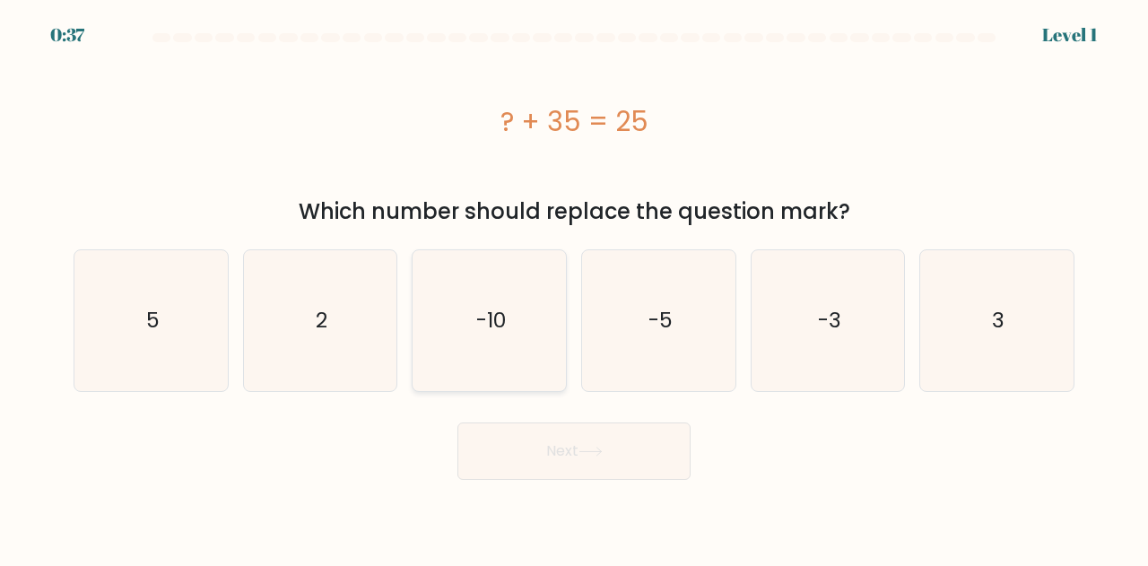
click at [473, 348] on icon "-10" at bounding box center [489, 320] width 141 height 141
click at [574, 288] on input "c. -10" at bounding box center [574, 285] width 1 height 4
radio input "true"
click at [587, 442] on button "Next" at bounding box center [574, 451] width 233 height 57
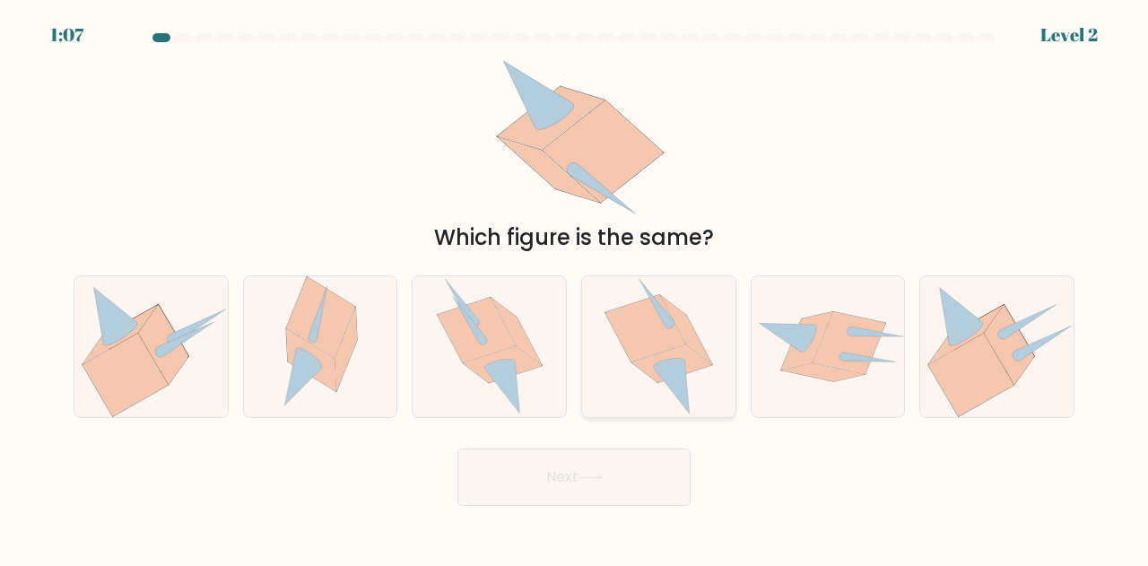
click at [727, 372] on div at bounding box center [658, 346] width 155 height 143
click at [575, 288] on input "d." at bounding box center [574, 285] width 1 height 4
radio input "true"
click at [649, 475] on button "Next" at bounding box center [574, 477] width 233 height 57
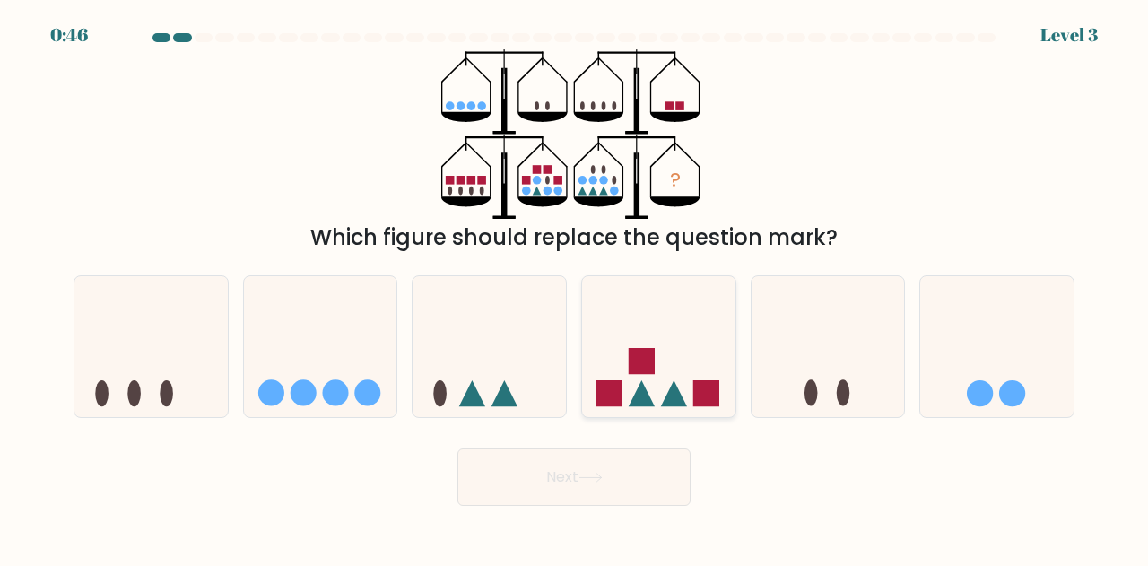
click at [657, 363] on icon at bounding box center [658, 346] width 153 height 126
click at [575, 288] on input "d." at bounding box center [574, 285] width 1 height 4
radio input "true"
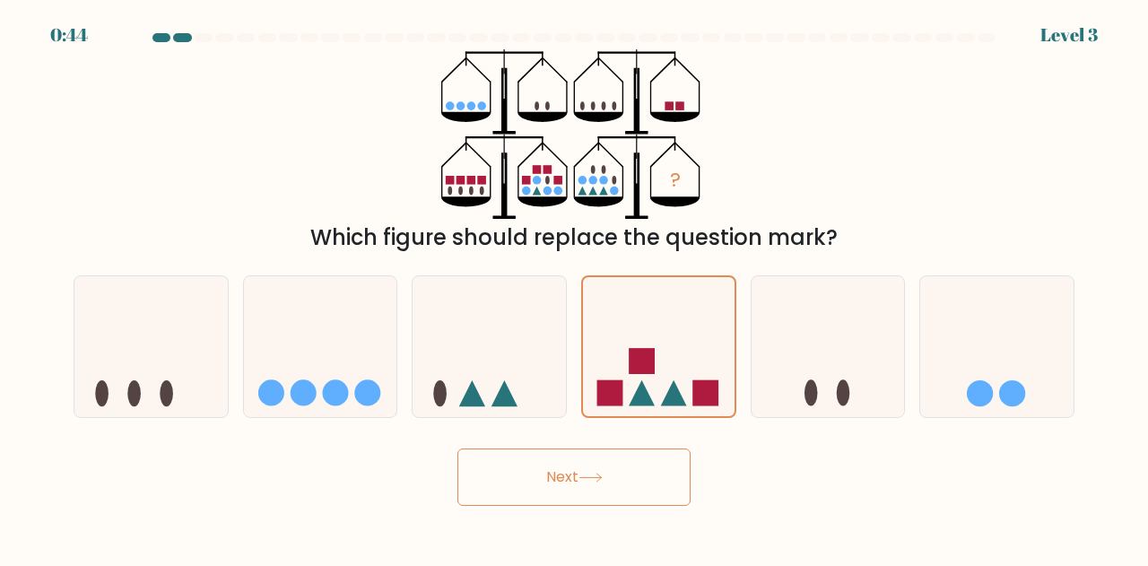
click at [585, 471] on button "Next" at bounding box center [574, 477] width 233 height 57
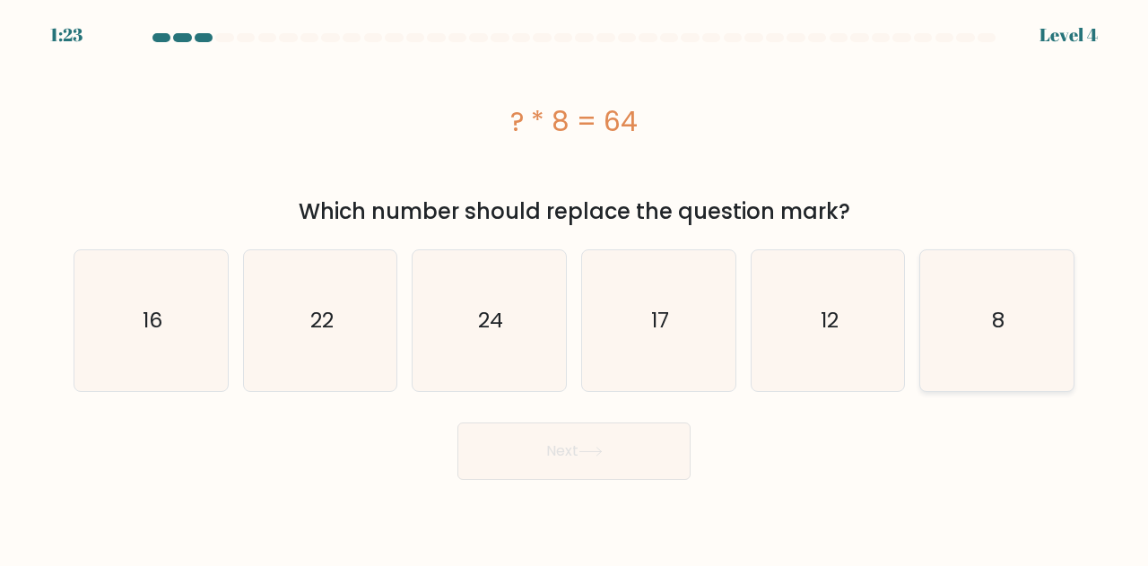
click at [986, 292] on icon "8" at bounding box center [997, 320] width 141 height 141
click at [575, 288] on input "f. 8" at bounding box center [574, 285] width 1 height 4
radio input "true"
click at [588, 464] on button "Next" at bounding box center [574, 451] width 233 height 57
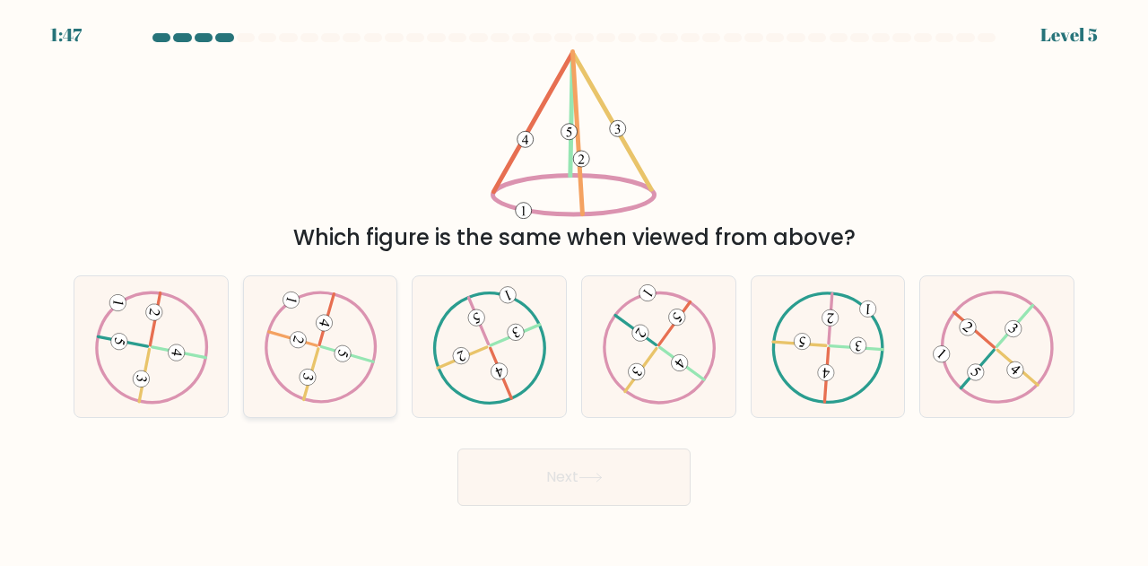
click at [343, 345] on 732 at bounding box center [343, 354] width 21 height 21
click at [574, 288] on input "b." at bounding box center [574, 285] width 1 height 4
radio input "true"
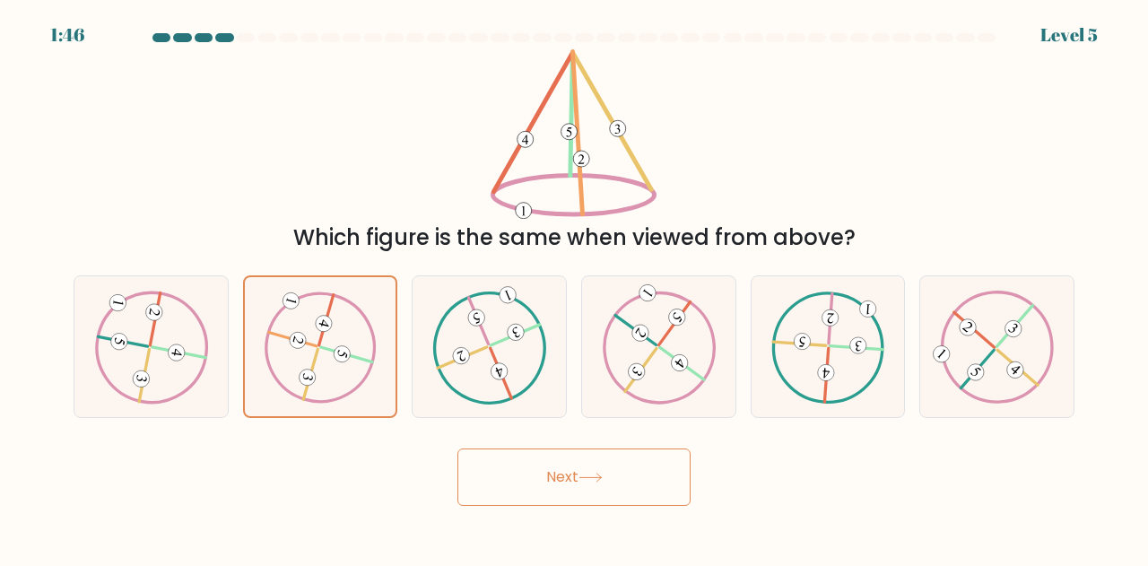
click at [615, 479] on button "Next" at bounding box center [574, 477] width 233 height 57
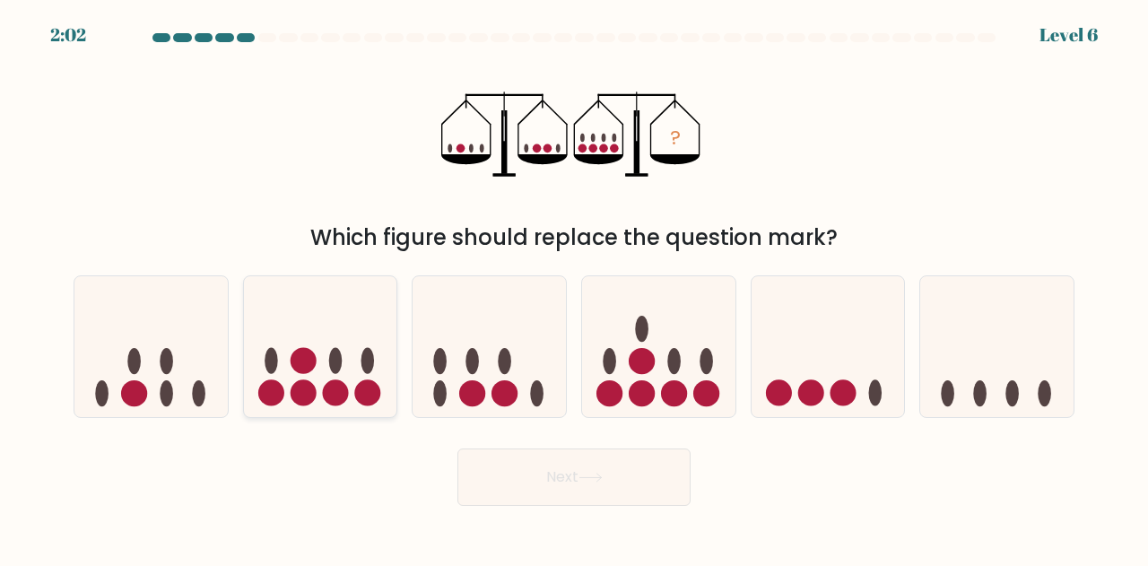
click at [323, 352] on icon at bounding box center [320, 346] width 153 height 126
click at [574, 288] on input "b." at bounding box center [574, 285] width 1 height 4
radio input "true"
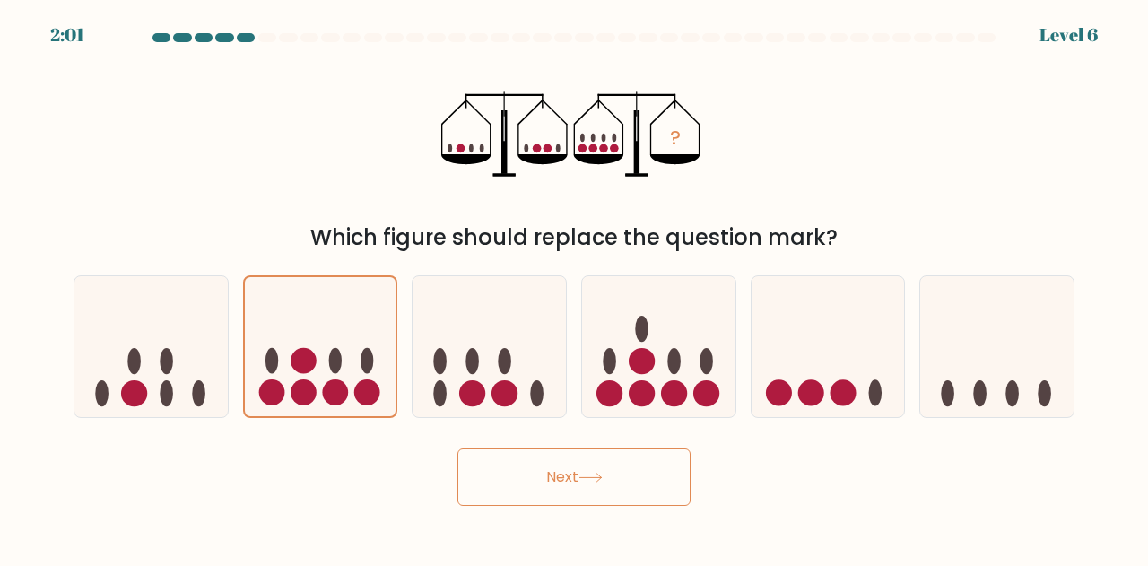
click at [574, 479] on button "Next" at bounding box center [574, 477] width 233 height 57
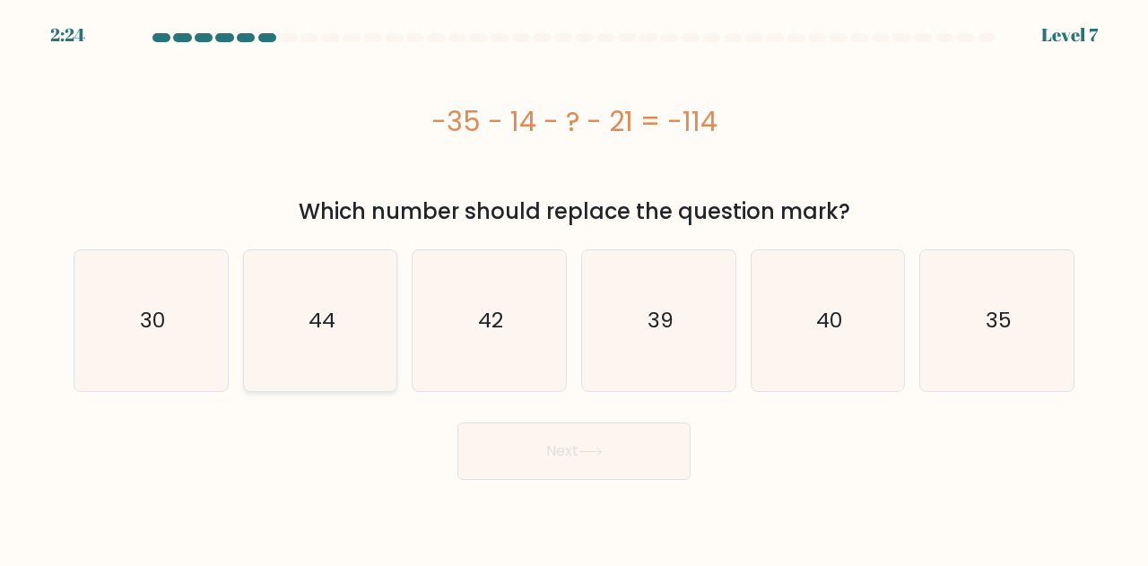
click at [300, 358] on icon "44" at bounding box center [320, 320] width 141 height 141
click at [574, 288] on input "b. 44" at bounding box center [574, 285] width 1 height 4
radio input "true"
click at [624, 429] on button "Next" at bounding box center [574, 451] width 233 height 57
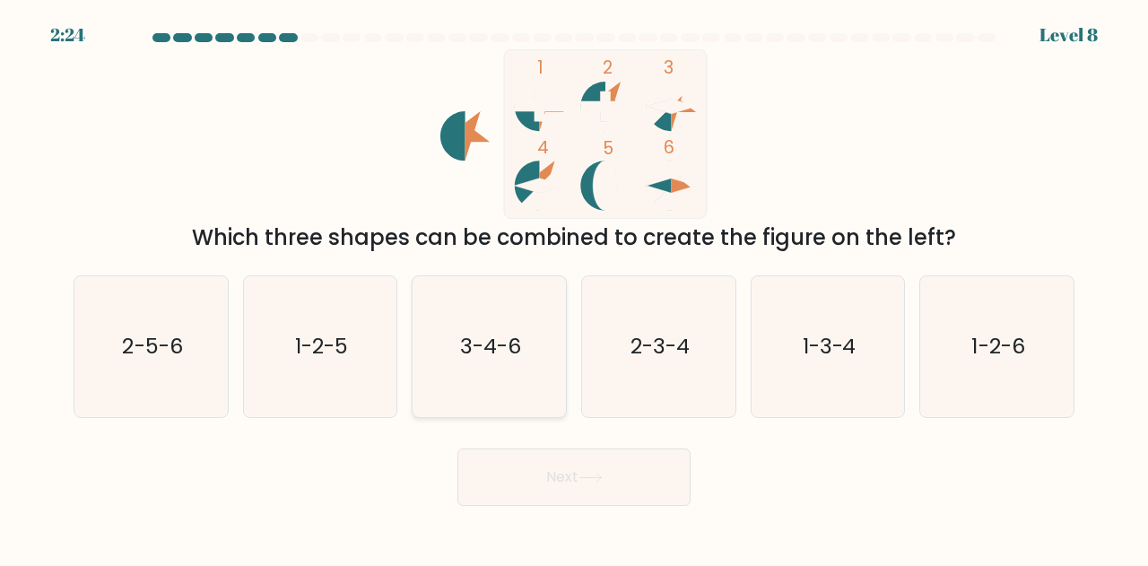
click at [524, 342] on icon "3-4-6" at bounding box center [489, 346] width 141 height 141
click at [574, 288] on input "c. 3-4-6" at bounding box center [574, 285] width 1 height 4
radio input "true"
click at [633, 474] on button "Next" at bounding box center [574, 477] width 233 height 57
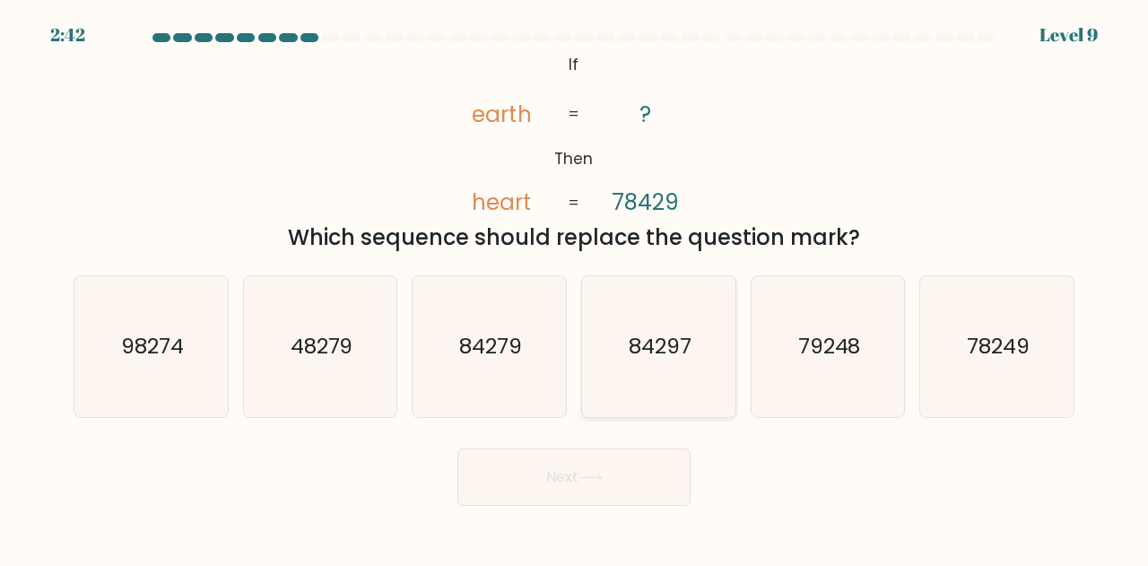
click at [626, 311] on icon "84297" at bounding box center [659, 346] width 141 height 141
click at [575, 288] on input "d. 84297" at bounding box center [574, 285] width 1 height 4
radio input "true"
click at [615, 451] on button "Next" at bounding box center [574, 477] width 233 height 57
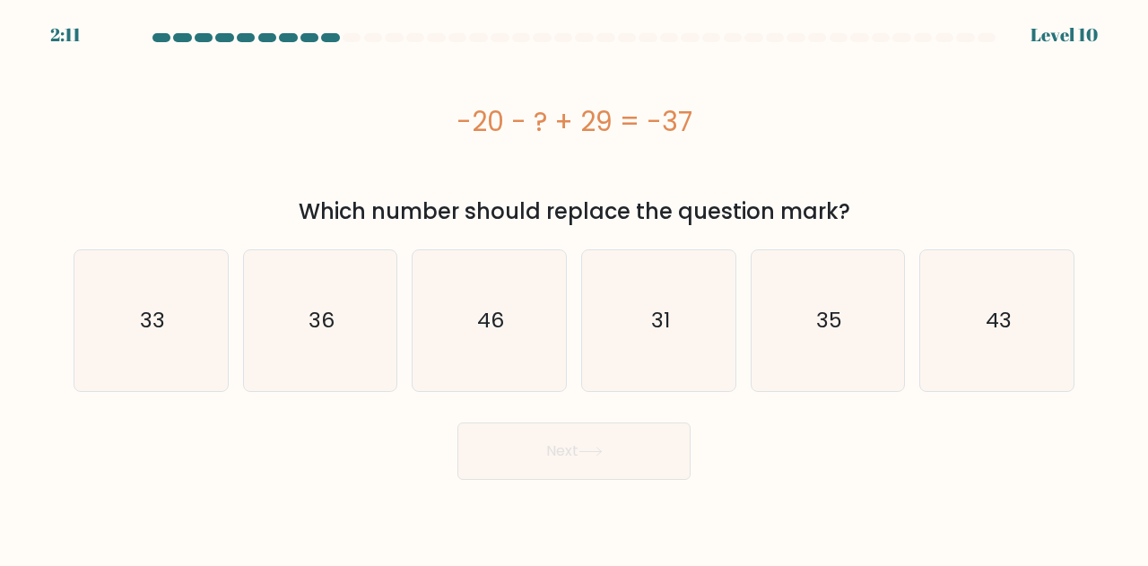
click at [574, 117] on div "-20 - ? + 29 = -37" at bounding box center [574, 121] width 1001 height 40
click at [807, 458] on div "Next" at bounding box center [574, 447] width 1023 height 66
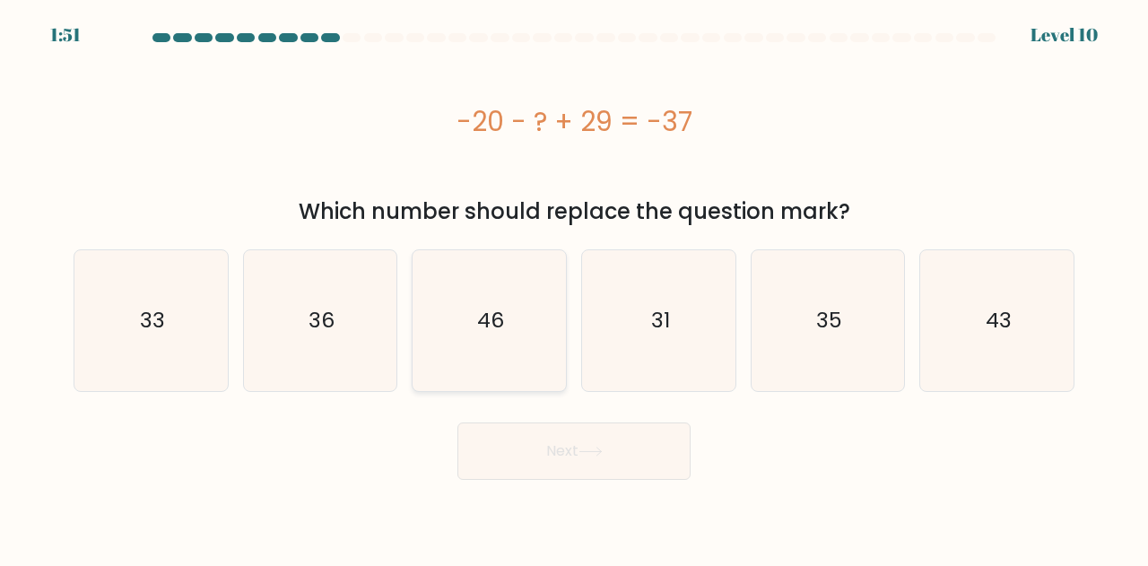
click at [522, 288] on icon "46" at bounding box center [489, 320] width 141 height 141
click at [574, 288] on input "c. 46" at bounding box center [574, 285] width 1 height 4
radio input "true"
click at [576, 451] on button "Next" at bounding box center [574, 451] width 233 height 57
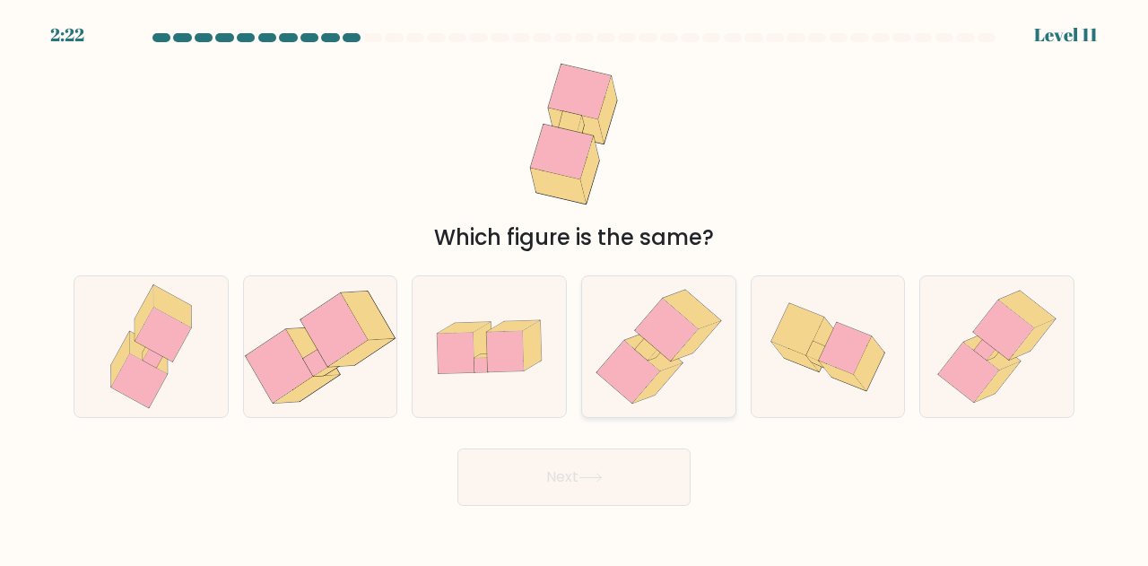
click at [659, 340] on icon at bounding box center [666, 330] width 63 height 62
click at [575, 288] on input "d." at bounding box center [574, 285] width 1 height 4
radio input "true"
click at [603, 466] on button "Next" at bounding box center [574, 477] width 233 height 57
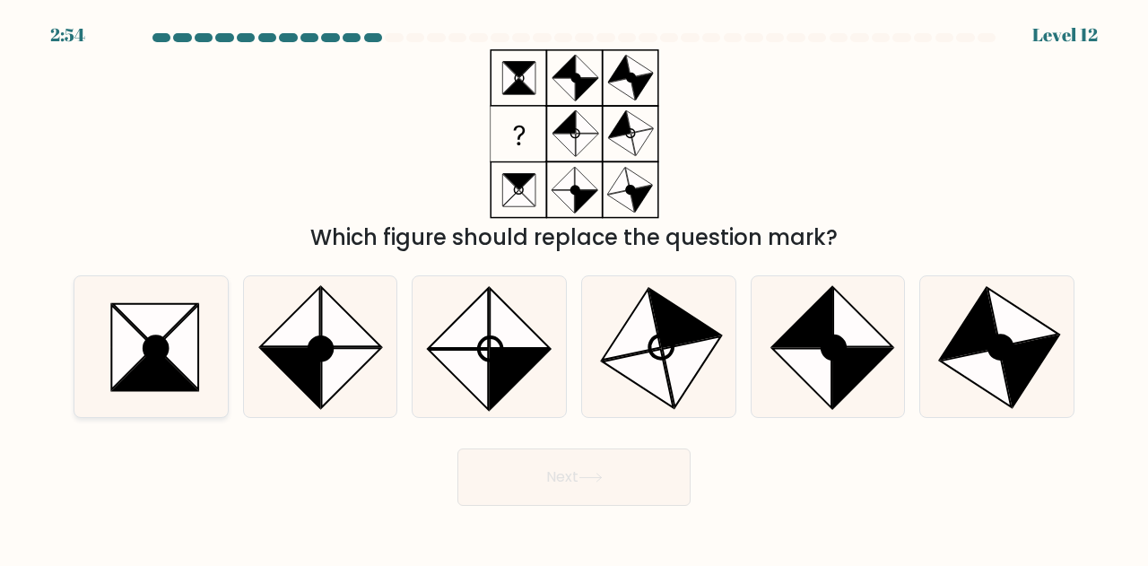
click at [135, 360] on icon at bounding box center [132, 348] width 42 height 84
click at [574, 288] on input "a." at bounding box center [574, 285] width 1 height 4
radio input "true"
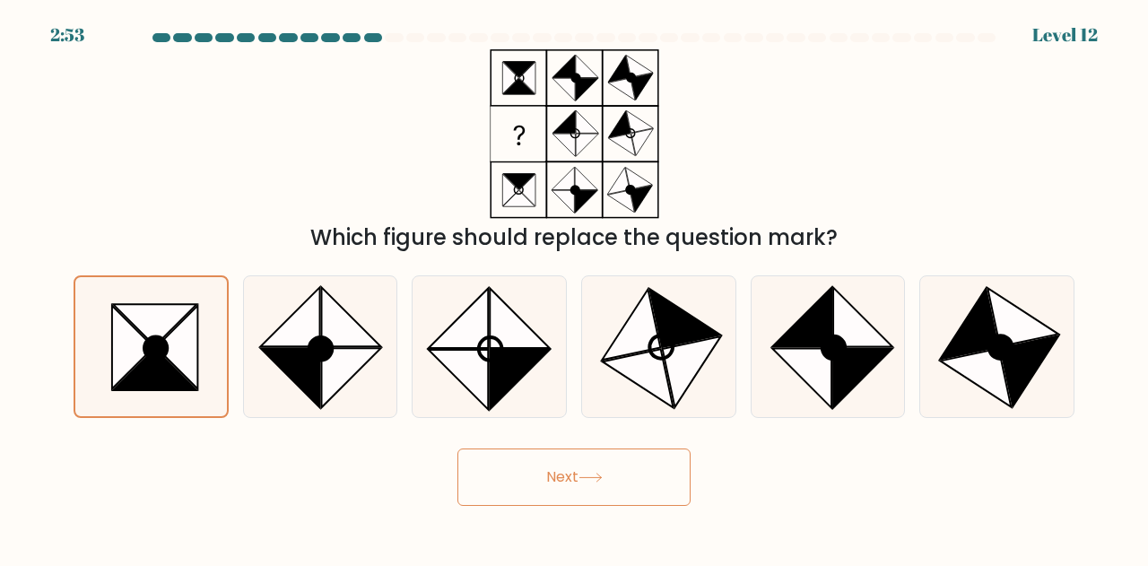
click at [646, 498] on button "Next" at bounding box center [574, 477] width 233 height 57
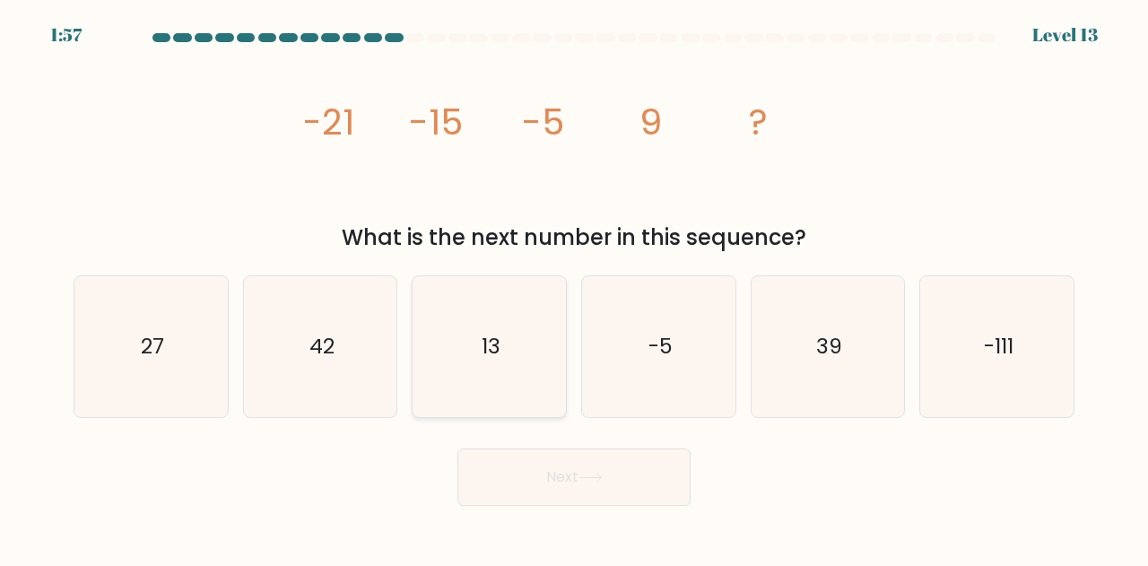
click at [542, 332] on icon "13" at bounding box center [489, 346] width 141 height 141
click at [574, 288] on input "c. 13" at bounding box center [574, 285] width 1 height 4
radio input "true"
click at [628, 475] on button "Next" at bounding box center [574, 477] width 233 height 57
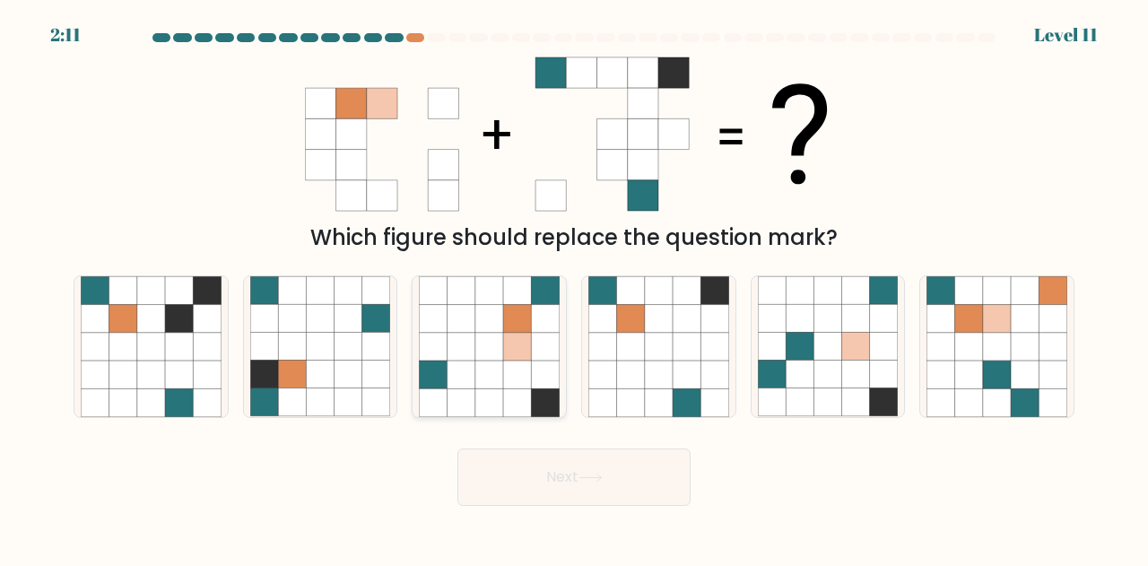
click at [504, 374] on icon at bounding box center [517, 375] width 28 height 28
click at [574, 288] on input "c." at bounding box center [574, 285] width 1 height 4
radio input "true"
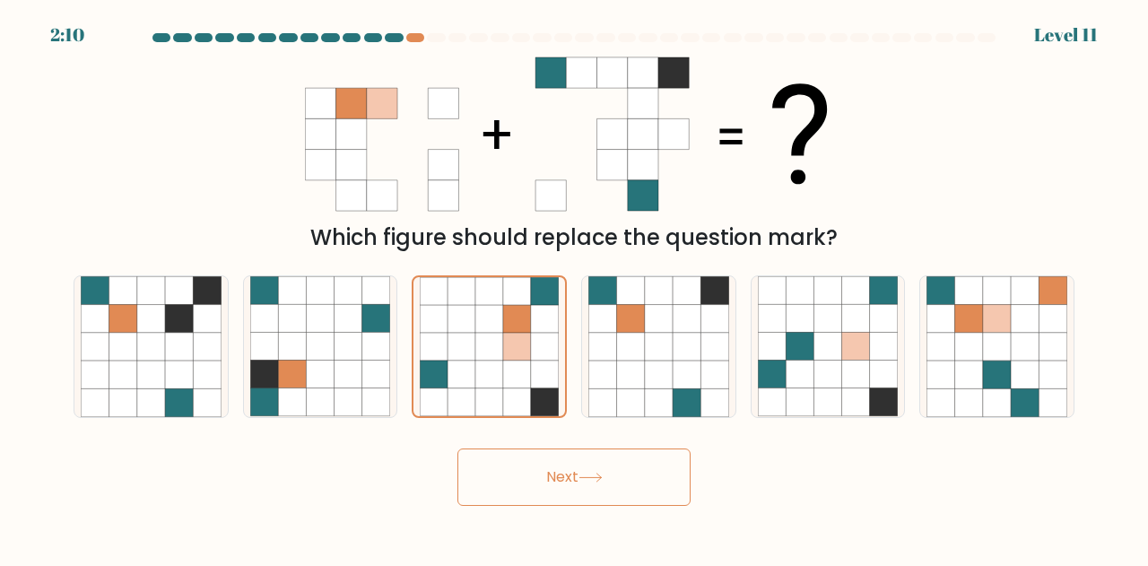
click at [620, 473] on button "Next" at bounding box center [574, 477] width 233 height 57
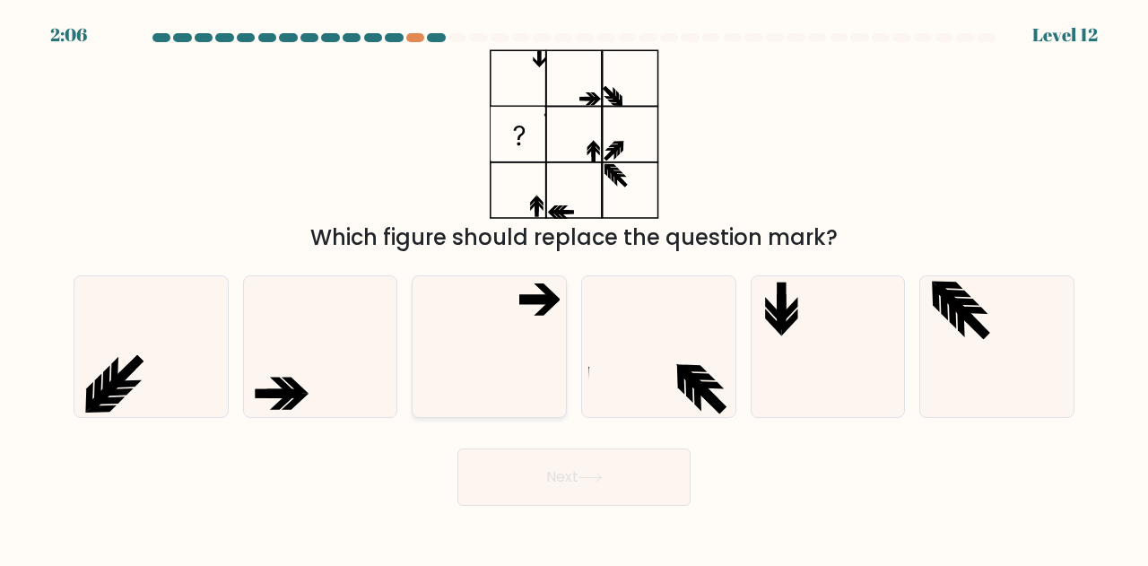
click at [560, 376] on icon at bounding box center [489, 346] width 141 height 141
click at [574, 288] on input "c." at bounding box center [574, 285] width 1 height 4
radio input "true"
click at [643, 481] on button "Next" at bounding box center [574, 477] width 233 height 57
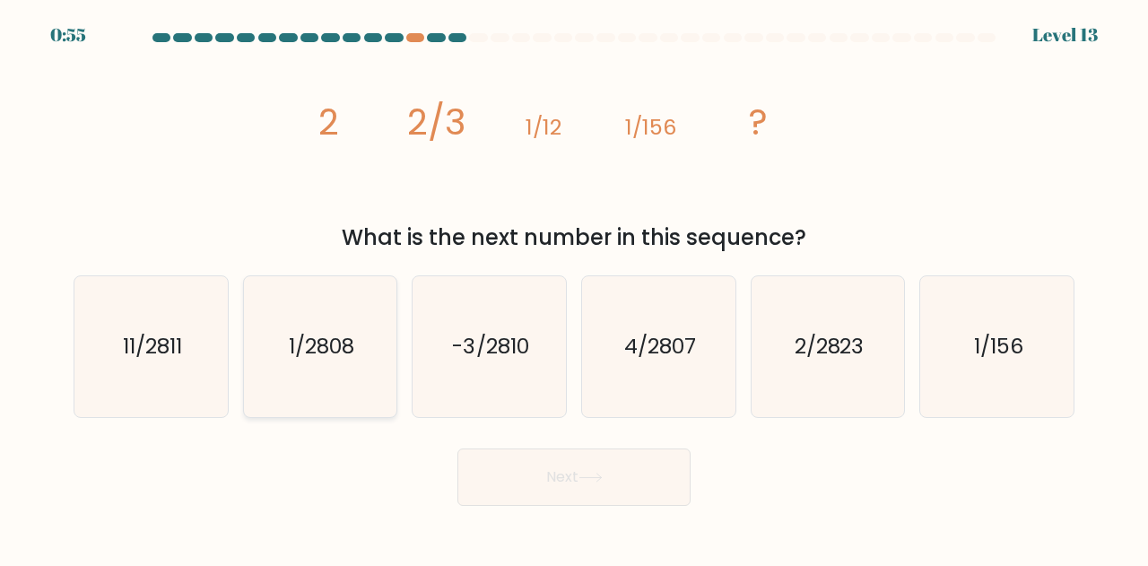
click at [364, 311] on icon "1/2808" at bounding box center [320, 346] width 141 height 141
click at [574, 288] on input "b. 1/2808" at bounding box center [574, 285] width 1 height 4
radio input "true"
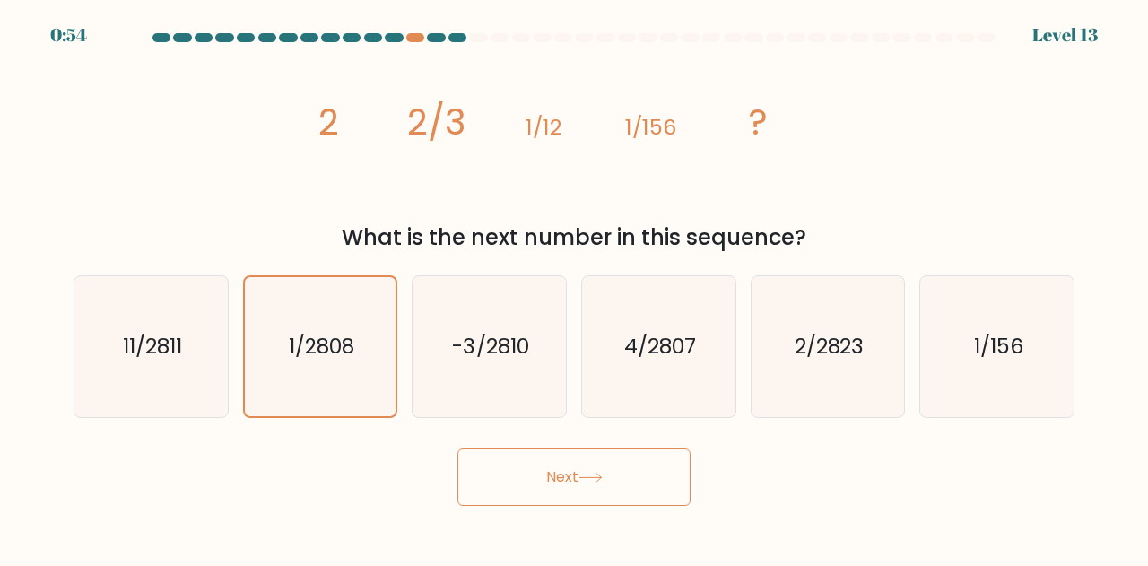
click at [559, 491] on button "Next" at bounding box center [574, 477] width 233 height 57
click at [635, 471] on button "Next" at bounding box center [574, 477] width 233 height 57
click at [298, 353] on text "1/2808" at bounding box center [321, 347] width 65 height 29
click at [574, 288] on input "b. 1/2808" at bounding box center [574, 285] width 1 height 4
click at [589, 481] on icon at bounding box center [591, 478] width 24 height 10
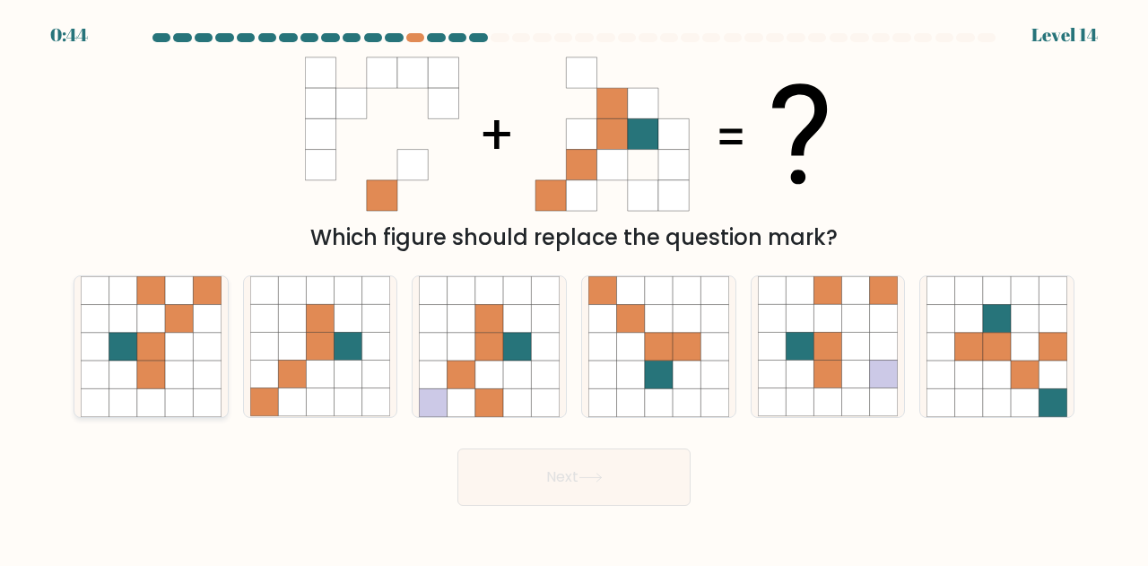
click at [111, 358] on icon at bounding box center [123, 347] width 28 height 28
click at [574, 288] on input "a." at bounding box center [574, 285] width 1 height 4
radio input "true"
click at [627, 469] on button "Next" at bounding box center [574, 477] width 233 height 57
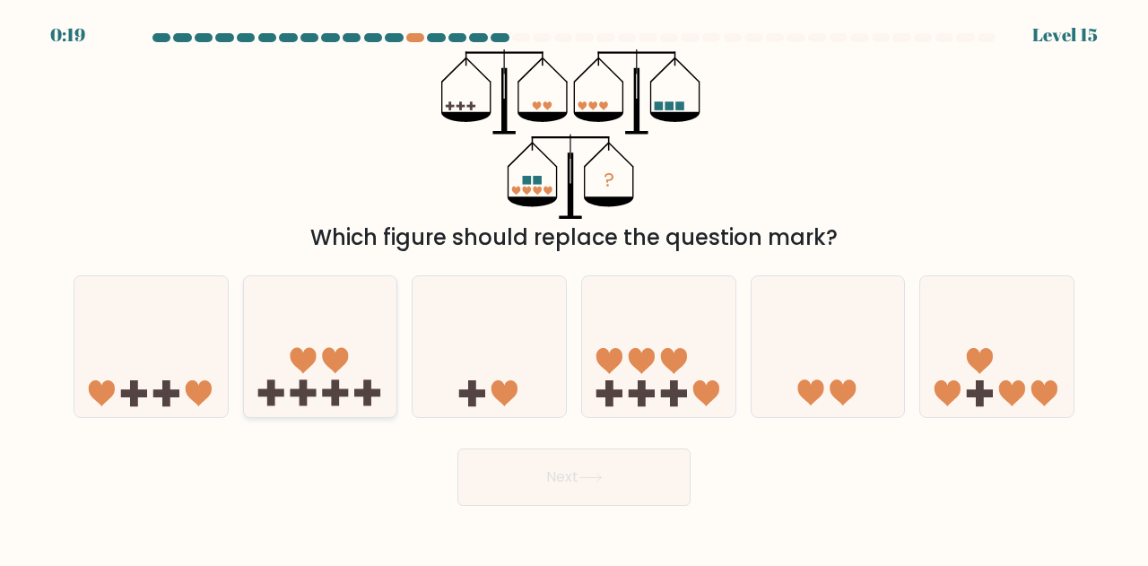
click at [332, 368] on icon at bounding box center [335, 361] width 26 height 26
click at [574, 288] on input "b." at bounding box center [574, 285] width 1 height 4
radio input "true"
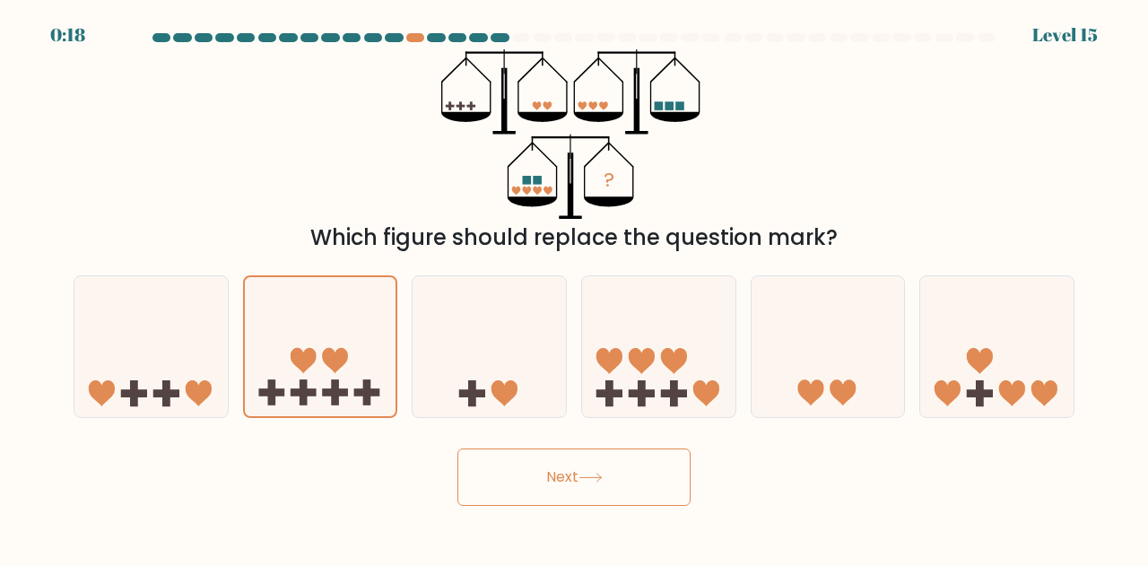
click at [615, 476] on button "Next" at bounding box center [574, 477] width 233 height 57
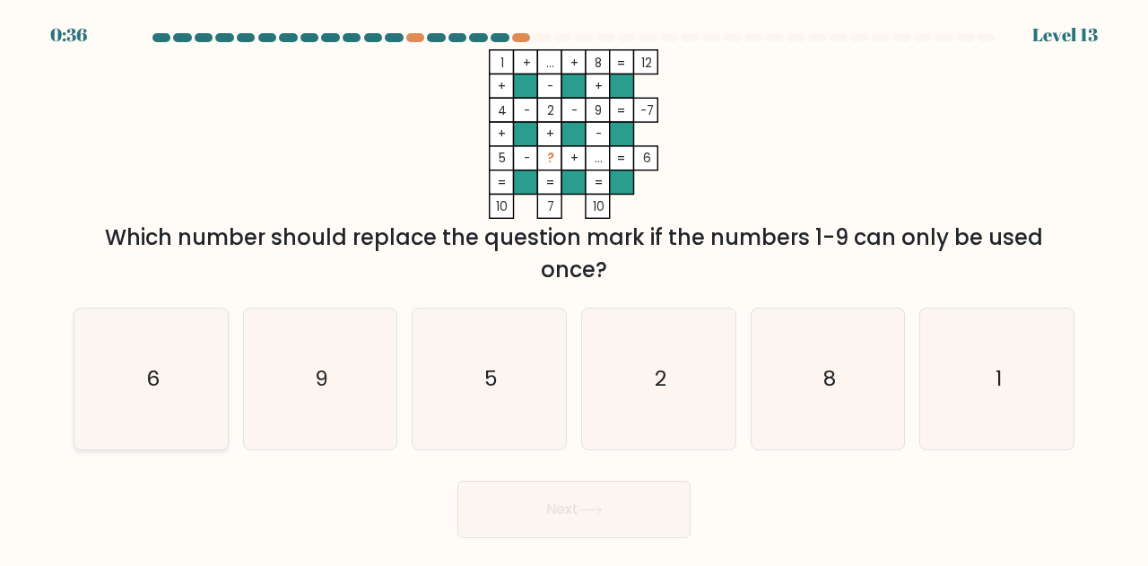
click at [215, 363] on icon "6" at bounding box center [151, 379] width 141 height 141
click at [574, 288] on input "a. 6" at bounding box center [574, 285] width 1 height 4
radio input "true"
click at [612, 485] on button "Next" at bounding box center [574, 509] width 233 height 57
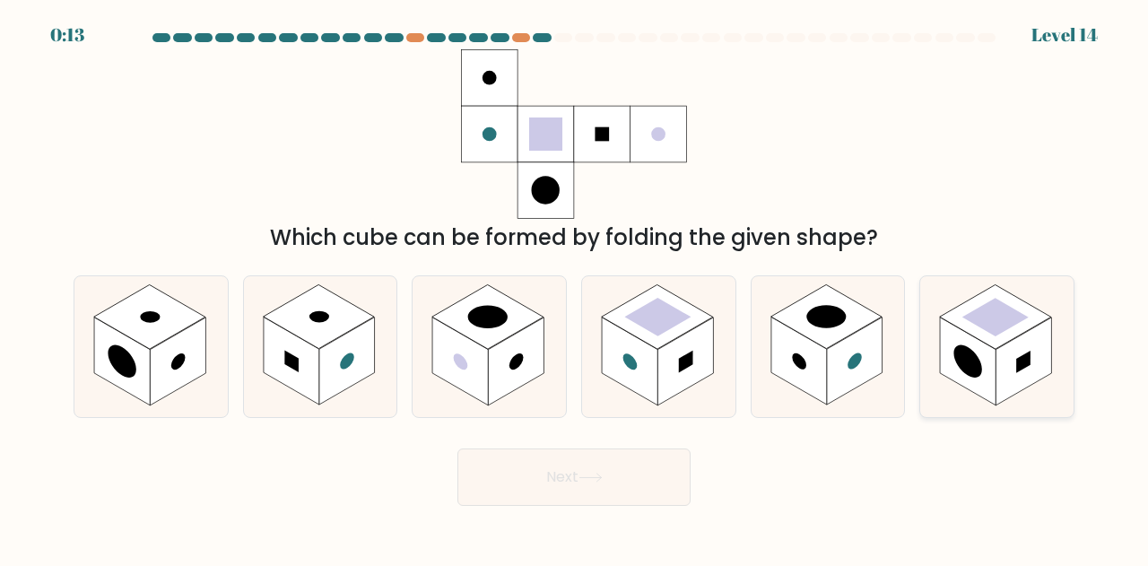
click at [953, 345] on rect at bounding box center [968, 362] width 56 height 88
click at [575, 288] on input "f." at bounding box center [574, 285] width 1 height 4
radio input "true"
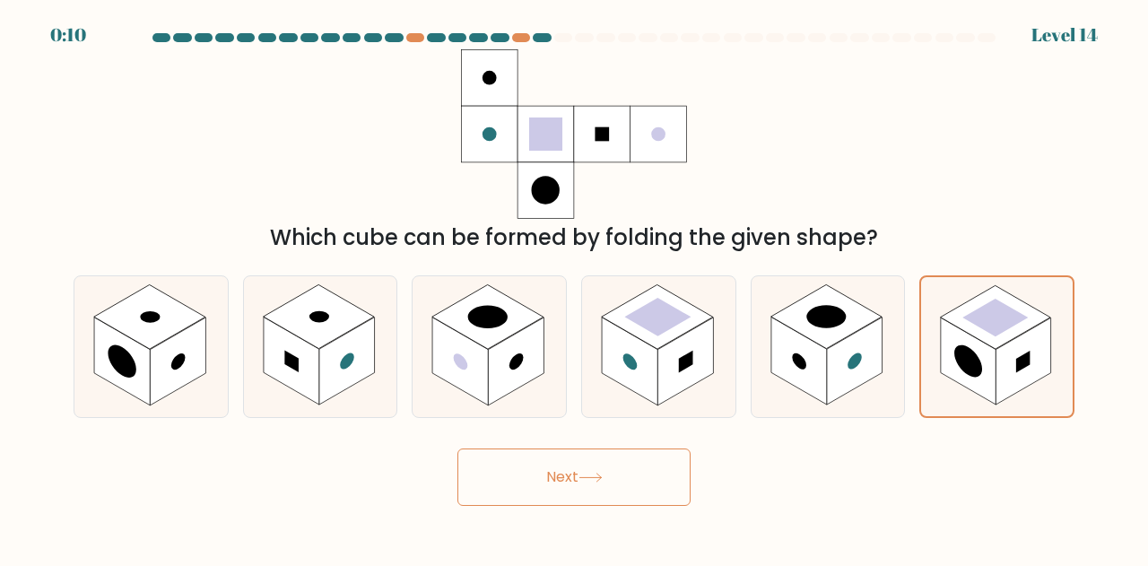
click at [563, 487] on button "Next" at bounding box center [574, 477] width 233 height 57
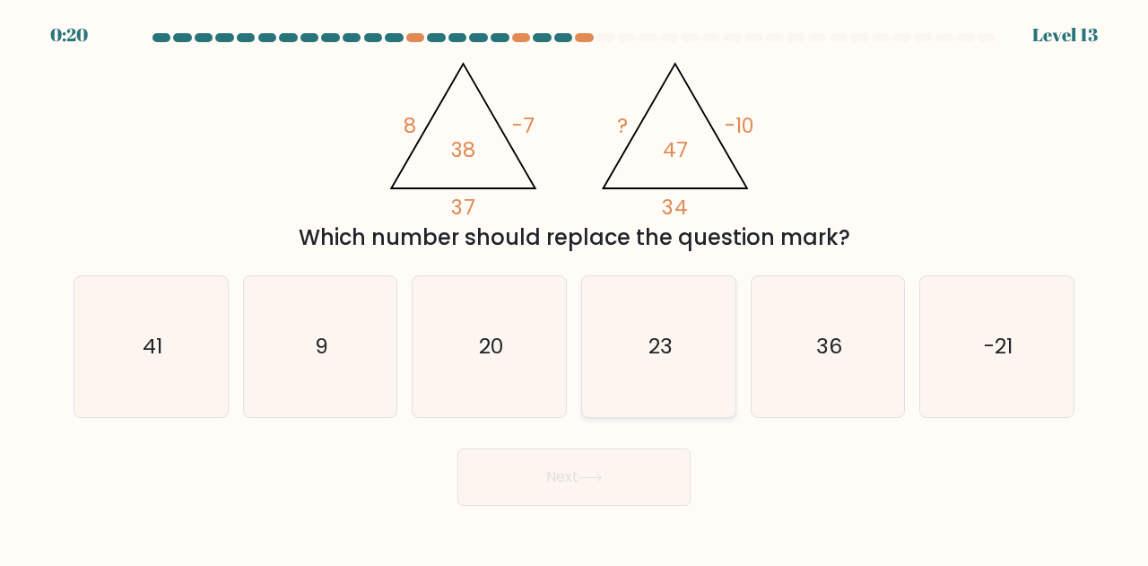
click at [596, 371] on icon "23" at bounding box center [659, 346] width 141 height 141
click at [575, 288] on input "d. 23" at bounding box center [574, 285] width 1 height 4
radio input "true"
click at [608, 466] on button "Next" at bounding box center [574, 477] width 233 height 57
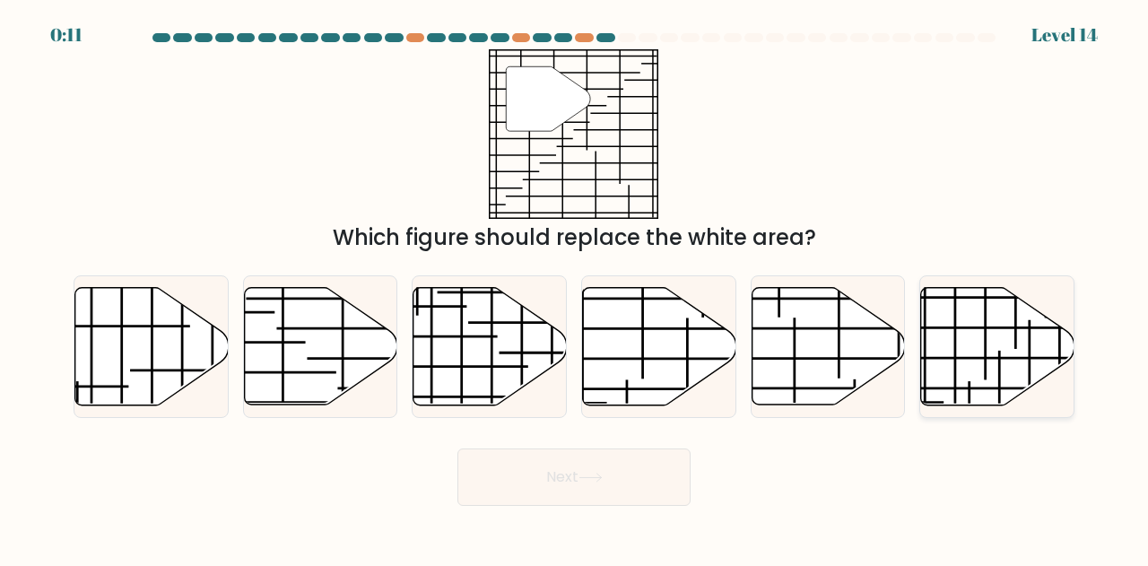
click at [1021, 399] on icon at bounding box center [996, 346] width 153 height 119
click at [575, 288] on input "f." at bounding box center [574, 285] width 1 height 4
radio input "true"
click at [586, 475] on icon at bounding box center [591, 478] width 24 height 10
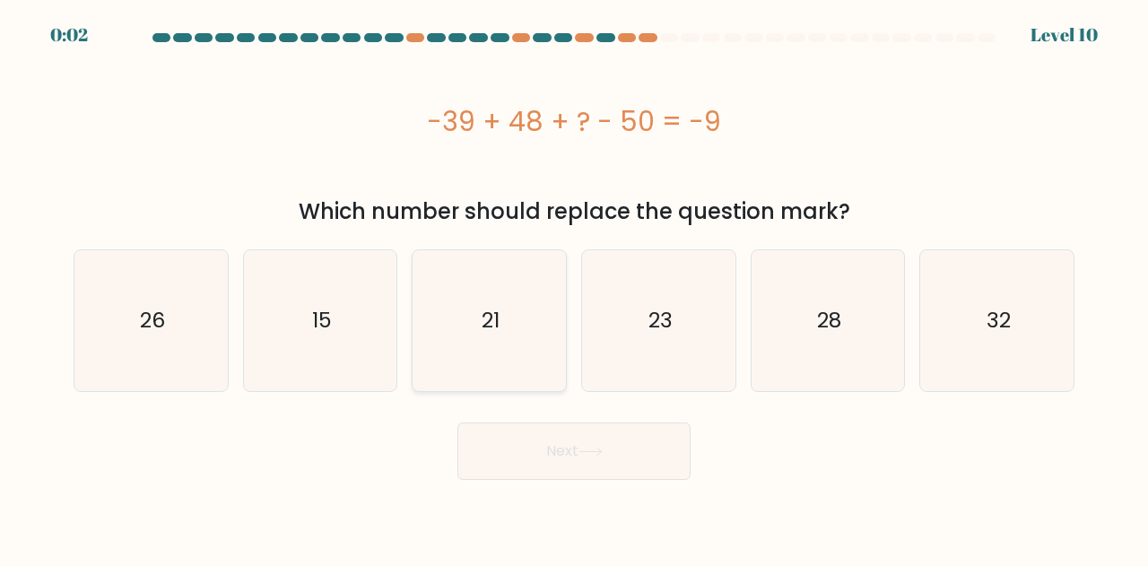
click at [468, 289] on icon "21" at bounding box center [489, 320] width 141 height 141
click at [574, 288] on input "c. 21" at bounding box center [574, 285] width 1 height 4
radio input "true"
click at [595, 449] on icon at bounding box center [591, 452] width 24 height 10
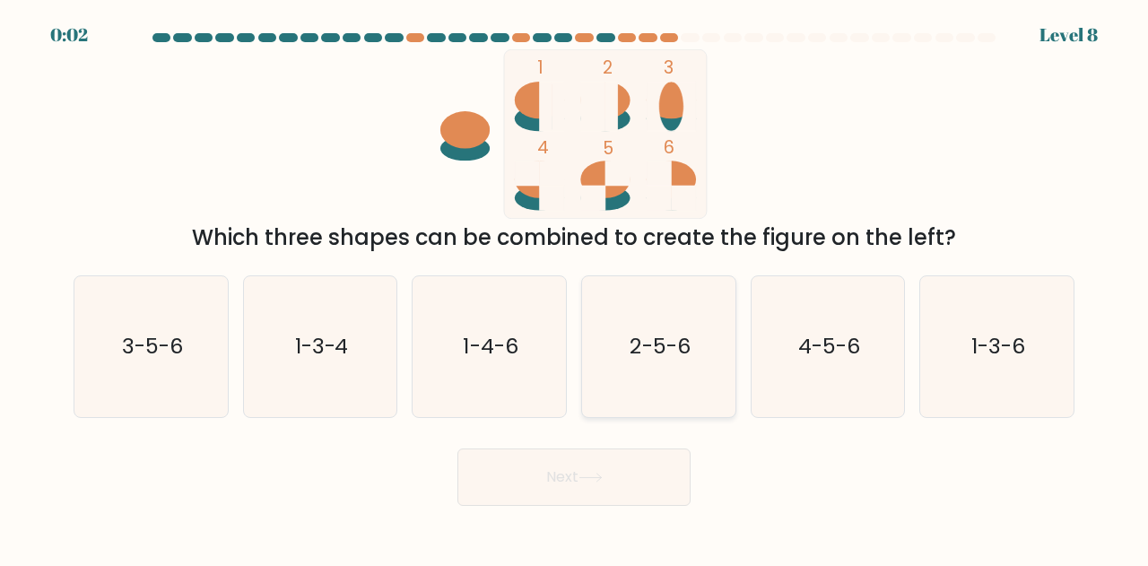
click at [657, 353] on text "2-5-6" at bounding box center [660, 347] width 60 height 30
click at [575, 288] on input "d. 2-5-6" at bounding box center [574, 285] width 1 height 4
radio input "true"
click at [605, 466] on button "Next" at bounding box center [574, 477] width 233 height 57
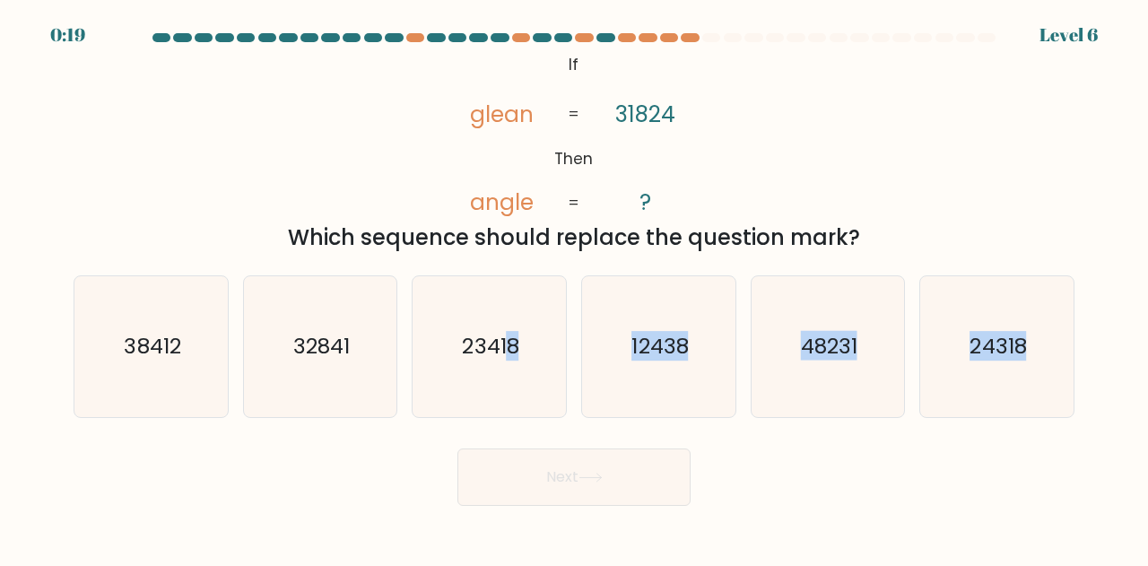
drag, startPoint x: 511, startPoint y: 360, endPoint x: 317, endPoint y: 512, distance: 247.3
click at [317, 512] on body "0:19 Level 6 If" at bounding box center [574, 283] width 1148 height 566
click at [978, 379] on icon "24318" at bounding box center [997, 346] width 141 height 141
click at [575, 288] on input "f. 24318" at bounding box center [574, 285] width 1 height 4
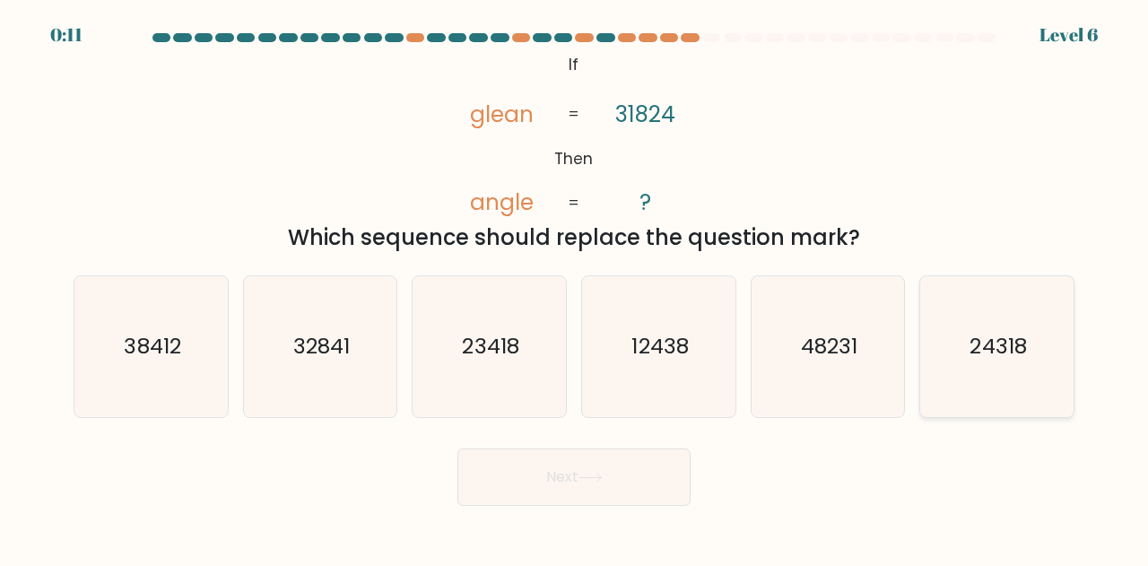
radio input "true"
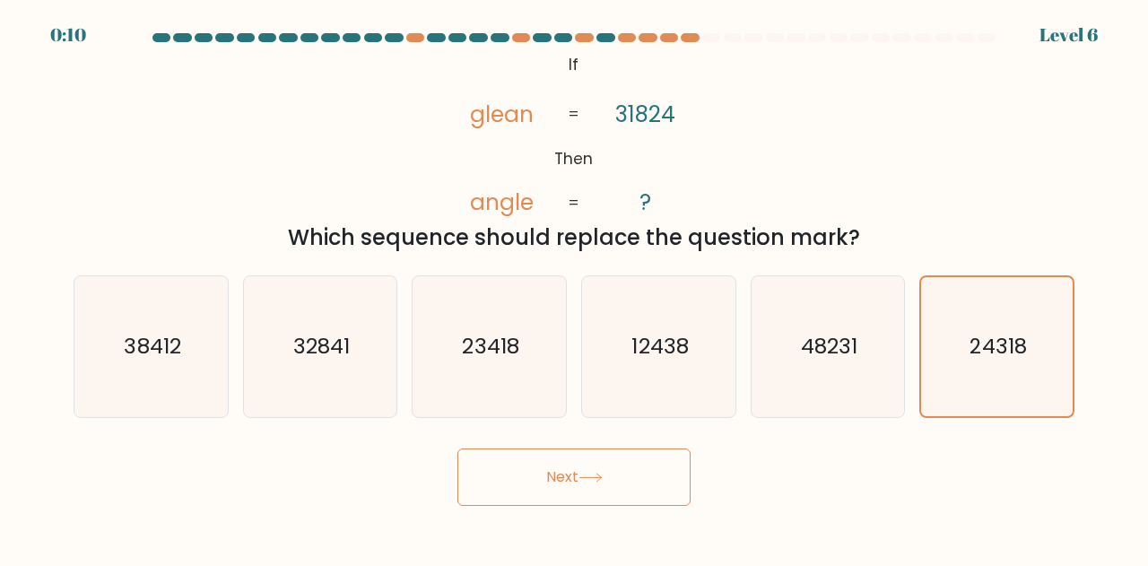
click at [571, 464] on button "Next" at bounding box center [574, 477] width 233 height 57
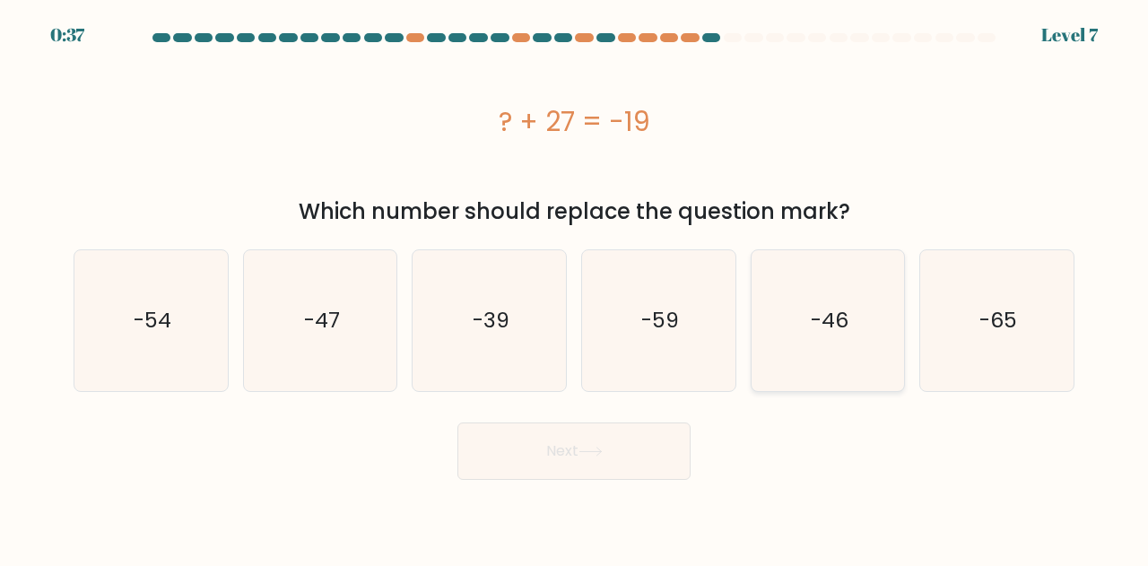
click at [824, 336] on icon "-46" at bounding box center [828, 320] width 141 height 141
click at [575, 288] on input "e. -46" at bounding box center [574, 285] width 1 height 4
radio input "true"
click at [573, 457] on button "Next" at bounding box center [574, 451] width 233 height 57
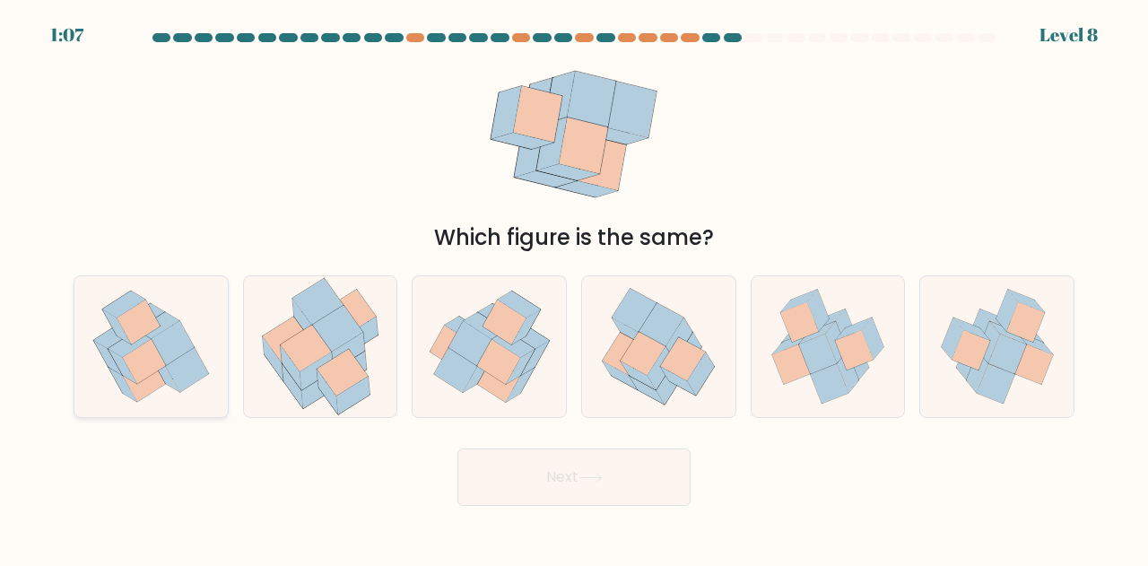
click at [126, 334] on icon at bounding box center [138, 323] width 43 height 45
click at [574, 288] on input "a." at bounding box center [574, 285] width 1 height 4
radio input "true"
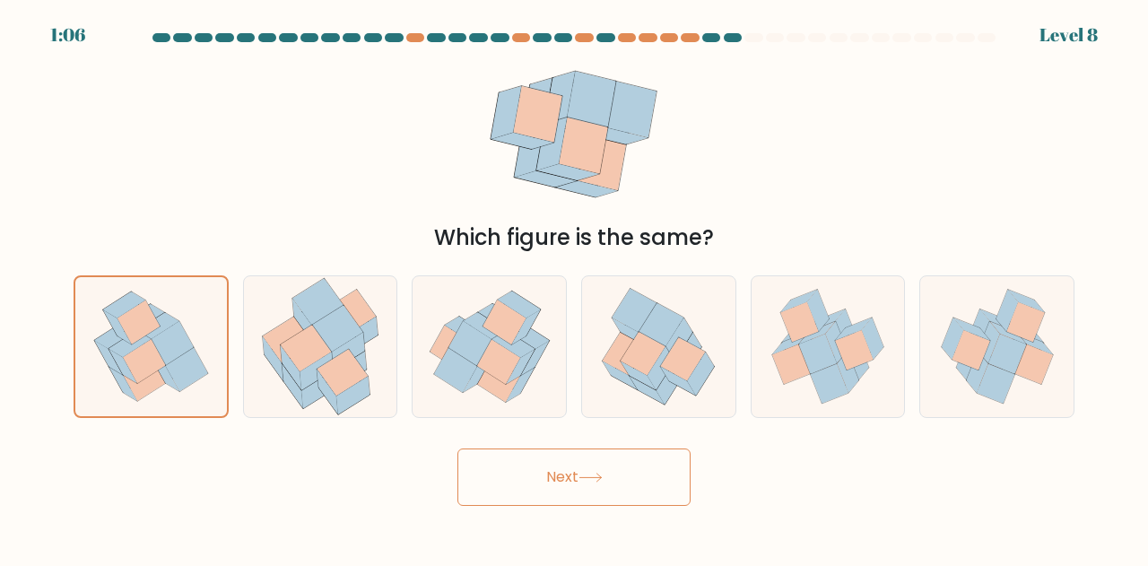
click at [558, 484] on button "Next" at bounding box center [574, 477] width 233 height 57
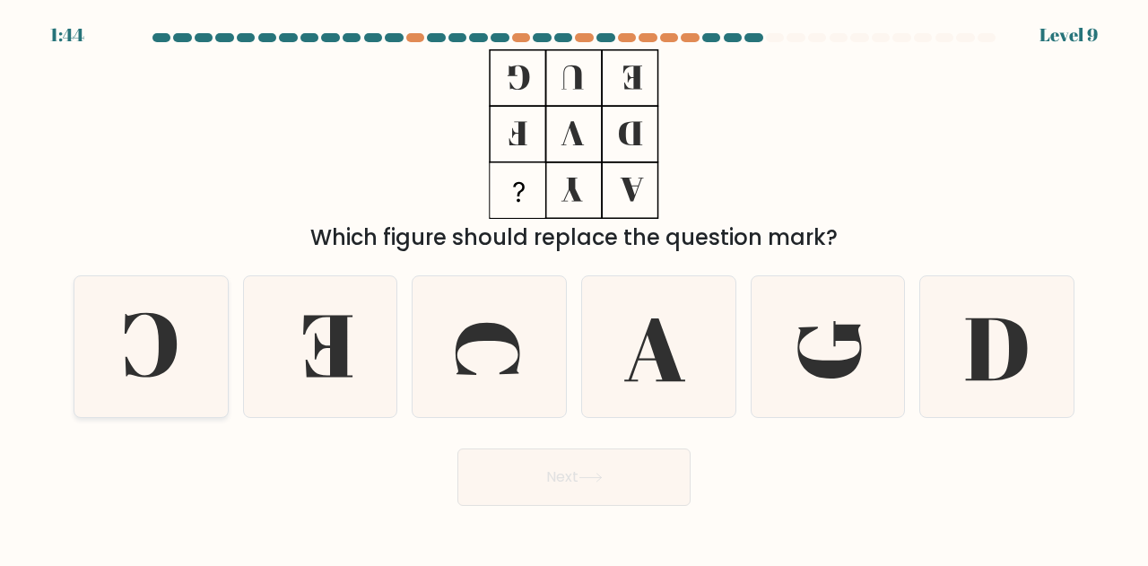
click at [126, 361] on icon at bounding box center [151, 345] width 52 height 65
click at [574, 288] on input "a." at bounding box center [574, 285] width 1 height 4
radio input "true"
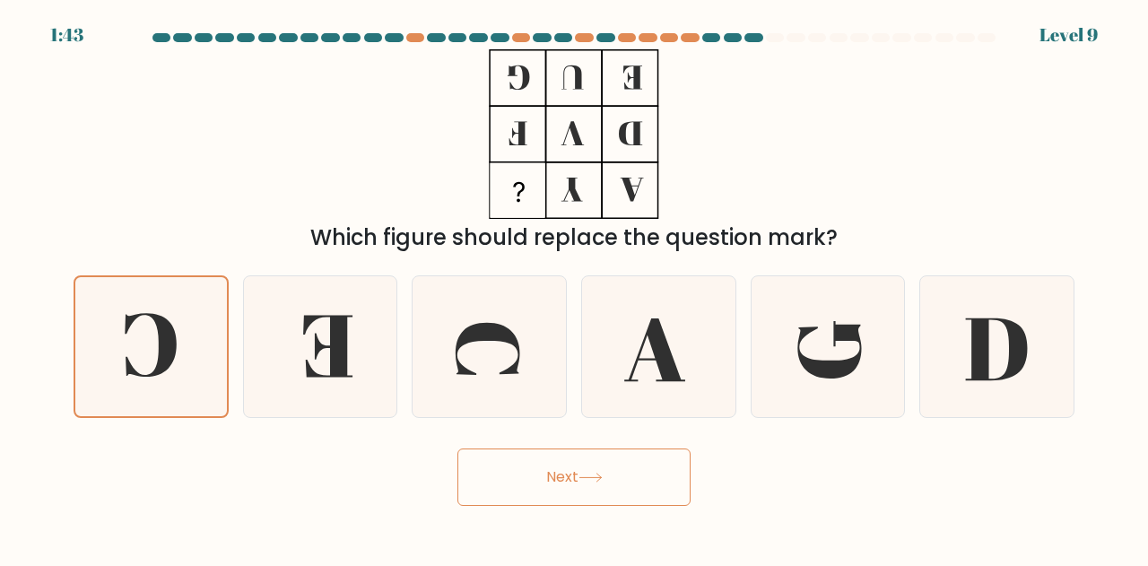
click at [673, 489] on button "Next" at bounding box center [574, 477] width 233 height 57
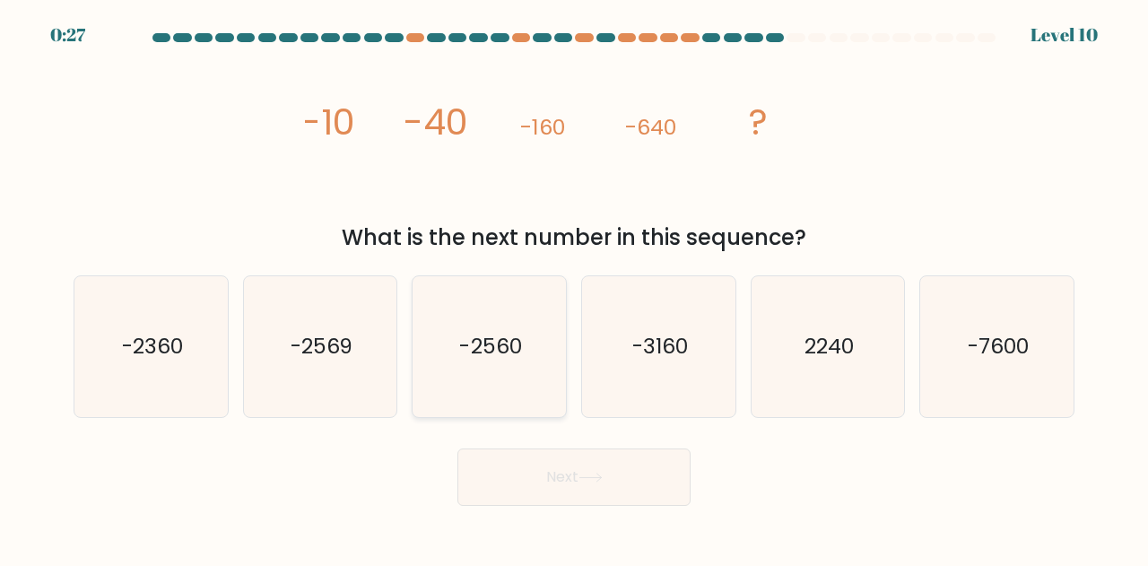
click at [529, 361] on icon "-2560" at bounding box center [489, 346] width 141 height 141
click at [574, 288] on input "c. -2560" at bounding box center [574, 285] width 1 height 4
radio input "true"
click at [632, 504] on button "Next" at bounding box center [574, 477] width 233 height 57
click at [644, 486] on button "Next" at bounding box center [574, 477] width 233 height 57
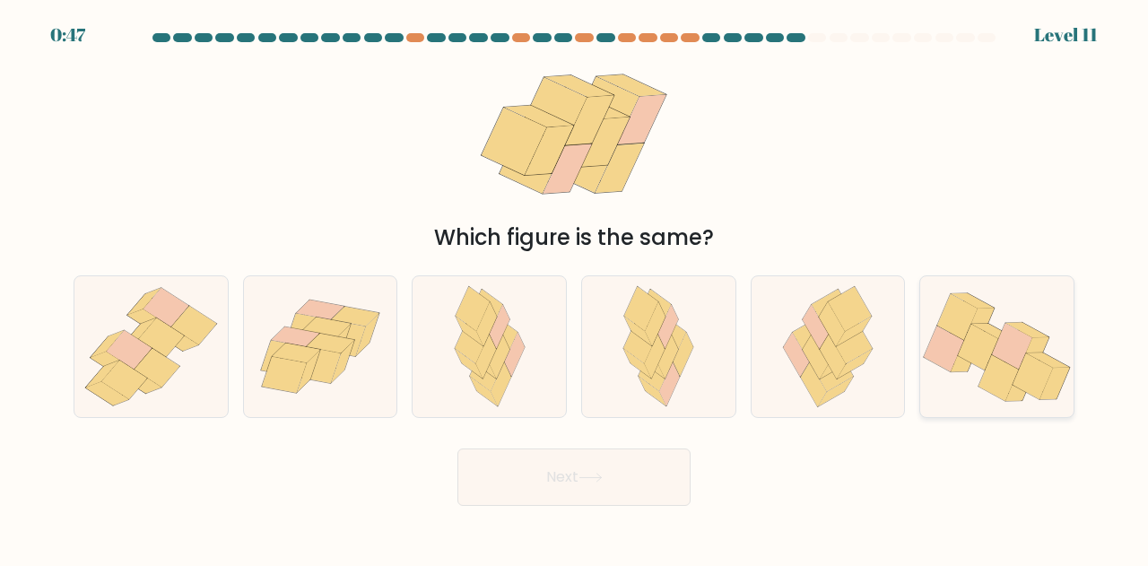
click at [1048, 337] on icon at bounding box center [1035, 353] width 30 height 32
click at [575, 288] on input "f." at bounding box center [574, 285] width 1 height 4
radio input "true"
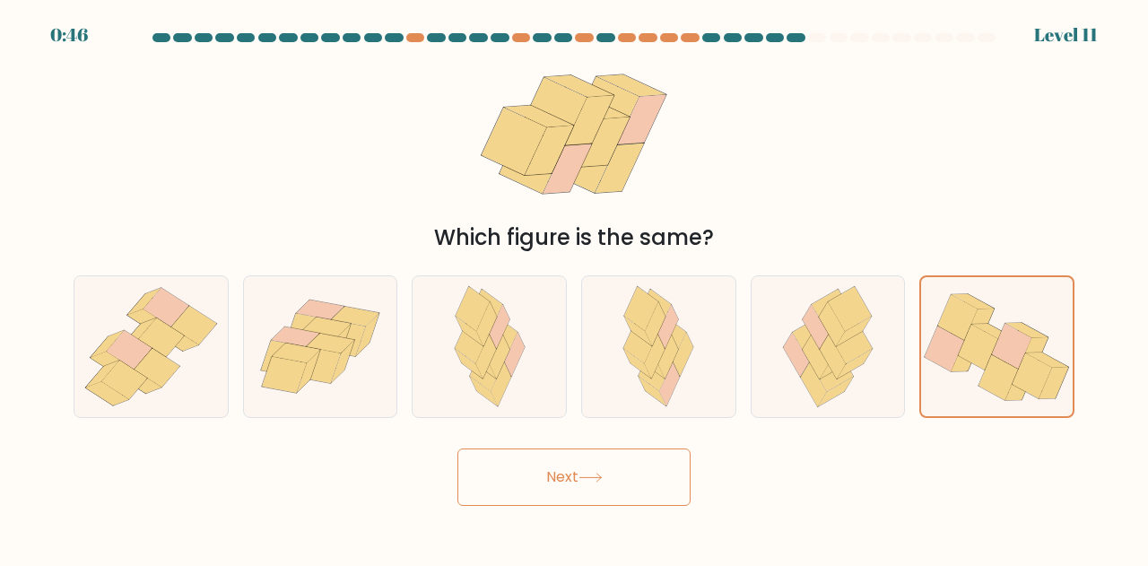
click at [655, 490] on button "Next" at bounding box center [574, 477] width 233 height 57
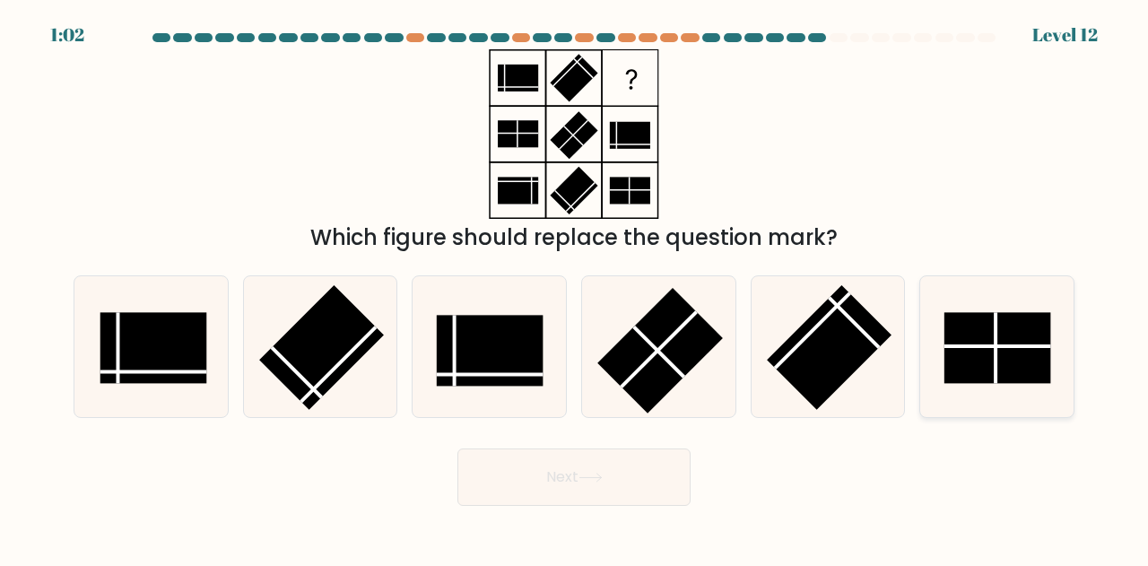
click at [974, 357] on rect at bounding box center [998, 348] width 106 height 71
click at [575, 288] on input "f." at bounding box center [574, 285] width 1 height 4
radio input "true"
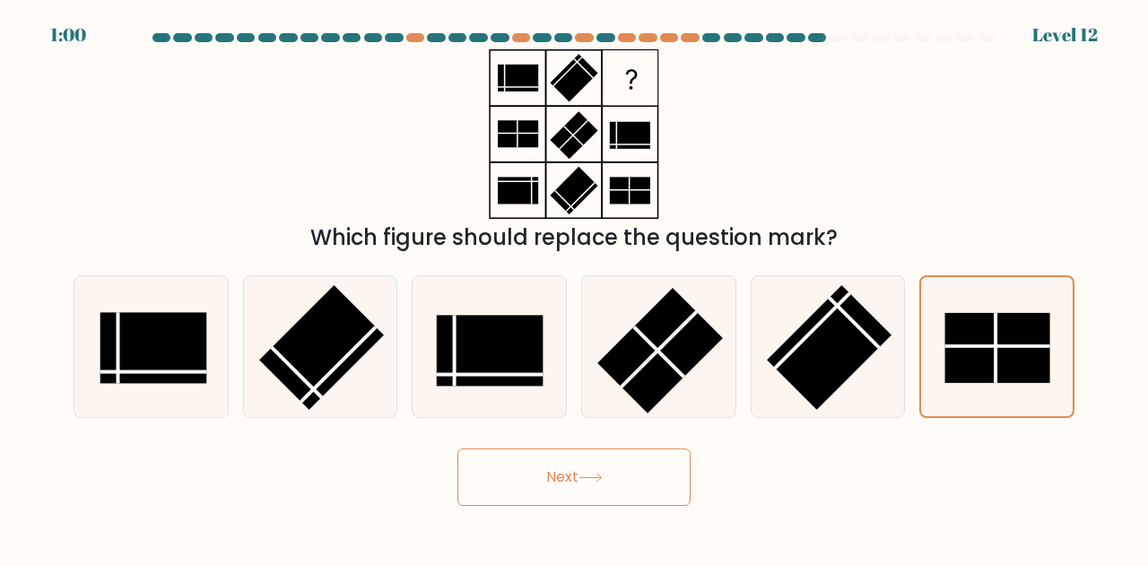
click at [575, 462] on button "Next" at bounding box center [574, 477] width 233 height 57
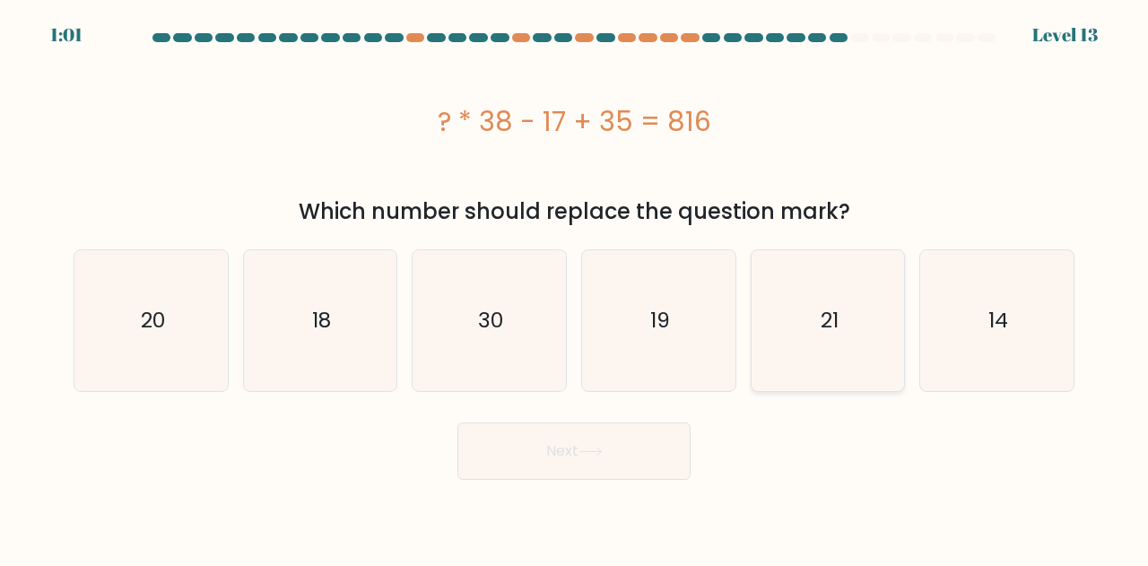
click at [864, 340] on icon "21" at bounding box center [828, 320] width 141 height 141
click at [575, 288] on input "e. 21" at bounding box center [574, 285] width 1 height 4
radio input "true"
click at [570, 455] on button "Next" at bounding box center [574, 451] width 233 height 57
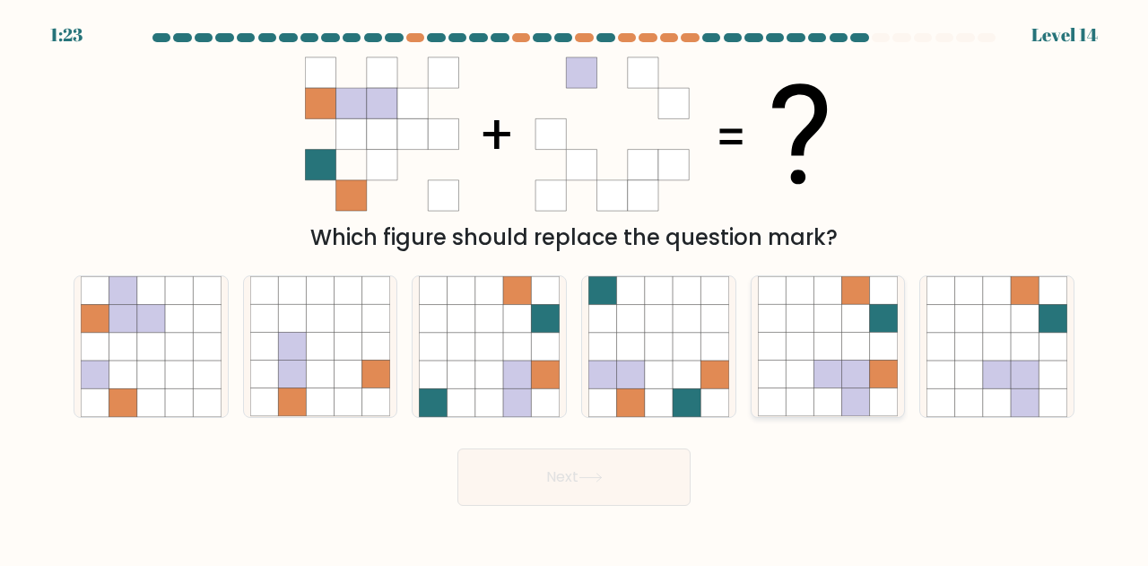
click at [816, 310] on icon at bounding box center [828, 319] width 28 height 28
click at [575, 288] on input "e." at bounding box center [574, 285] width 1 height 4
radio input "true"
click at [658, 467] on button "Next" at bounding box center [574, 477] width 233 height 57
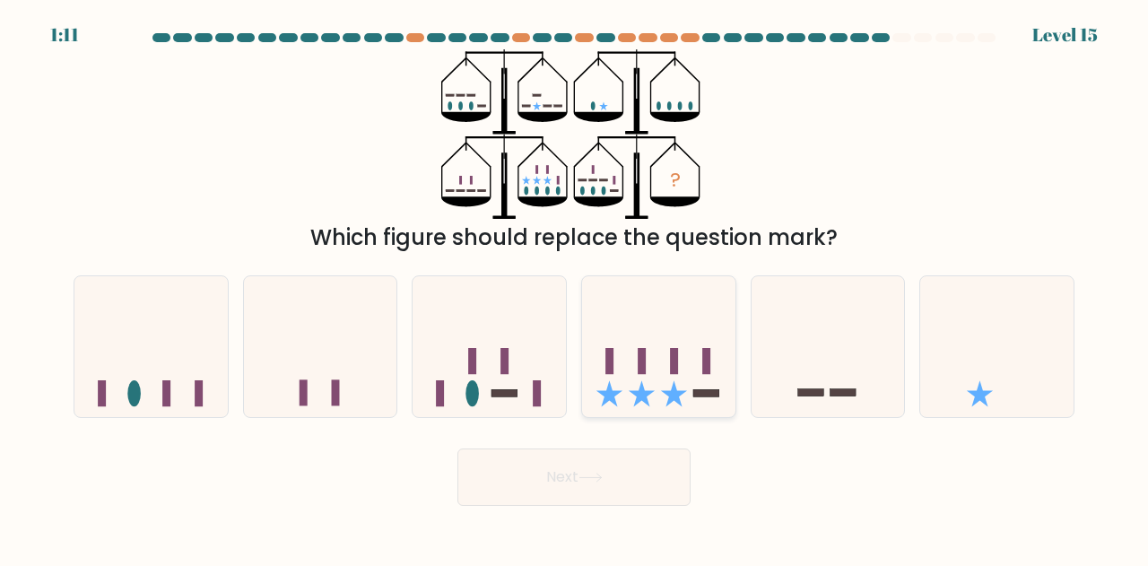
click at [696, 385] on icon at bounding box center [658, 346] width 153 height 126
click at [575, 288] on input "d." at bounding box center [574, 285] width 1 height 4
radio input "true"
click at [626, 478] on button "Next" at bounding box center [574, 477] width 233 height 57
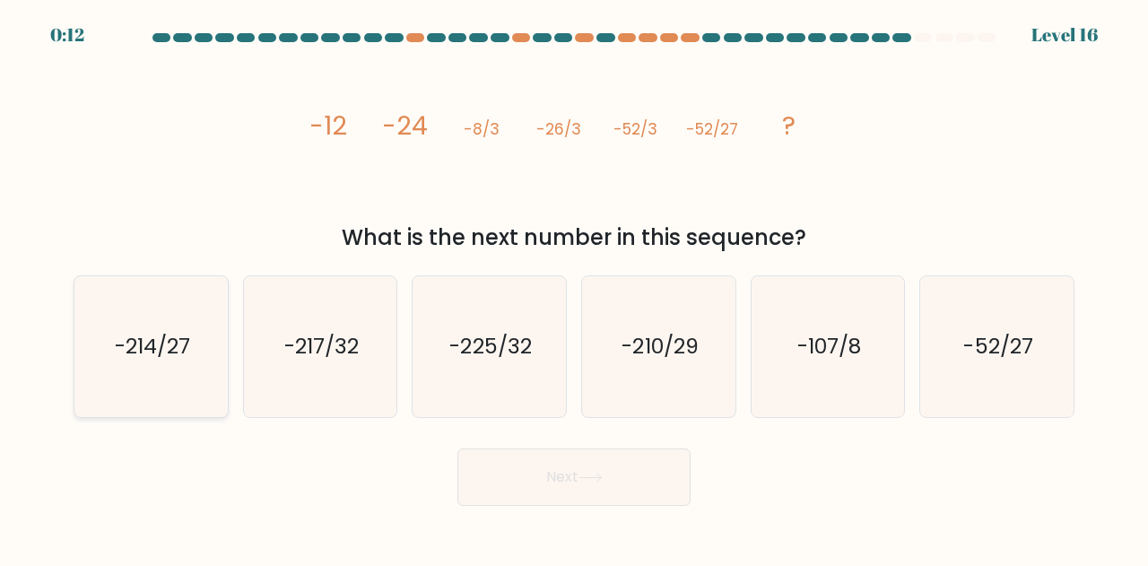
click at [168, 343] on text "-214/27" at bounding box center [152, 347] width 75 height 30
click at [574, 288] on input "a. -214/27" at bounding box center [574, 285] width 1 height 4
radio input "true"
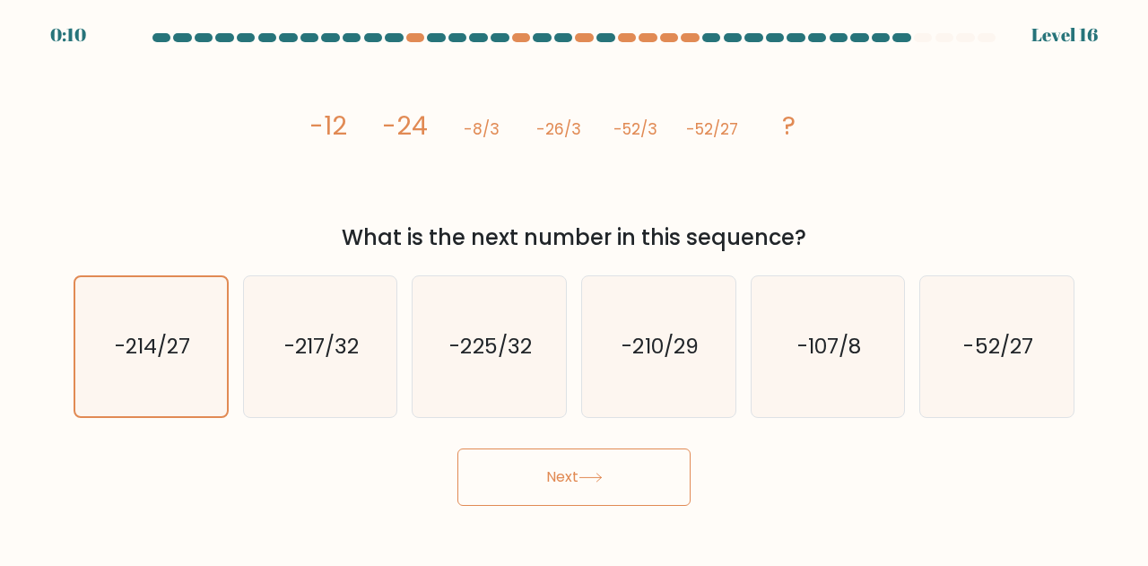
click at [583, 483] on icon at bounding box center [591, 478] width 24 height 10
click at [596, 471] on button "Next" at bounding box center [574, 477] width 233 height 57
click at [584, 464] on button "Next" at bounding box center [574, 477] width 233 height 57
click at [890, 495] on div "Next" at bounding box center [574, 473] width 1023 height 66
click at [536, 469] on button "Next" at bounding box center [574, 477] width 233 height 57
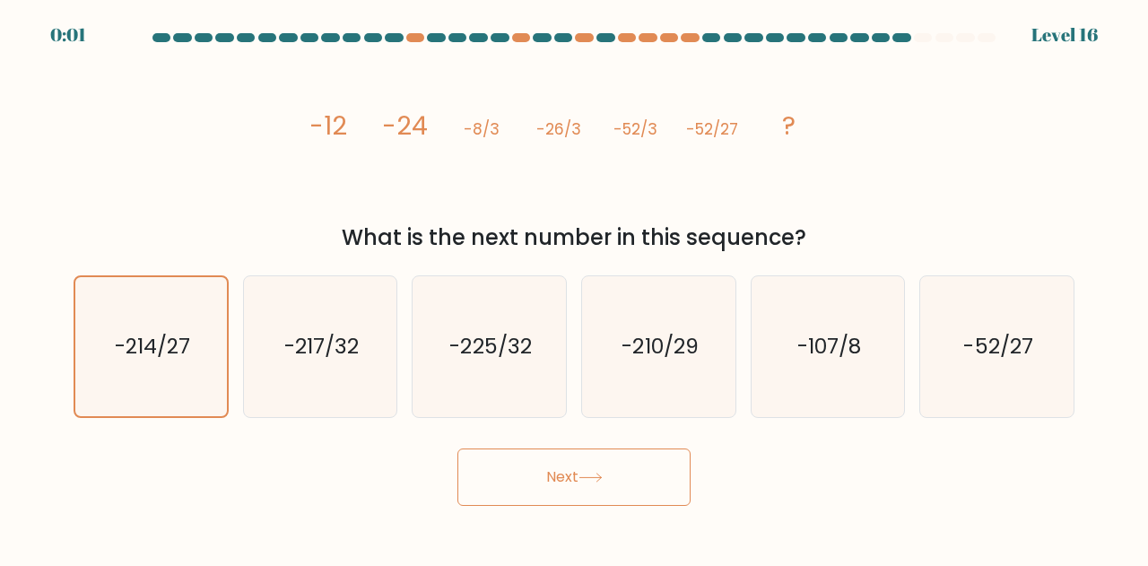
click at [536, 469] on button "Next" at bounding box center [574, 477] width 233 height 57
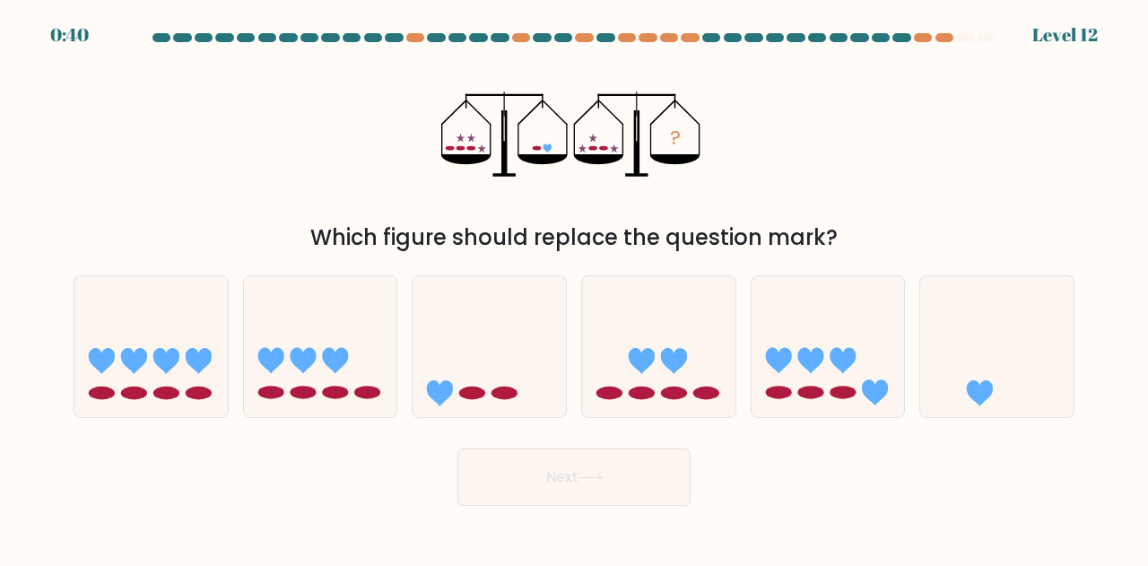
click at [857, 460] on div "Next" at bounding box center [574, 473] width 1023 height 66
click at [989, 345] on icon at bounding box center [996, 346] width 153 height 126
click at [575, 288] on input "f." at bounding box center [574, 285] width 1 height 4
radio input "true"
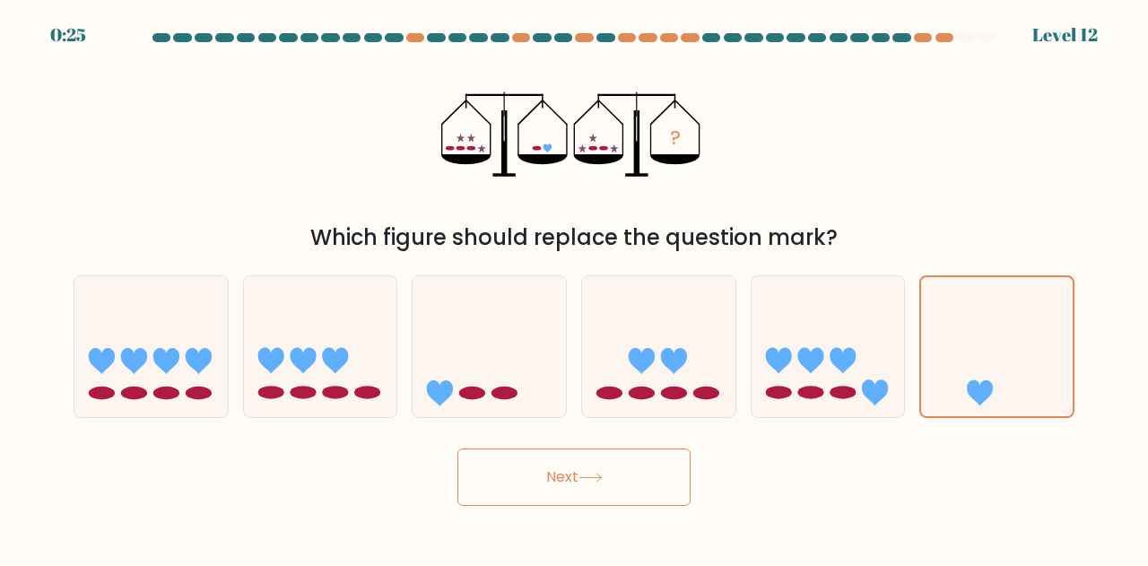
click at [572, 490] on button "Next" at bounding box center [574, 477] width 233 height 57
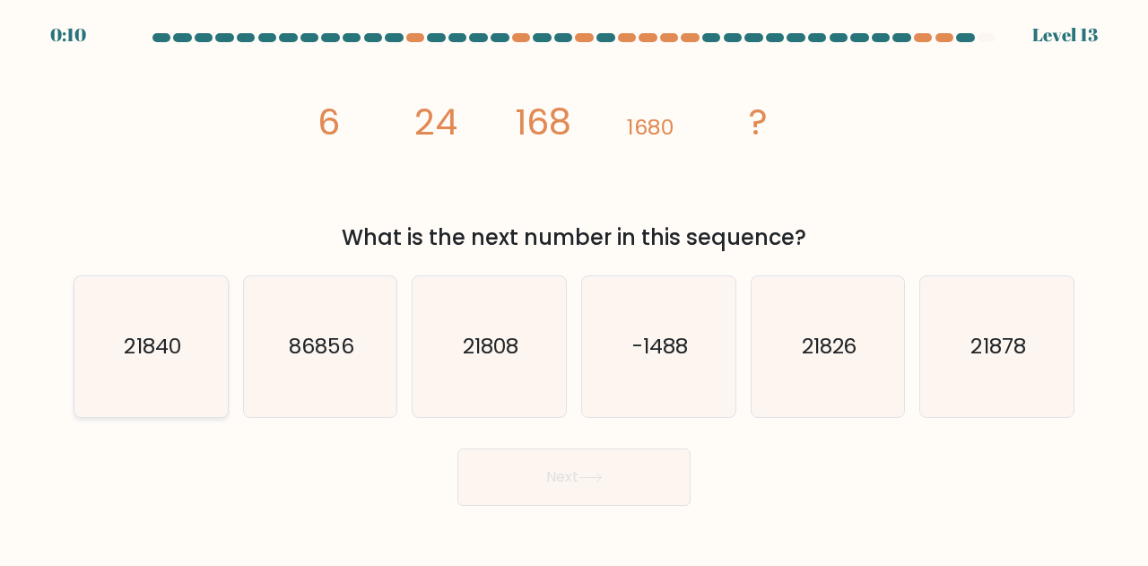
click at [172, 347] on text "21840" at bounding box center [152, 347] width 57 height 30
click at [574, 288] on input "a. 21840" at bounding box center [574, 285] width 1 height 4
radio input "true"
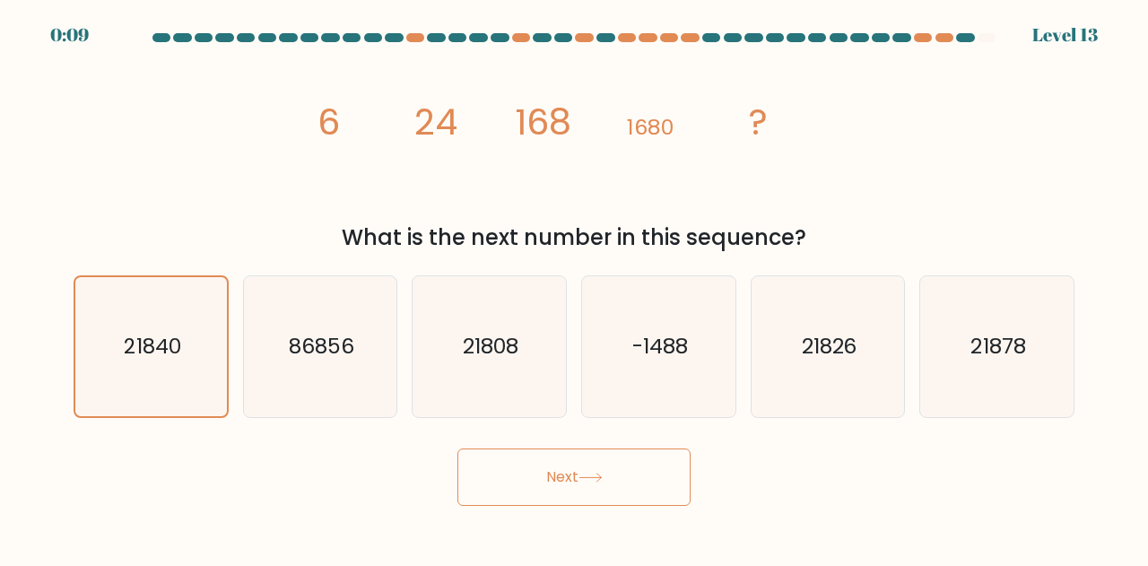
click at [579, 475] on button "Next" at bounding box center [574, 477] width 233 height 57
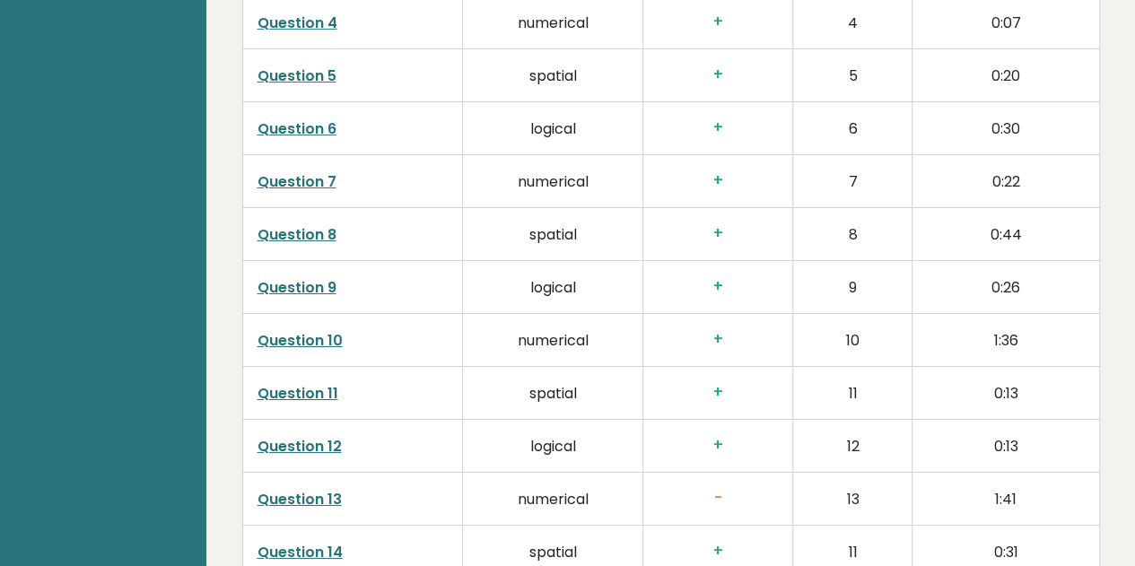
scroll to position [3221, 0]
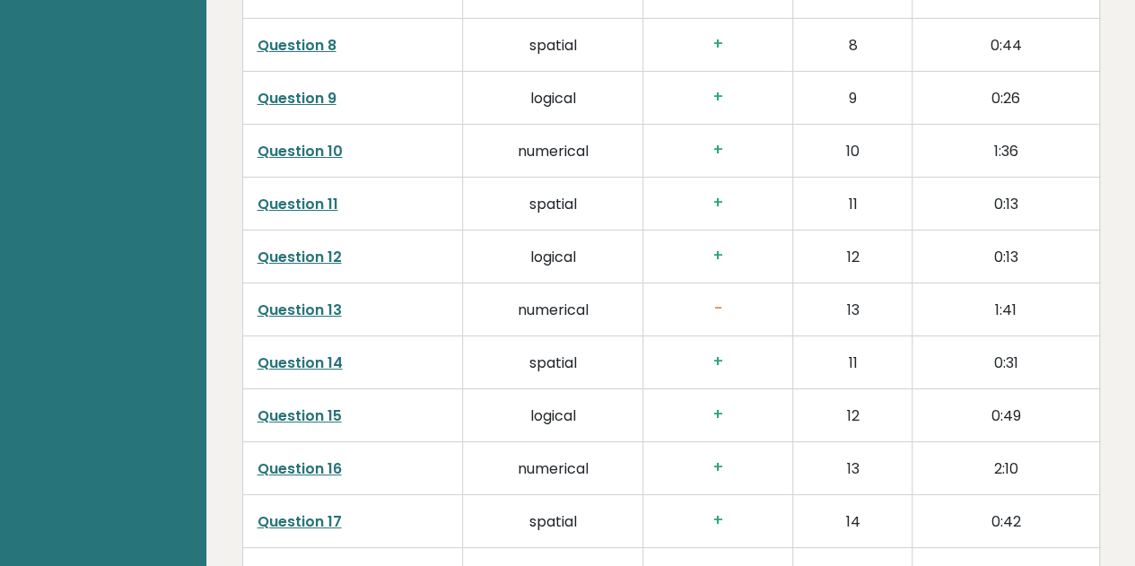
click at [288, 300] on link "Question 13" at bounding box center [299, 310] width 84 height 21
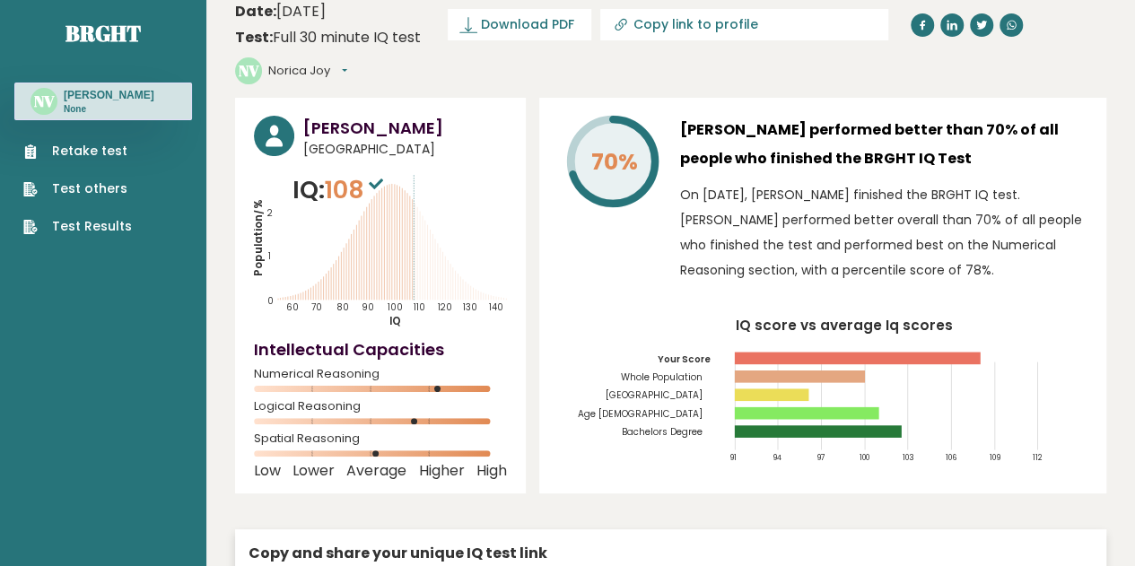
scroll to position [0, 0]
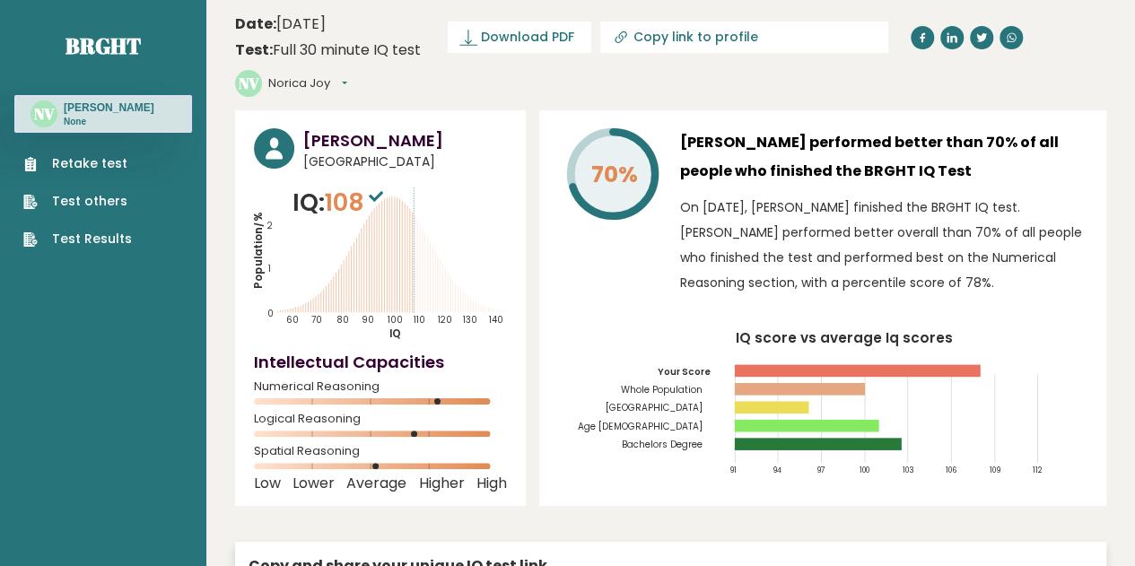
click at [672, 32] on input "Copy link to profile" at bounding box center [755, 37] width 244 height 14
type input "https://brght.org/profile/norica-joy-victore/?utm_source=share&utm_medium=copy&…"
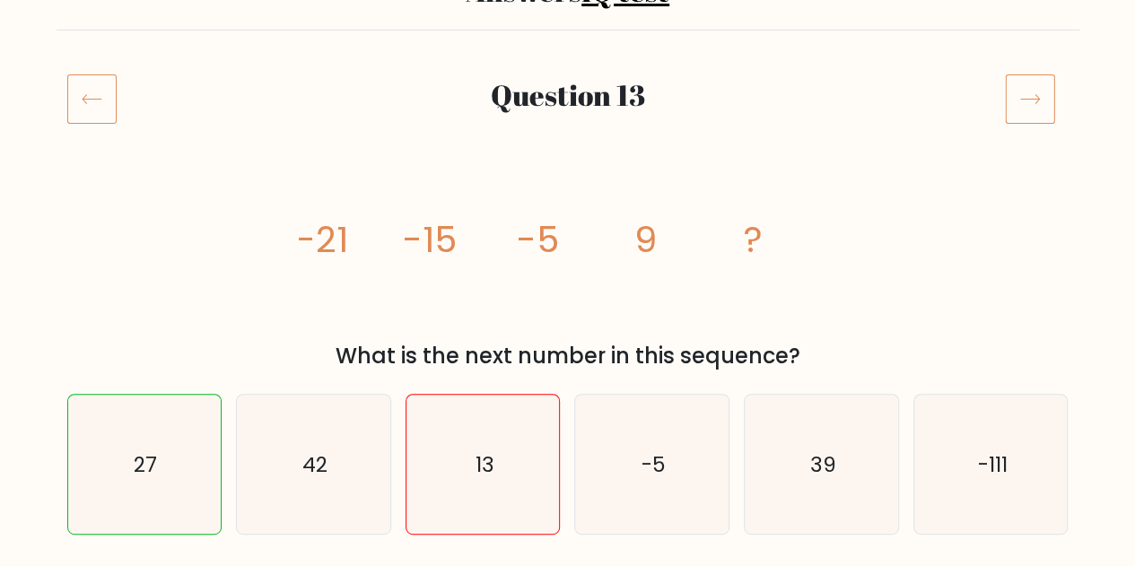
scroll to position [83, 0]
